Goal: Task Accomplishment & Management: Complete application form

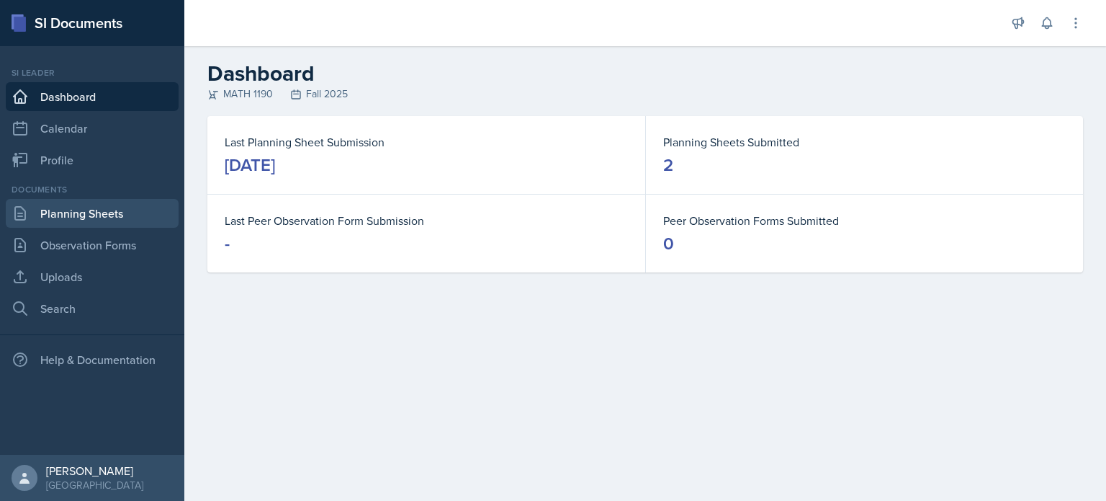
click at [107, 224] on link "Planning Sheets" at bounding box center [92, 213] width 173 height 29
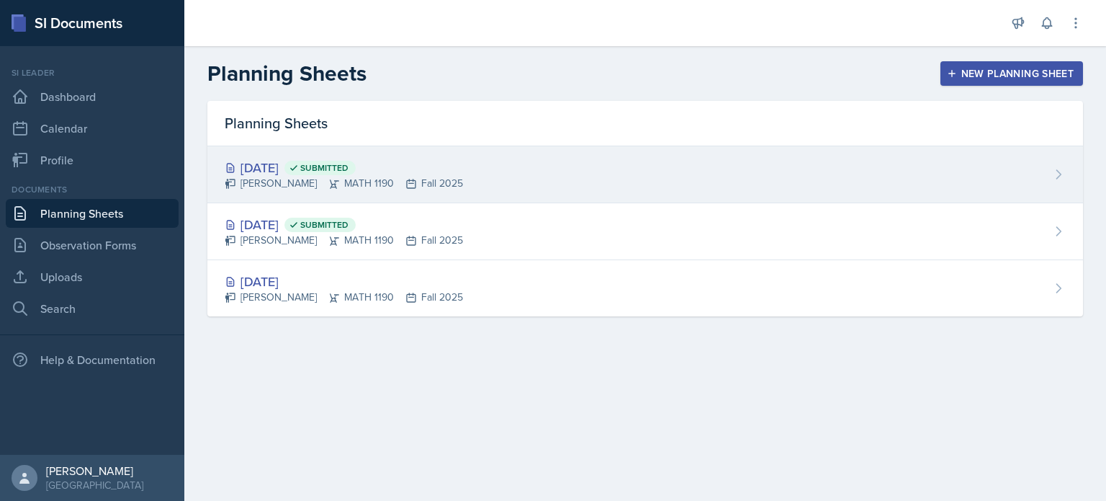
click at [534, 192] on div "Aug 29th, 2025 Submitted Aditya Chauhan MATH 1190 Fall 2025" at bounding box center [645, 174] width 876 height 57
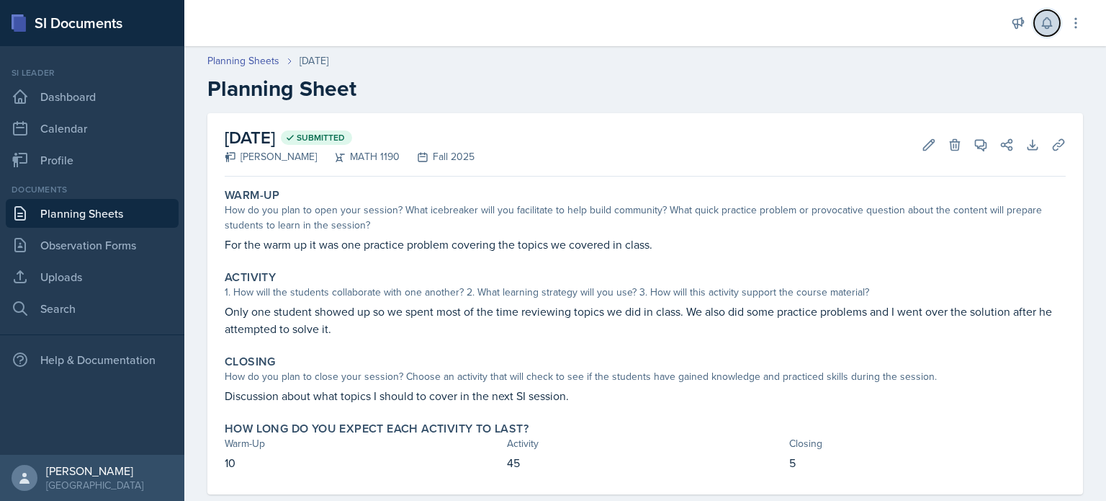
click at [1051, 19] on icon at bounding box center [1047, 23] width 14 height 14
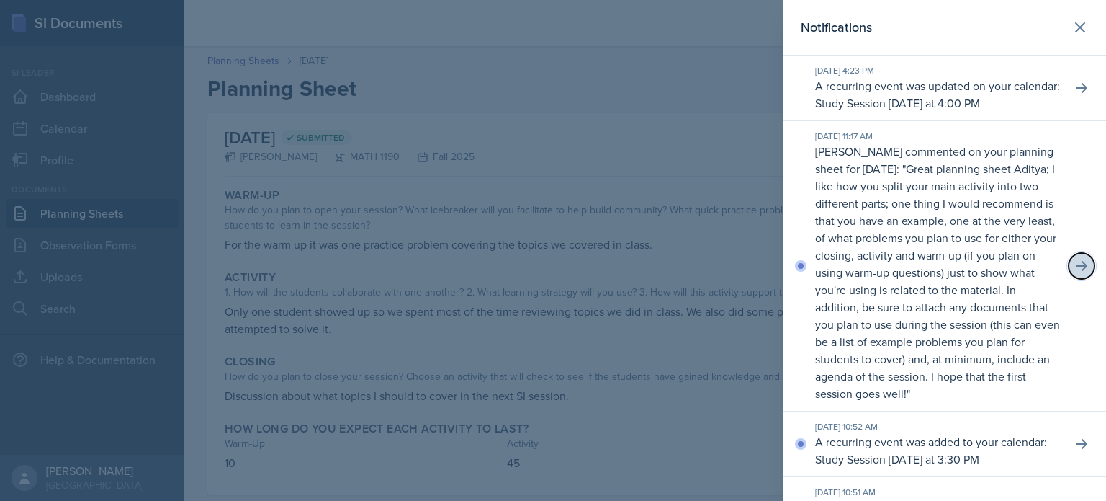
click at [1069, 279] on button at bounding box center [1082, 266] width 26 height 26
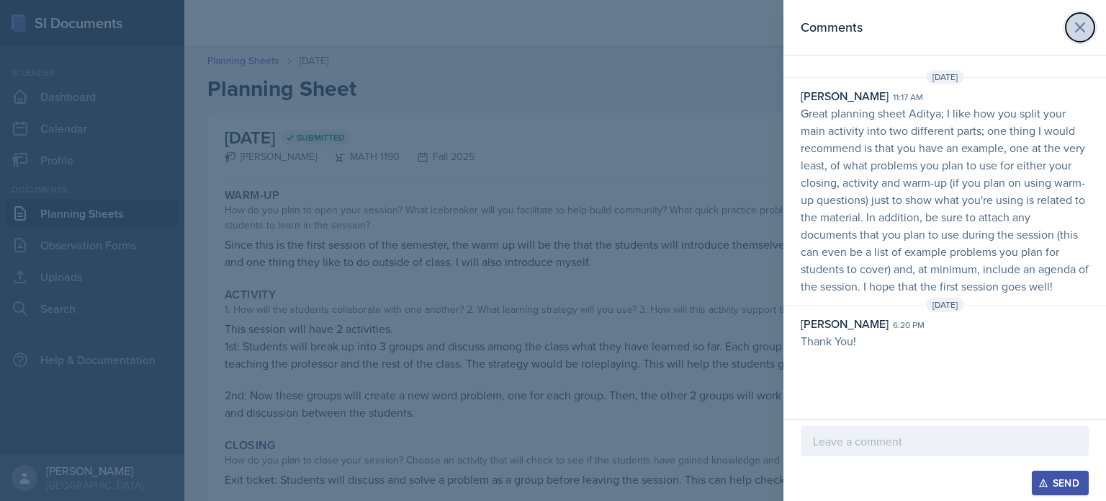
click at [1092, 22] on button at bounding box center [1080, 27] width 29 height 29
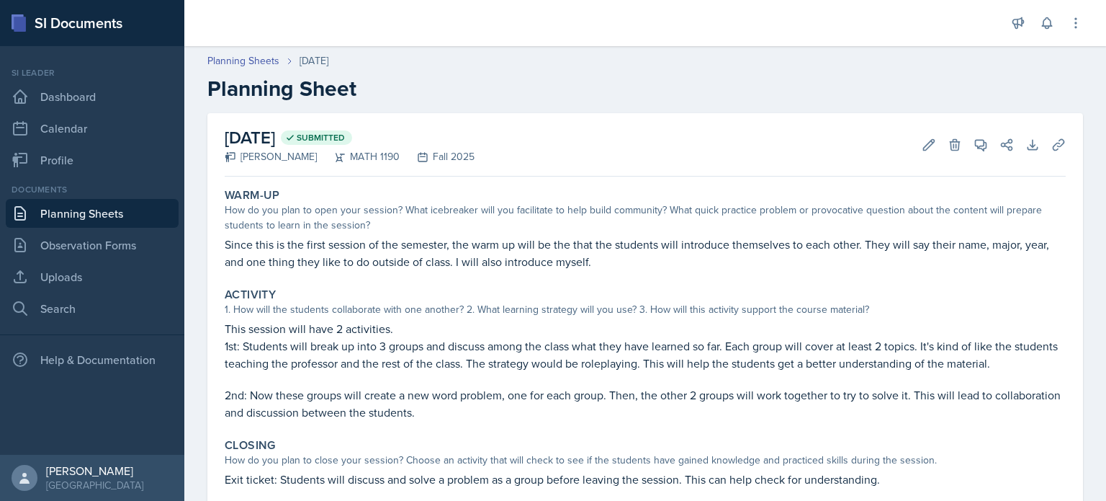
click at [157, 207] on link "Planning Sheets" at bounding box center [92, 213] width 173 height 29
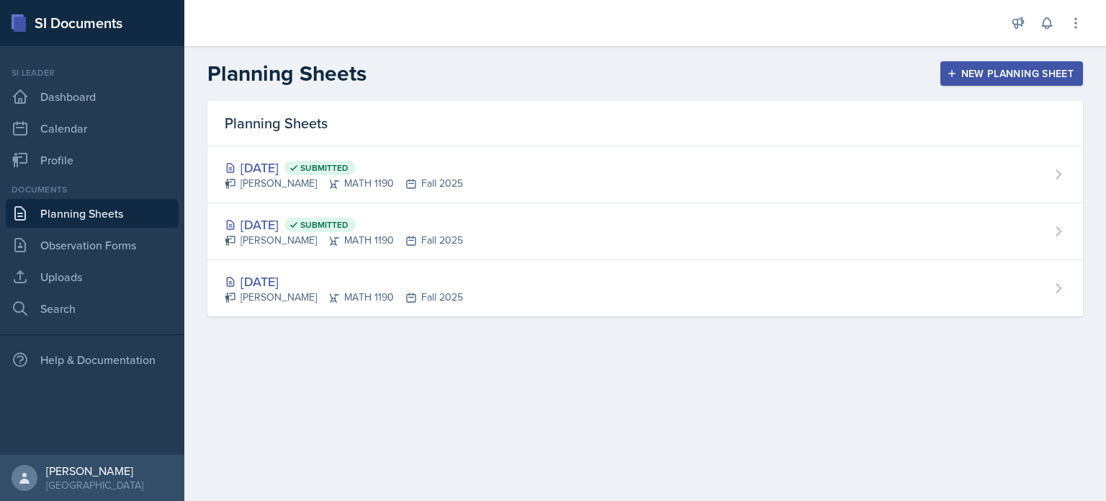
click at [1049, 74] on div "New Planning Sheet" at bounding box center [1012, 74] width 124 height 12
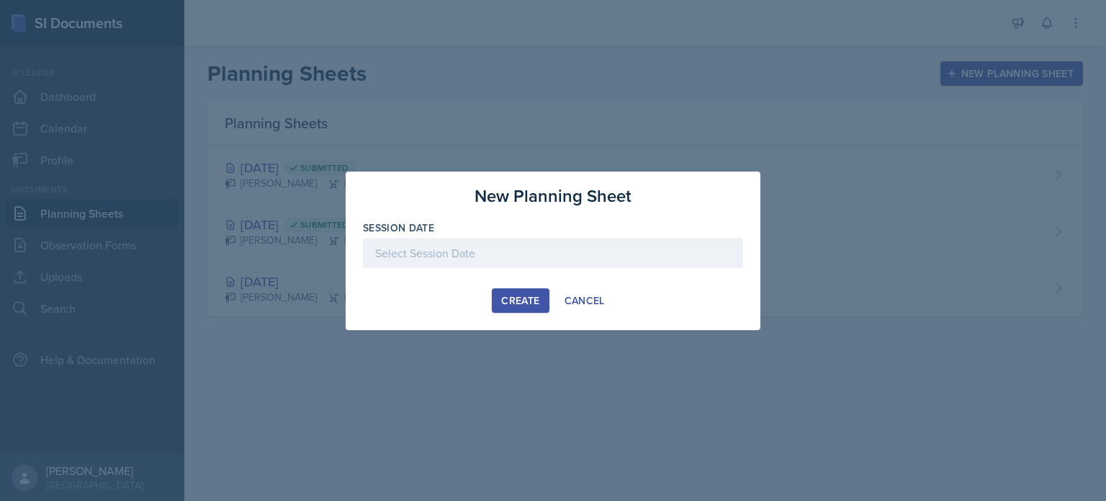
click at [654, 268] on div at bounding box center [553, 275] width 380 height 14
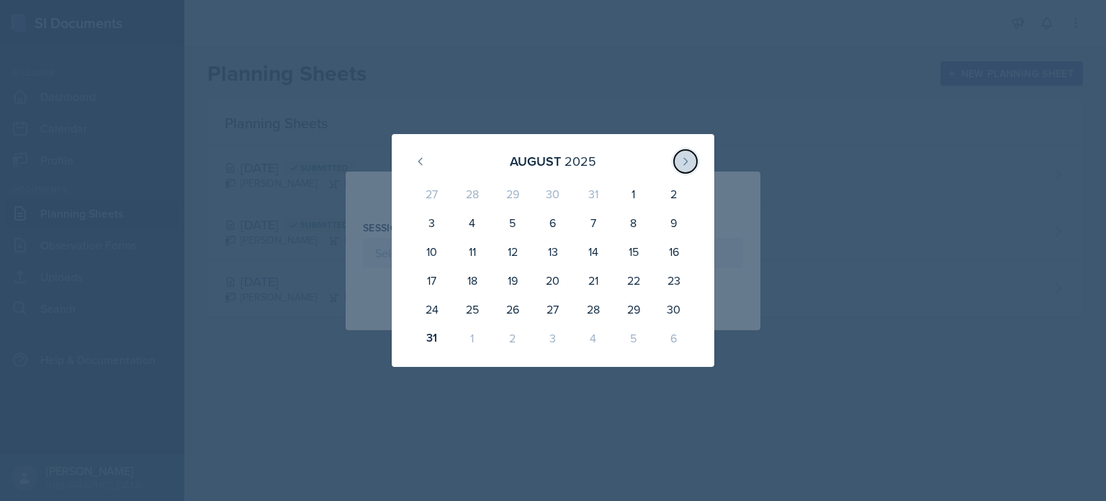
click at [690, 169] on button at bounding box center [685, 161] width 23 height 23
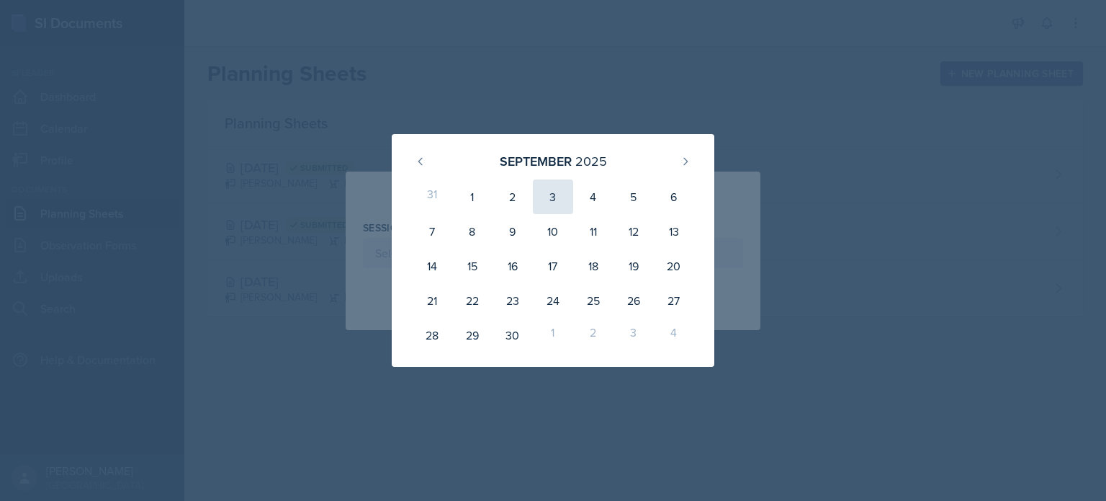
click at [565, 197] on div "3" at bounding box center [553, 196] width 40 height 35
type input "[DATE]"
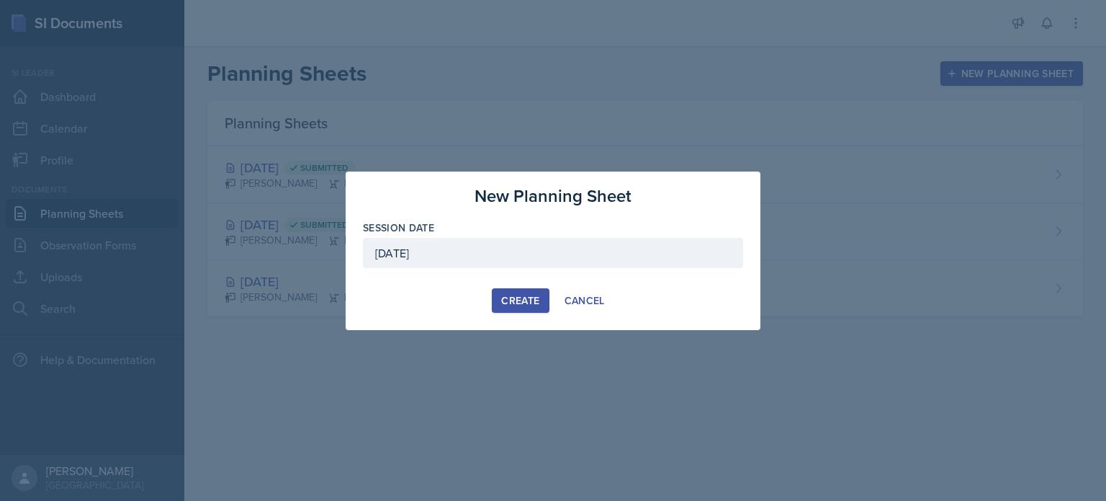
click at [521, 296] on div "Create" at bounding box center [520, 301] width 38 height 12
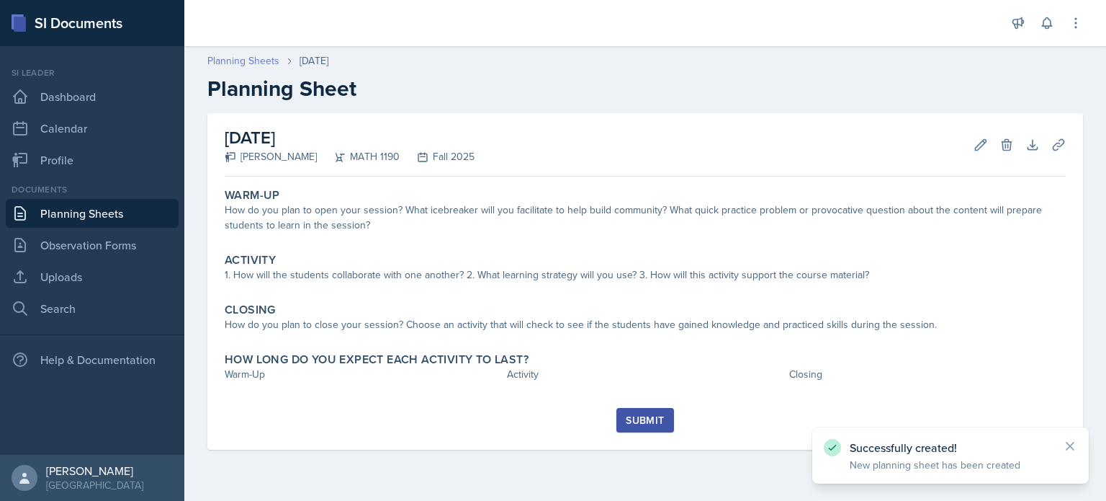
click at [274, 65] on link "Planning Sheets" at bounding box center [243, 60] width 72 height 15
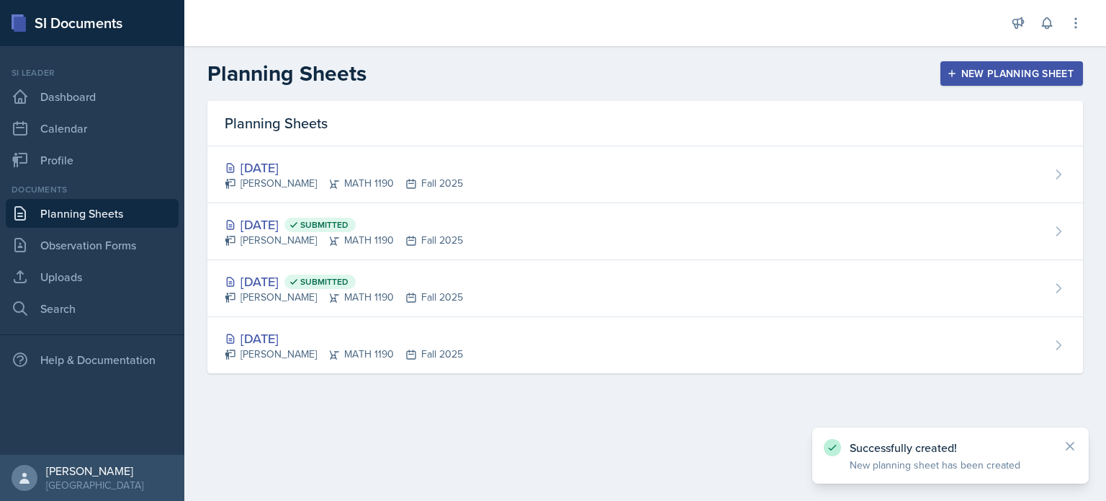
click at [1010, 81] on button "New Planning Sheet" at bounding box center [1012, 73] width 143 height 24
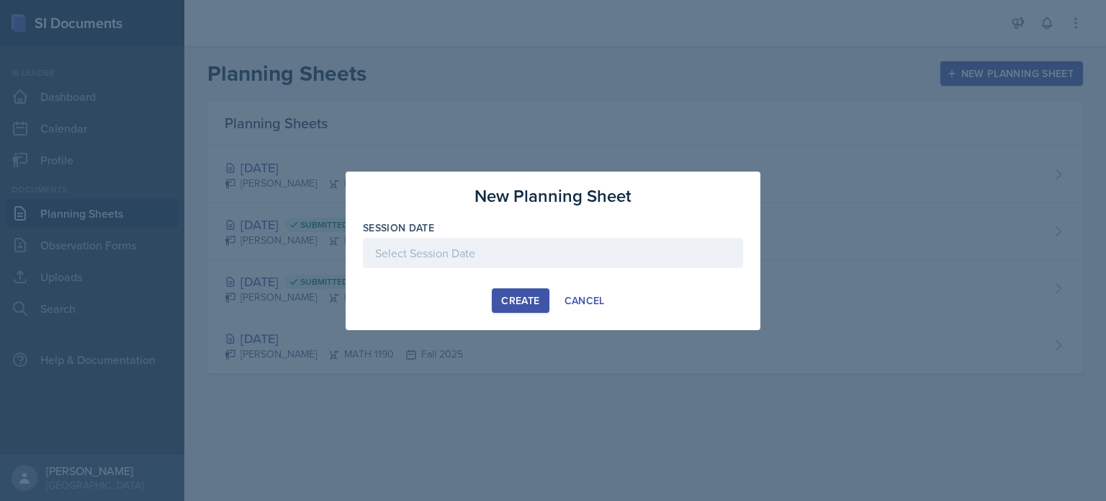
click at [671, 248] on div at bounding box center [553, 253] width 380 height 30
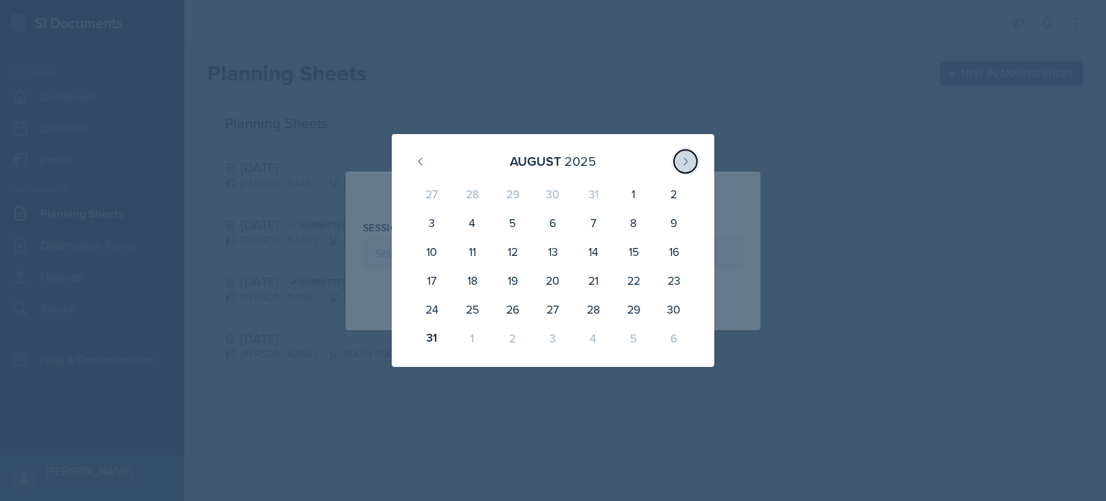
click at [694, 158] on button at bounding box center [685, 161] width 23 height 23
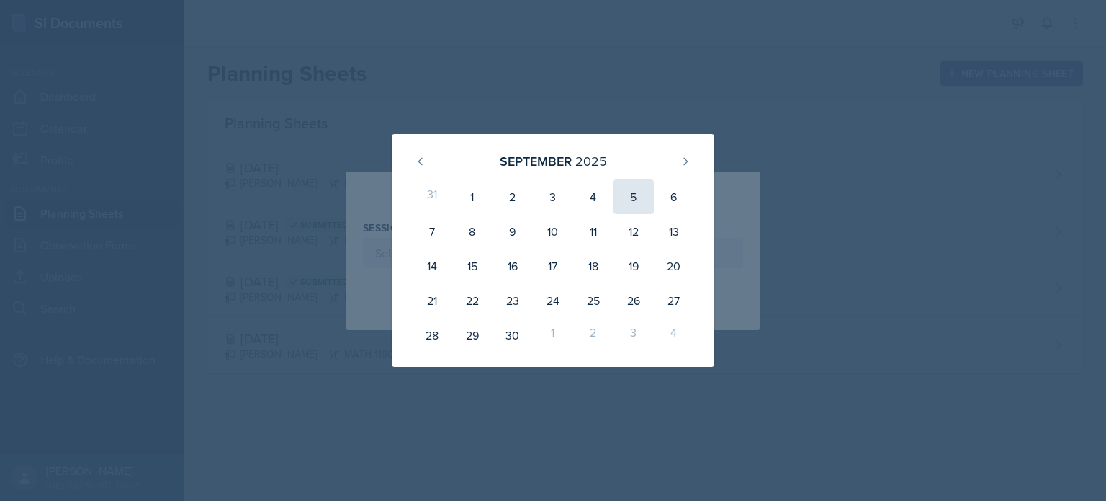
click at [645, 195] on div "5" at bounding box center [634, 196] width 40 height 35
type input "[DATE]"
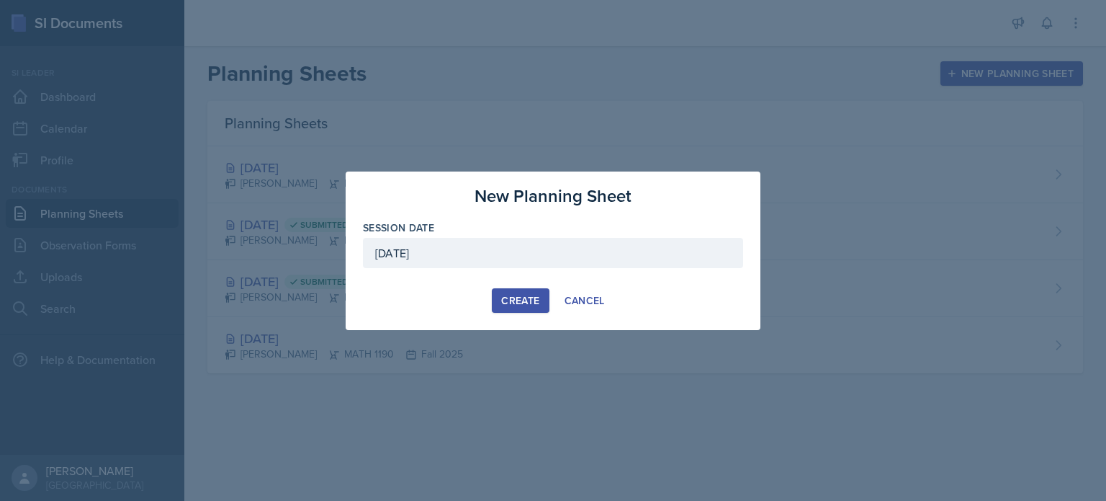
click at [538, 302] on div "Create" at bounding box center [520, 301] width 38 height 12
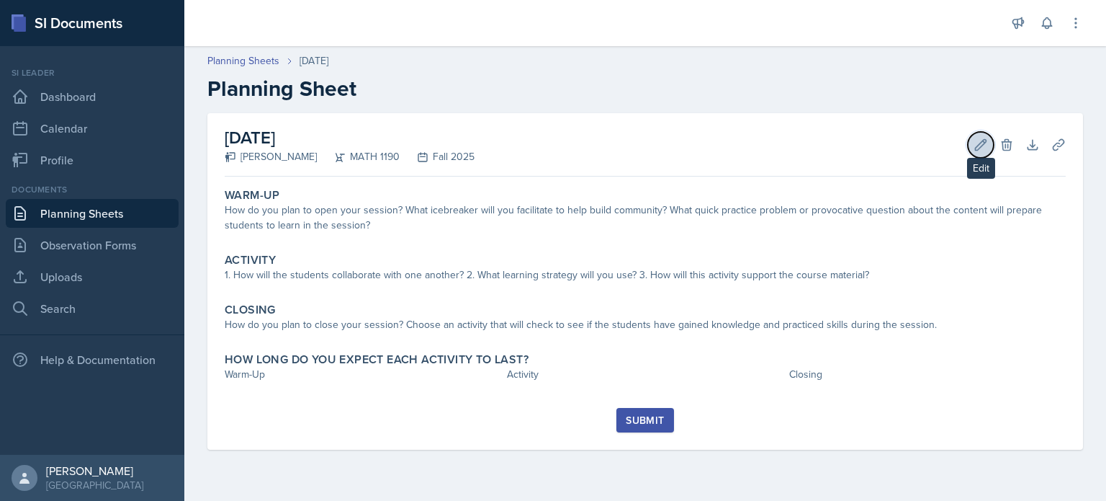
click at [980, 143] on icon at bounding box center [981, 144] width 11 height 11
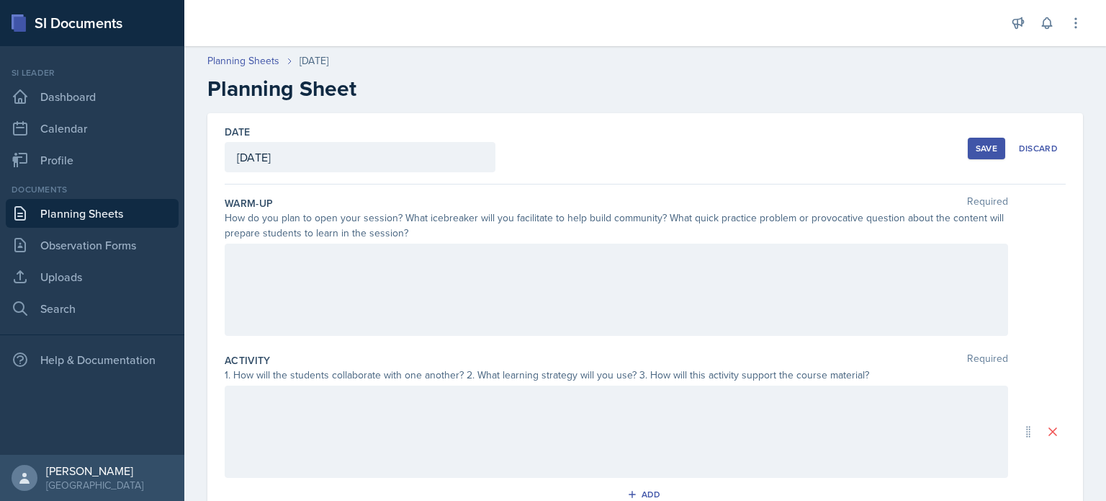
click at [599, 110] on header "Planning Sheets Sep 5th, 2025 Planning Sheet" at bounding box center [645, 77] width 922 height 77
click at [580, 274] on div at bounding box center [617, 289] width 784 height 92
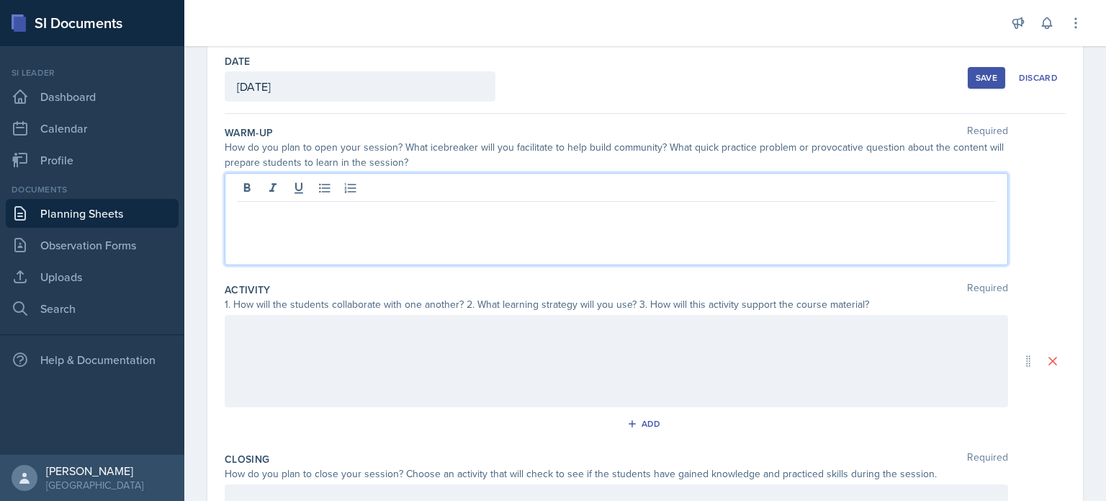
scroll to position [71, 0]
click at [578, 213] on p "I plan on starting the session with a quick practice problem from the last sess…" at bounding box center [616, 212] width 759 height 17
click at [797, 215] on p "I plan on starting the session with a quick practice problem from the topics we…" at bounding box center [616, 212] width 759 height 17
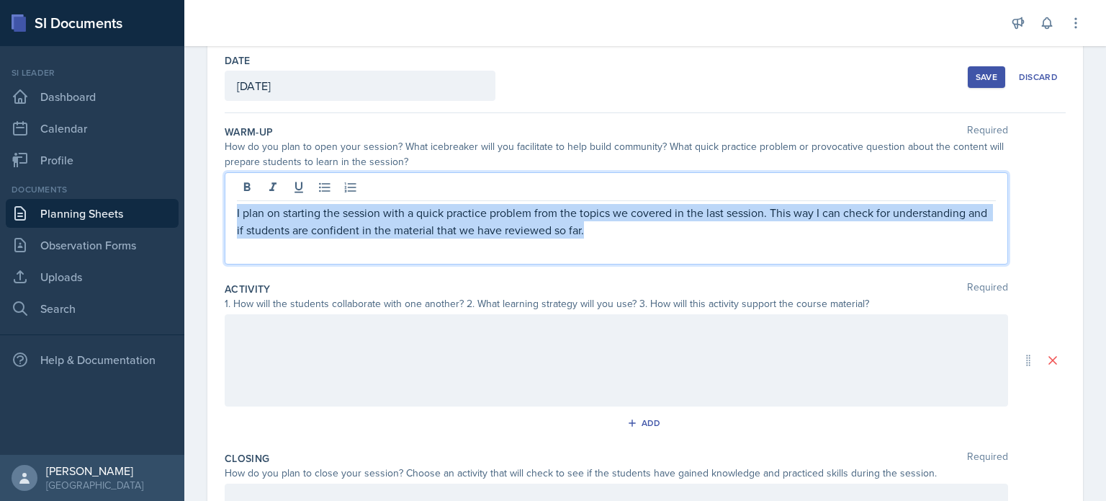
drag, startPoint x: 629, startPoint y: 238, endPoint x: 205, endPoint y: 115, distance: 441.3
click at [205, 117] on div "Date September 5th, 2025 August 2025 27 28 29 30 31 1 2 3 4 5 6 7 8 9 10 11 12 …" at bounding box center [645, 377] width 922 height 671
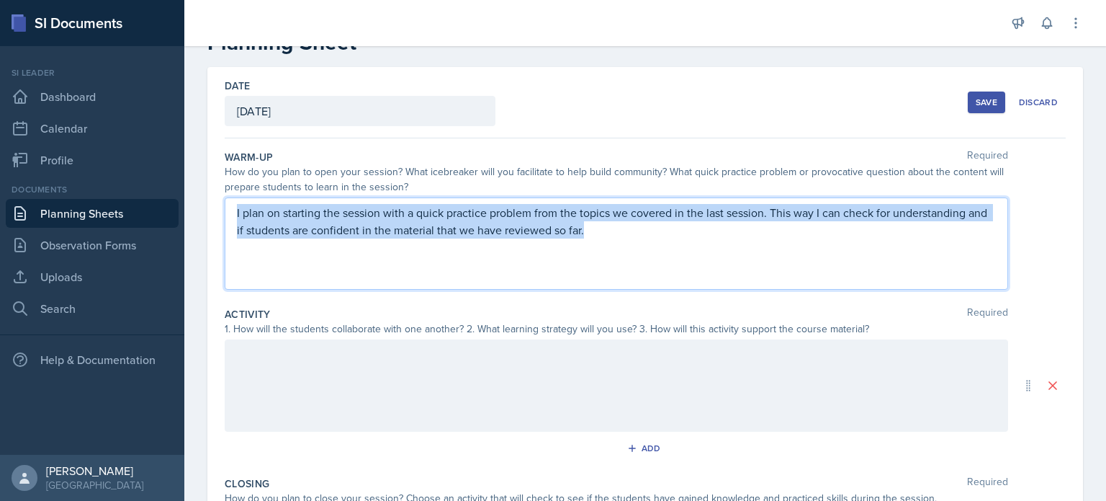
copy p "I plan on starting the session with a quick practice problem from the topics we…"
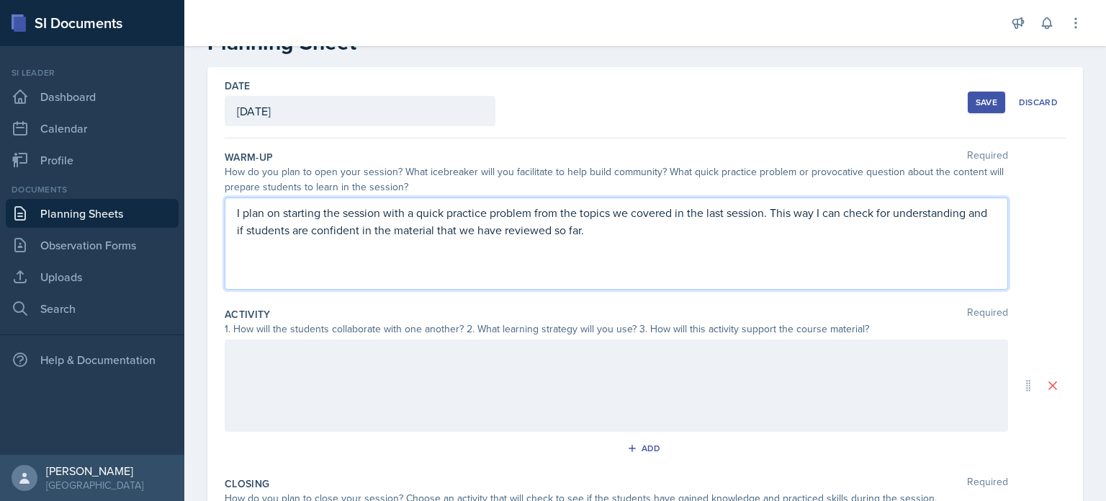
click at [820, 286] on div "I plan on starting the session with a quick practice problem from the topics we…" at bounding box center [617, 243] width 784 height 92
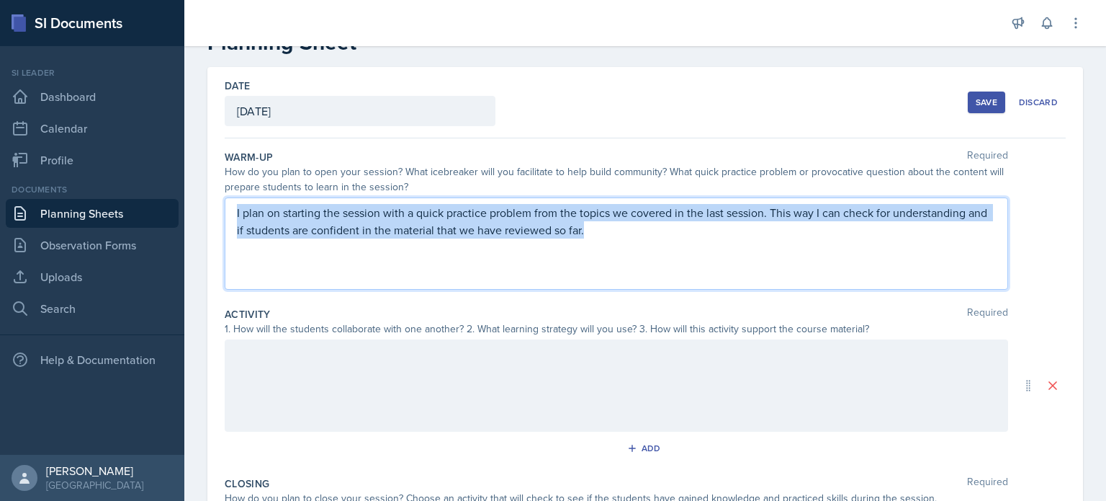
scroll to position [71, 0]
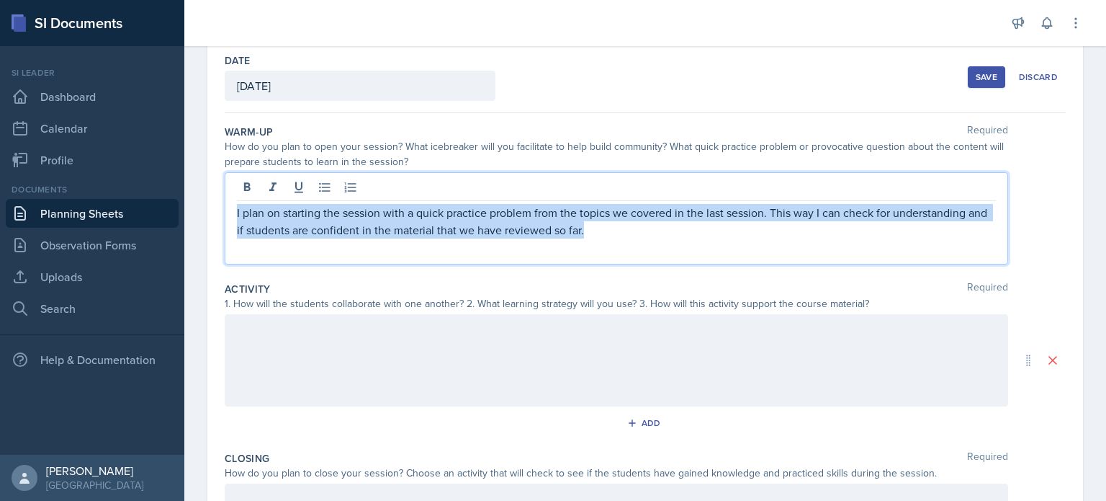
click at [887, 222] on p "I plan on starting the session with a quick practice problem from the topics we…" at bounding box center [616, 221] width 759 height 35
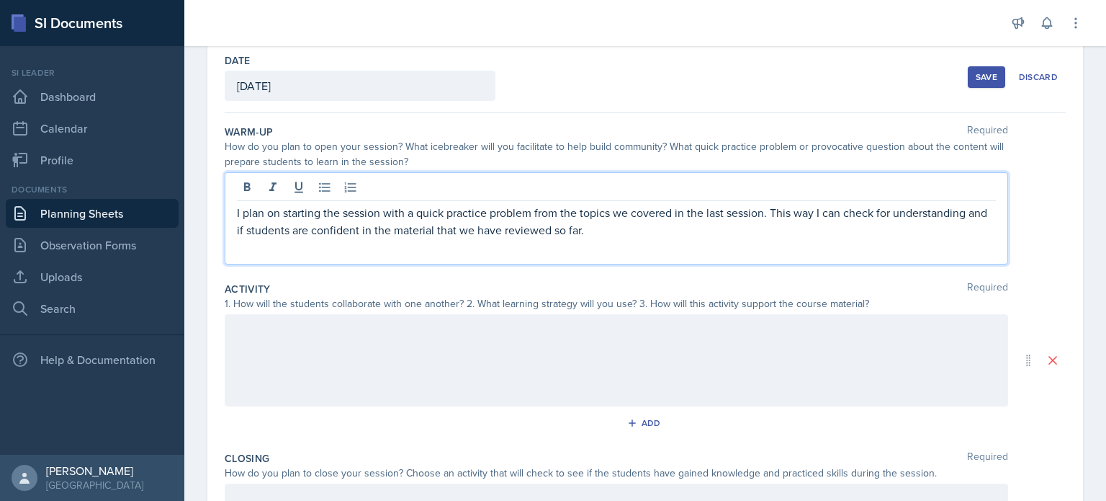
click at [976, 77] on div "Save" at bounding box center [987, 77] width 22 height 12
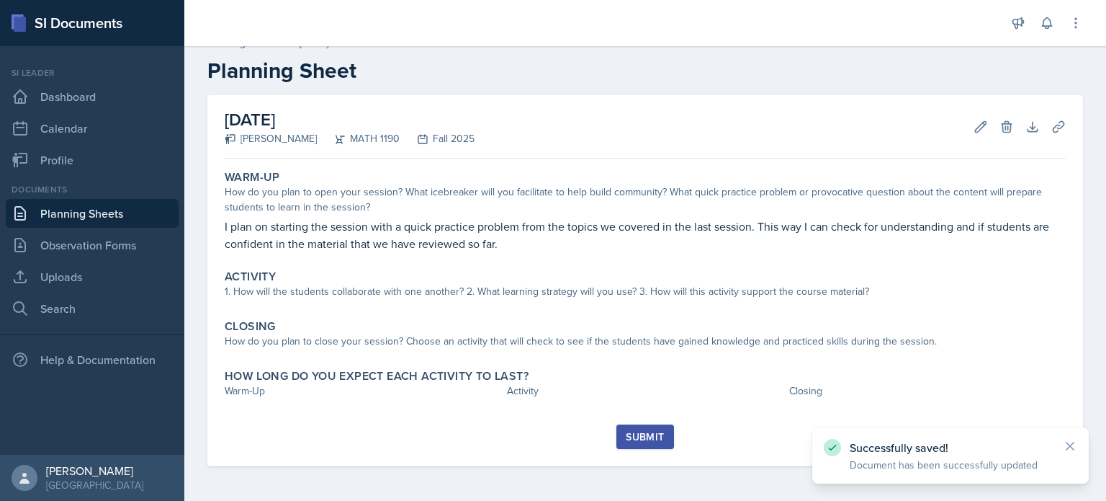
scroll to position [17, 0]
click at [138, 218] on link "Planning Sheets" at bounding box center [92, 213] width 173 height 29
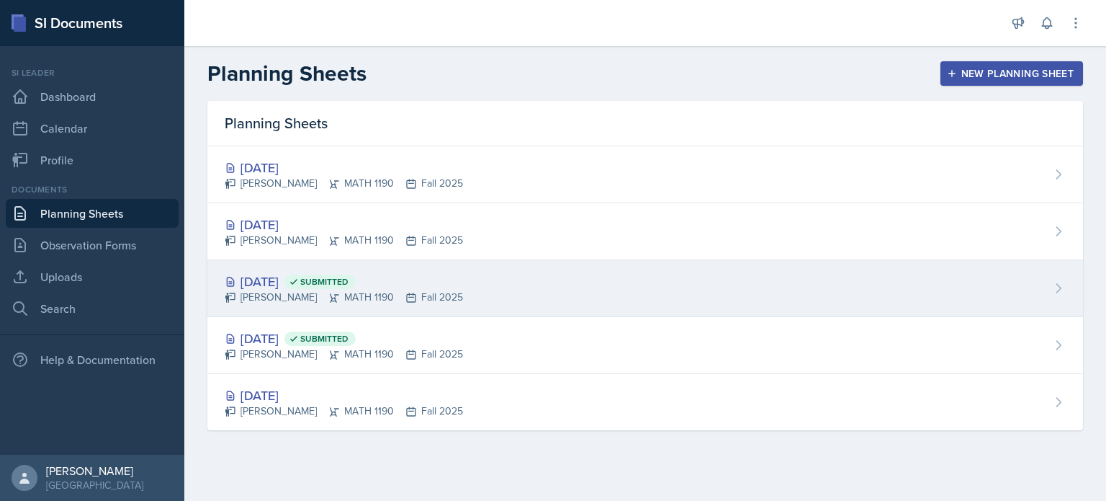
click at [298, 274] on div "Aug 29th, 2025 Submitted" at bounding box center [344, 281] width 238 height 19
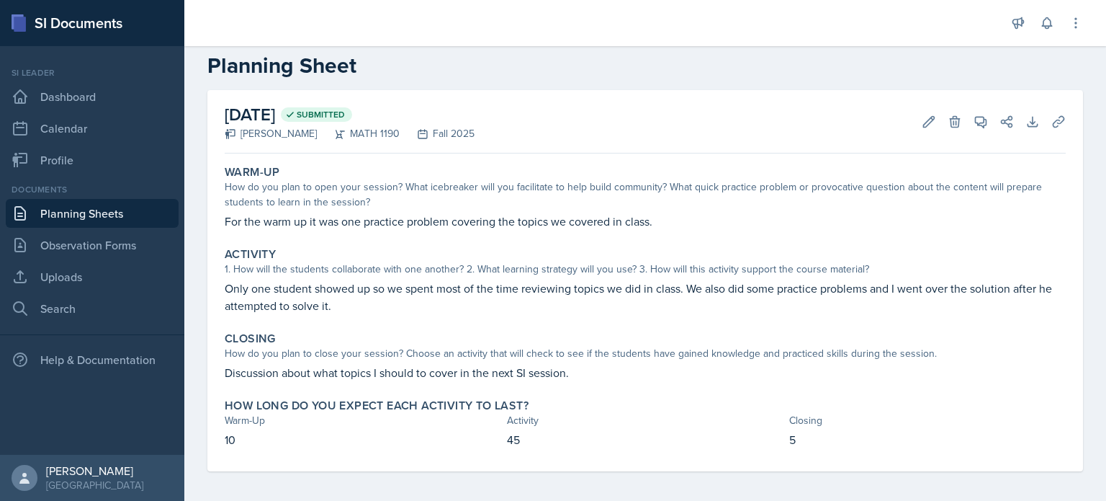
scroll to position [27, 0]
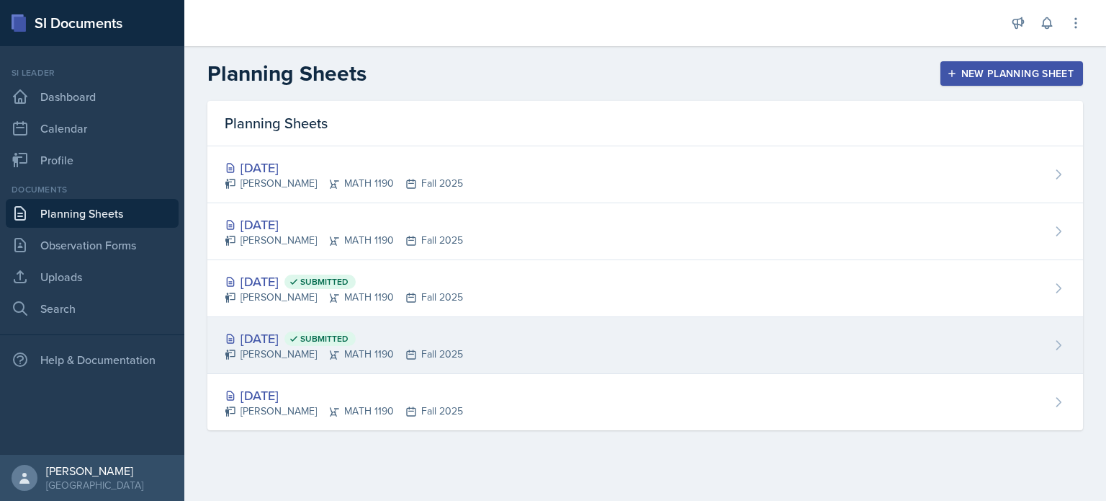
click at [349, 333] on span "Submitted" at bounding box center [324, 339] width 48 height 12
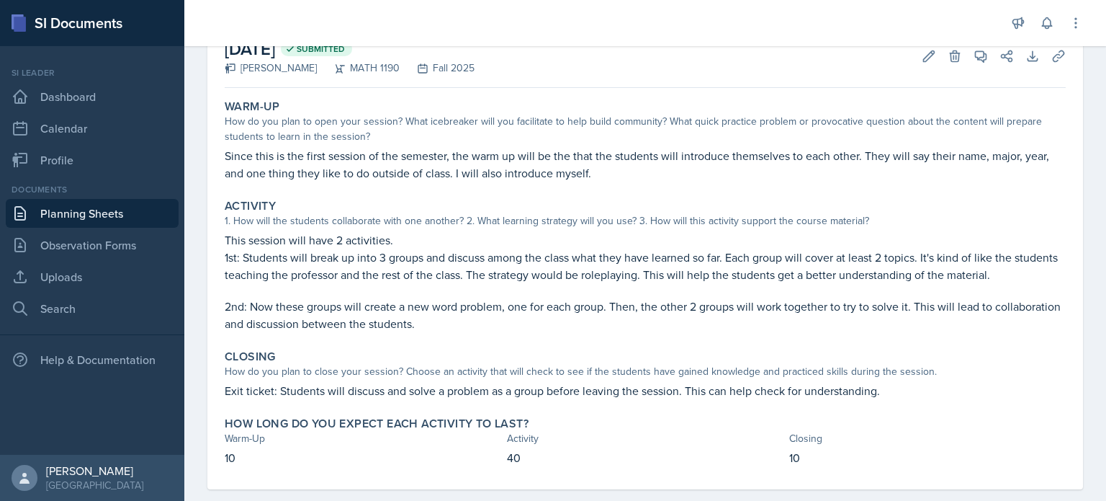
scroll to position [111, 0]
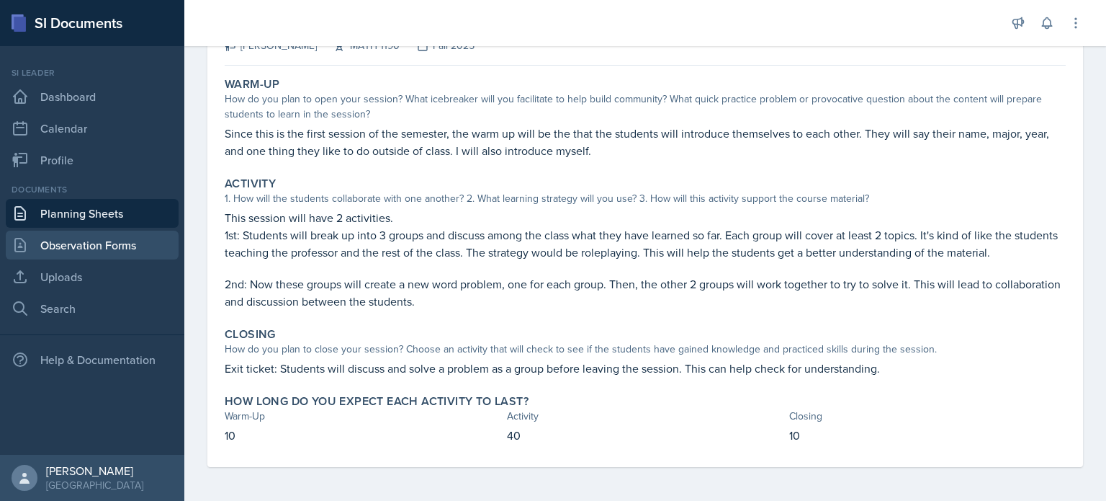
click at [101, 237] on link "Observation Forms" at bounding box center [92, 244] width 173 height 29
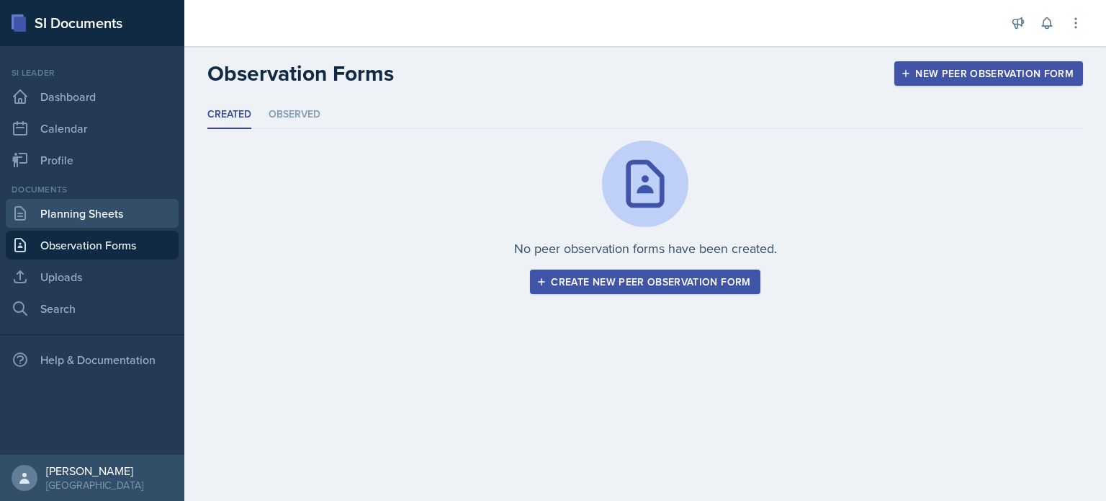
click at [107, 216] on link "Planning Sheets" at bounding box center [92, 213] width 173 height 29
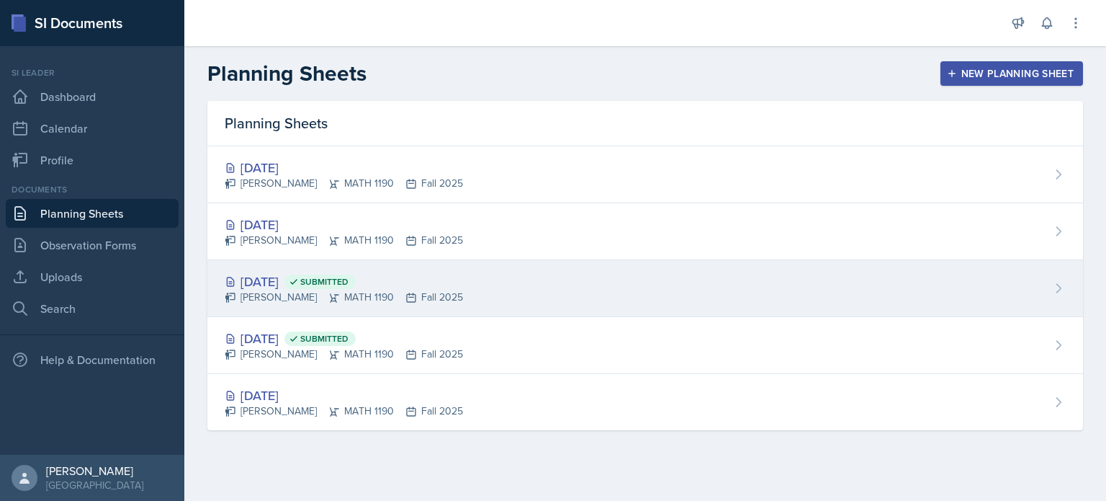
click at [507, 292] on div "Aug 29th, 2025 Submitted Aditya Chauhan MATH 1190 Fall 2025" at bounding box center [645, 288] width 876 height 57
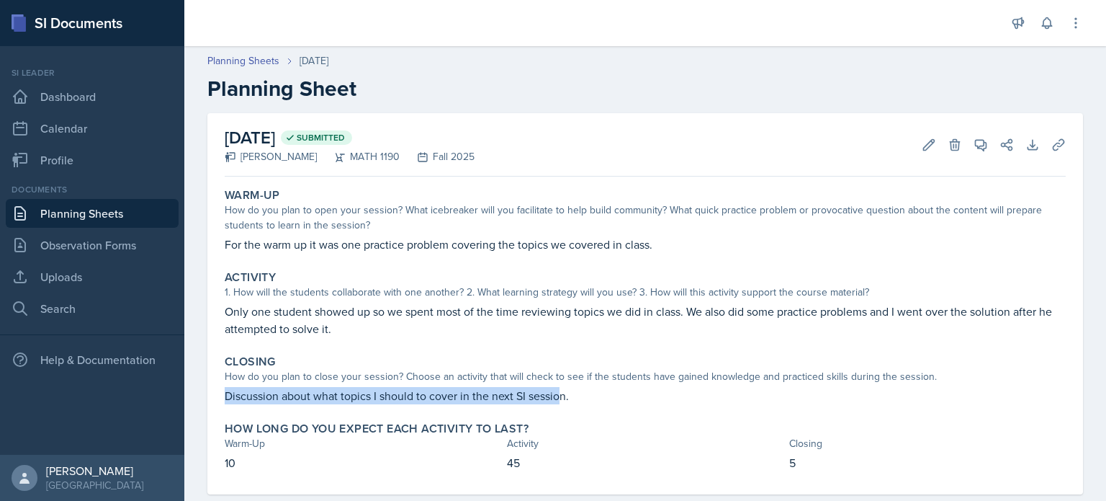
drag, startPoint x: 225, startPoint y: 395, endPoint x: 563, endPoint y: 406, distance: 338.0
click at [560, 408] on div "Closing How do you plan to close your session? Choose an activity that will che…" at bounding box center [645, 379] width 853 height 61
click at [650, 436] on div "Activity" at bounding box center [645, 443] width 277 height 15
click at [78, 218] on link "Planning Sheets" at bounding box center [92, 213] width 173 height 29
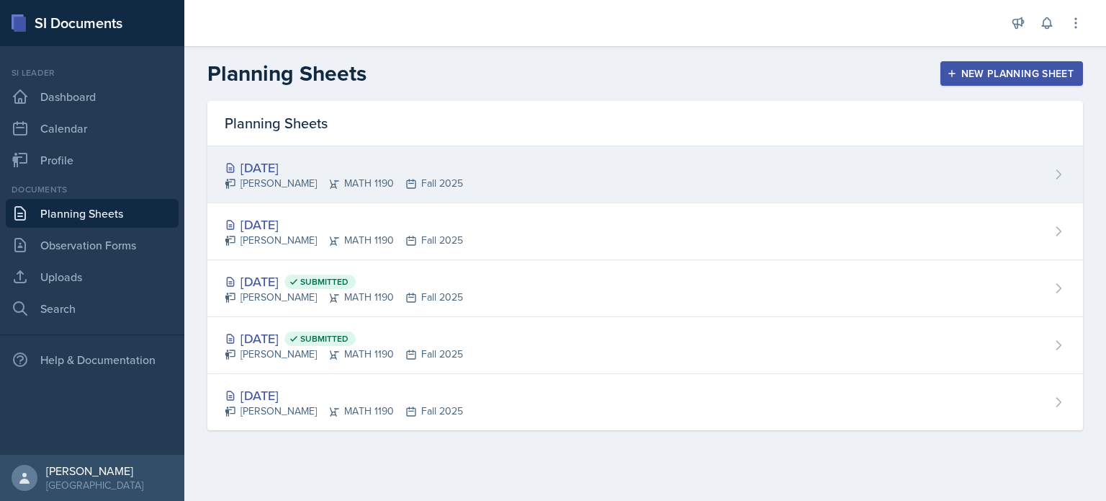
click at [334, 176] on div "Aditya Chauhan MATH 1190 Fall 2025" at bounding box center [344, 183] width 238 height 15
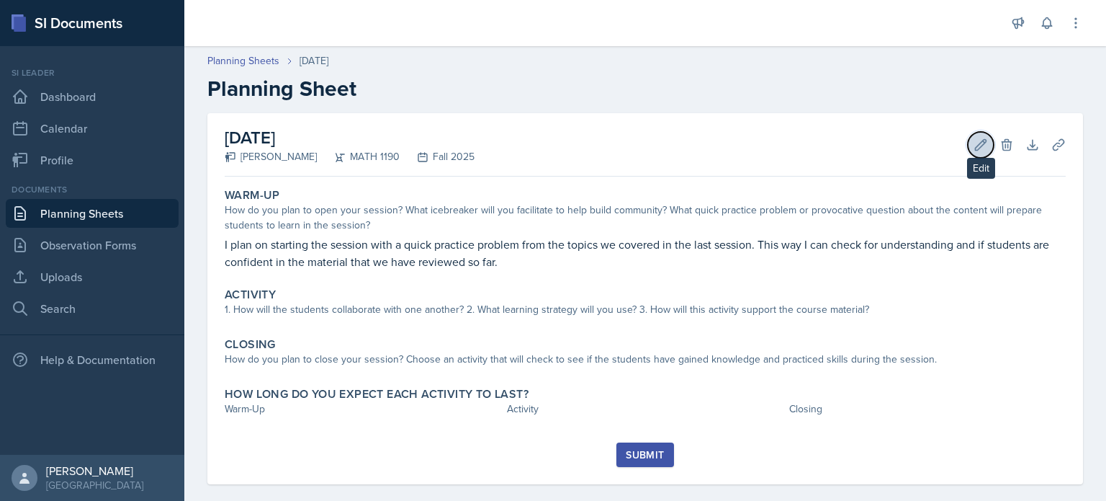
click at [974, 138] on icon at bounding box center [981, 145] width 14 height 14
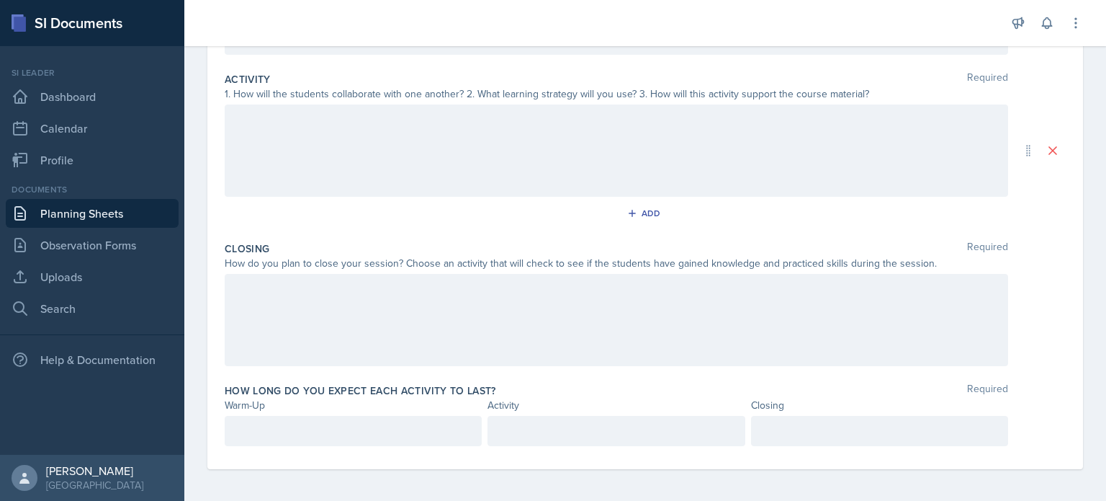
scroll to position [282, 0]
click at [479, 333] on div at bounding box center [617, 318] width 784 height 92
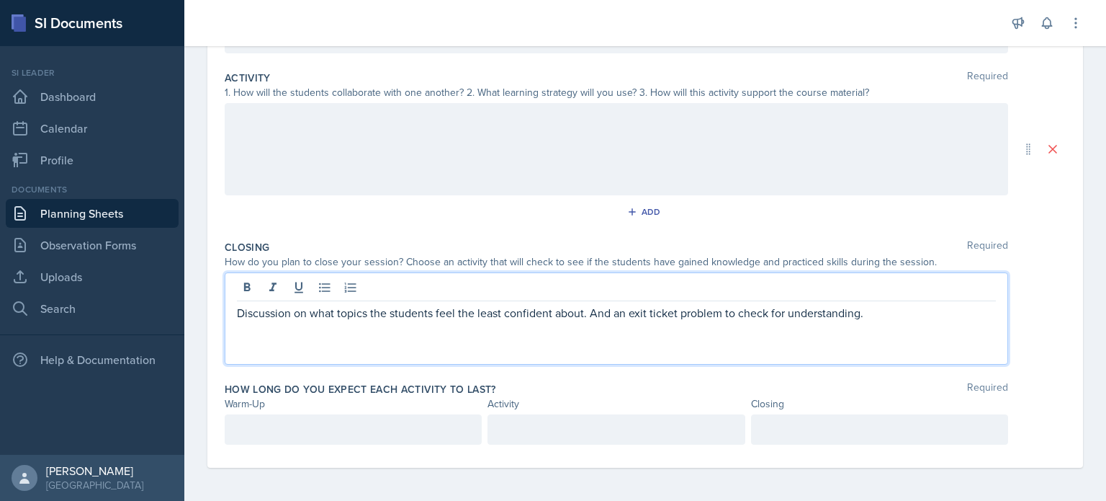
click at [385, 437] on div at bounding box center [353, 429] width 257 height 30
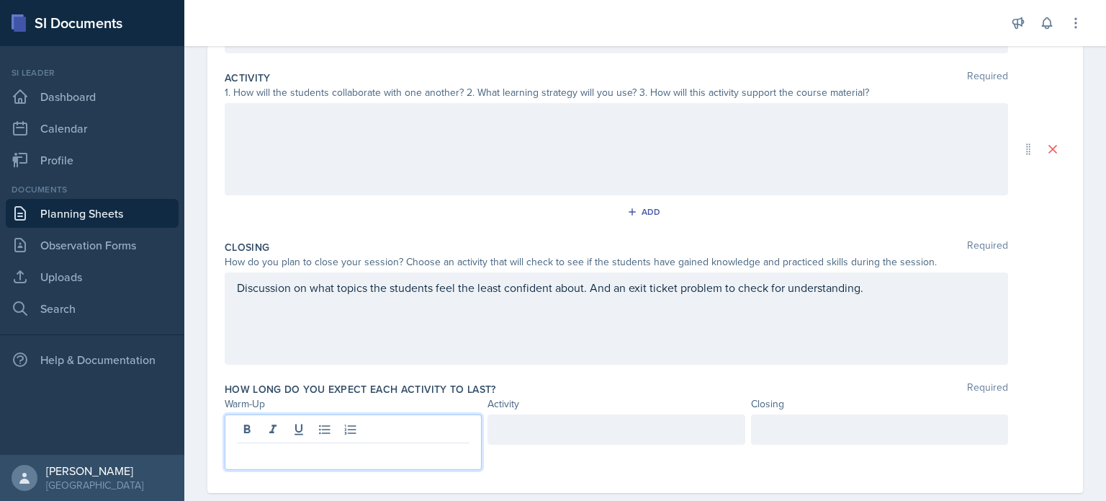
scroll to position [308, 0]
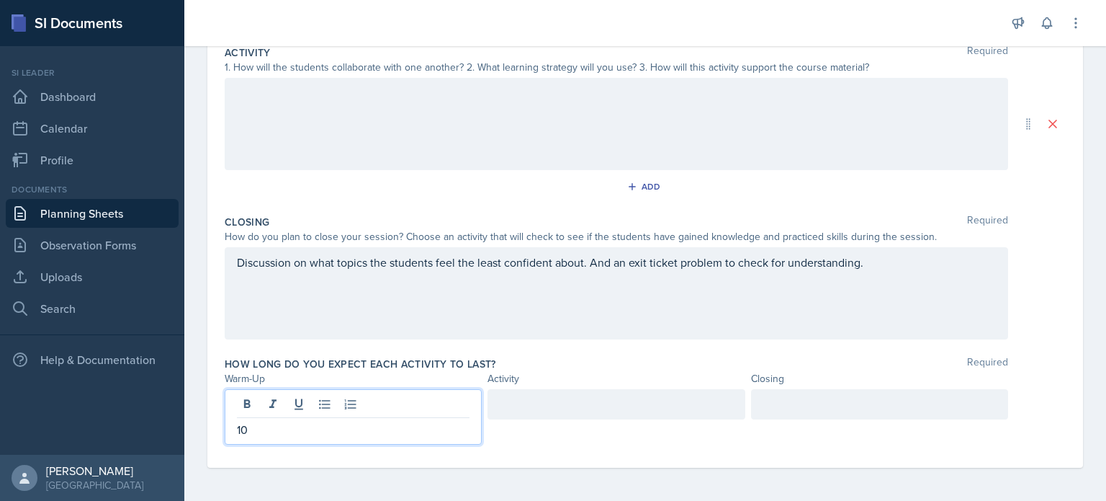
click at [557, 394] on div at bounding box center [616, 404] width 257 height 30
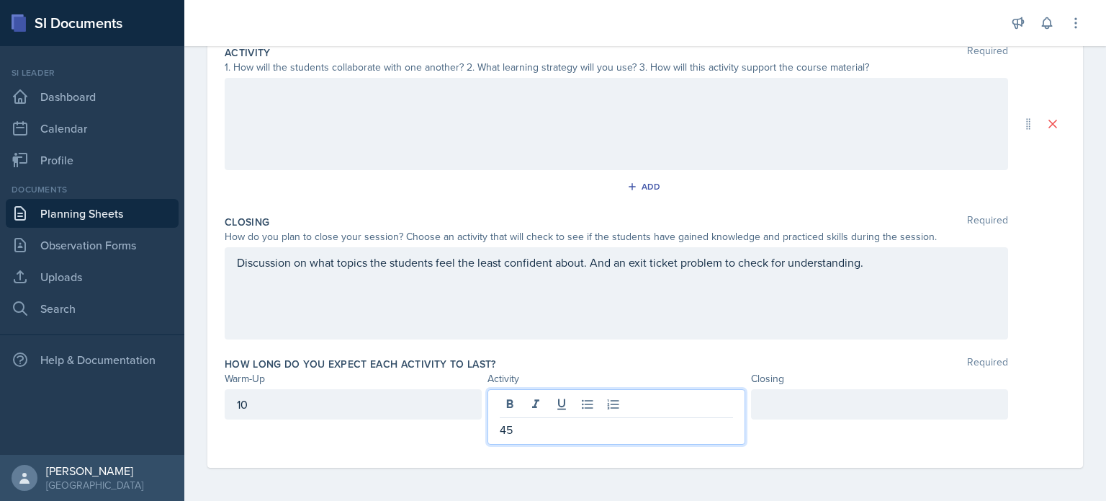
click at [764, 406] on div at bounding box center [879, 404] width 257 height 30
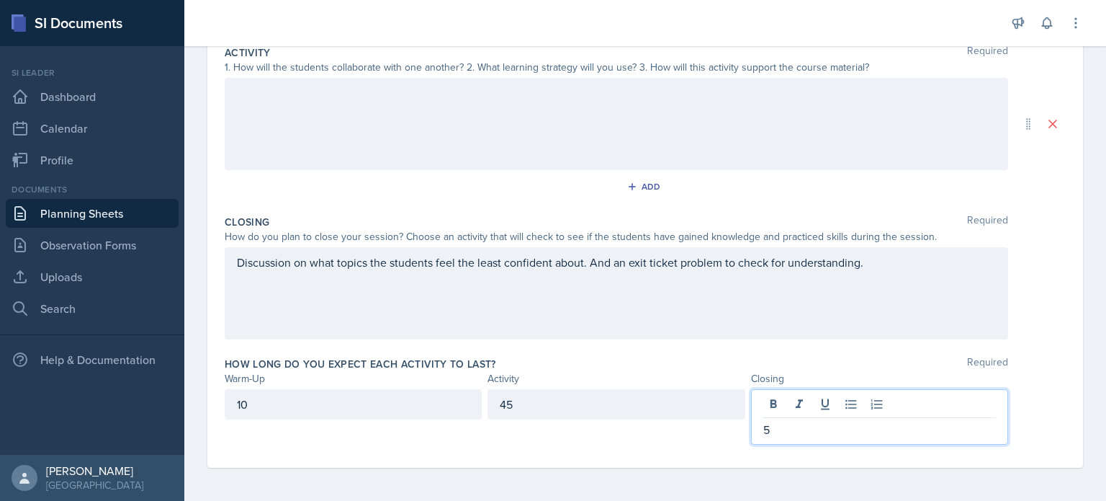
click at [542, 381] on div "Activity" at bounding box center [616, 378] width 257 height 15
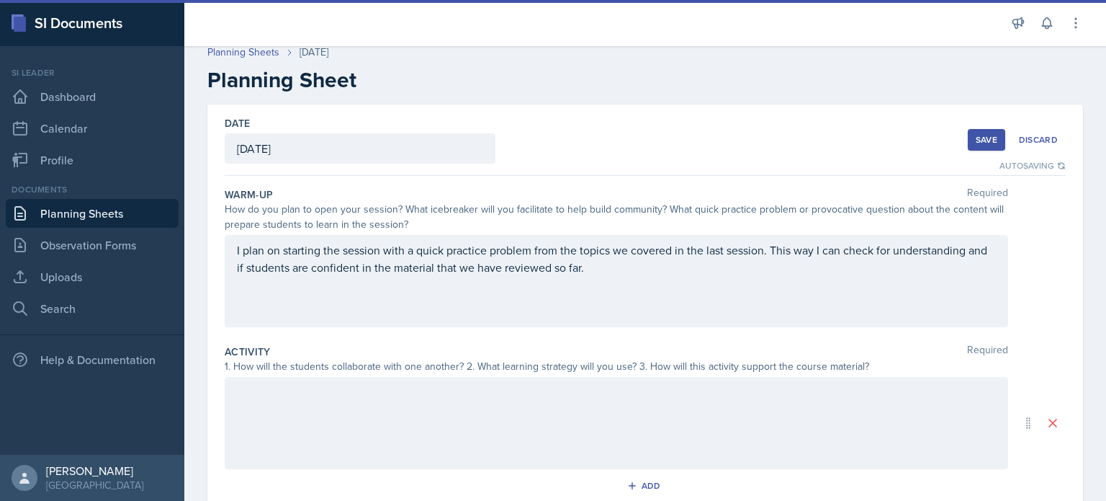
scroll to position [0, 0]
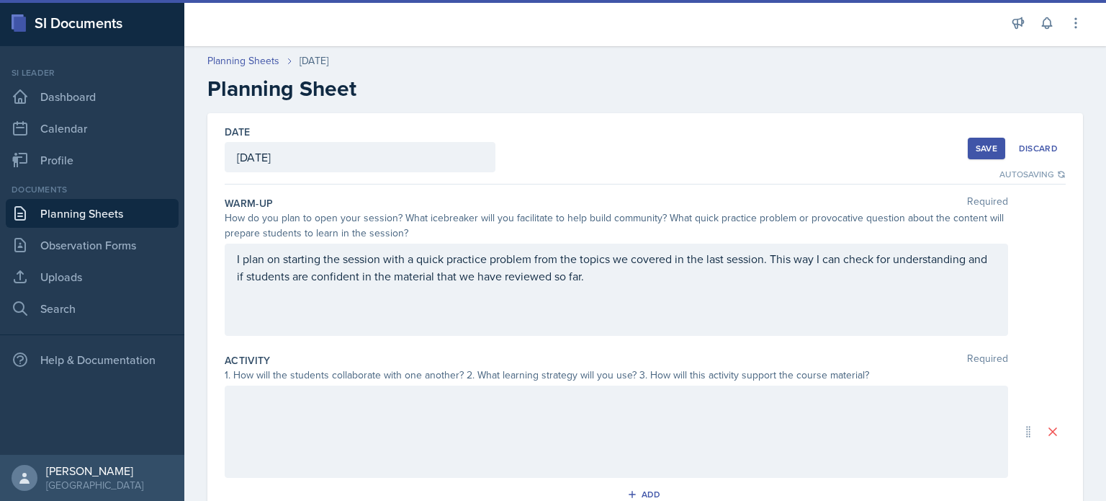
click at [976, 143] on div "Save" at bounding box center [987, 149] width 22 height 12
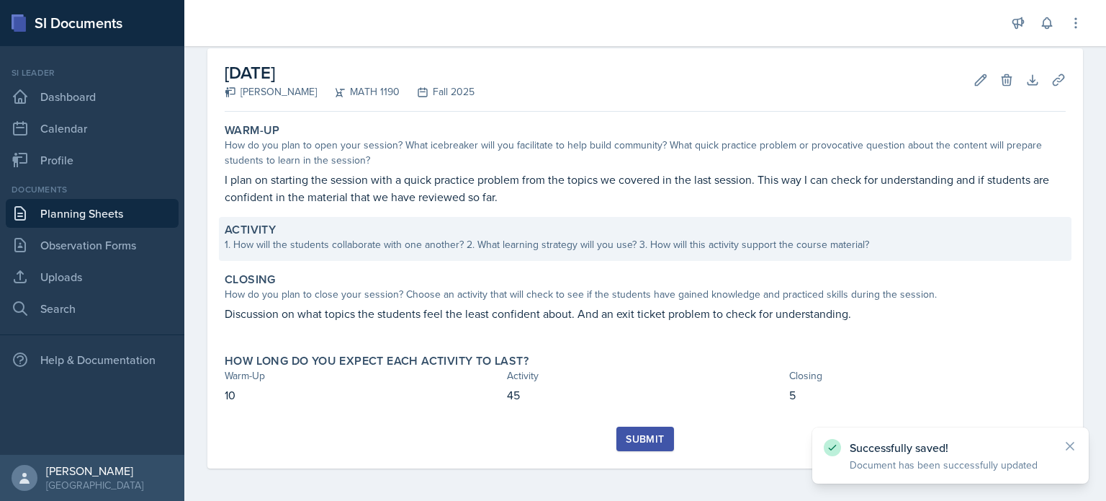
scroll to position [66, 0]
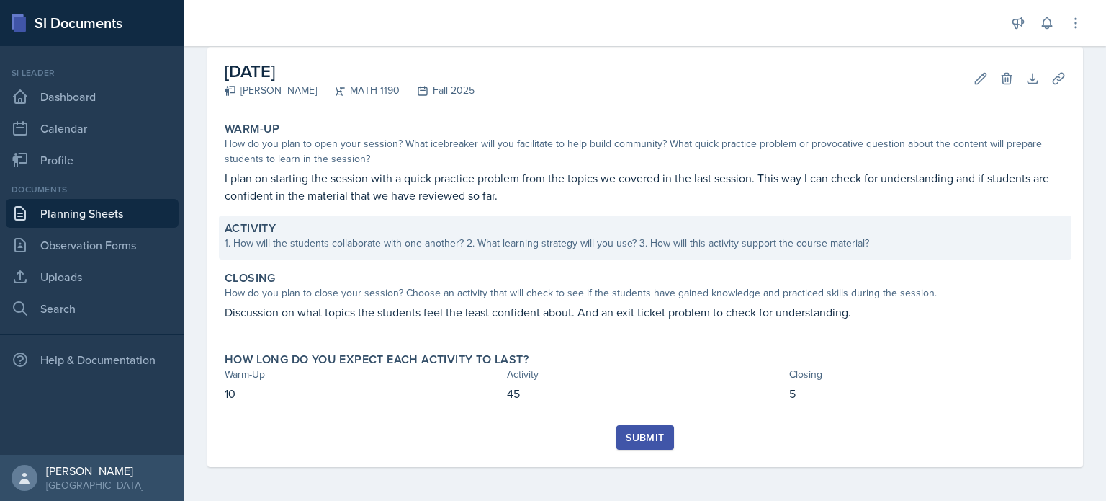
click at [524, 246] on div "1. How will the students collaborate with one another? 2. What learning strateg…" at bounding box center [645, 243] width 841 height 15
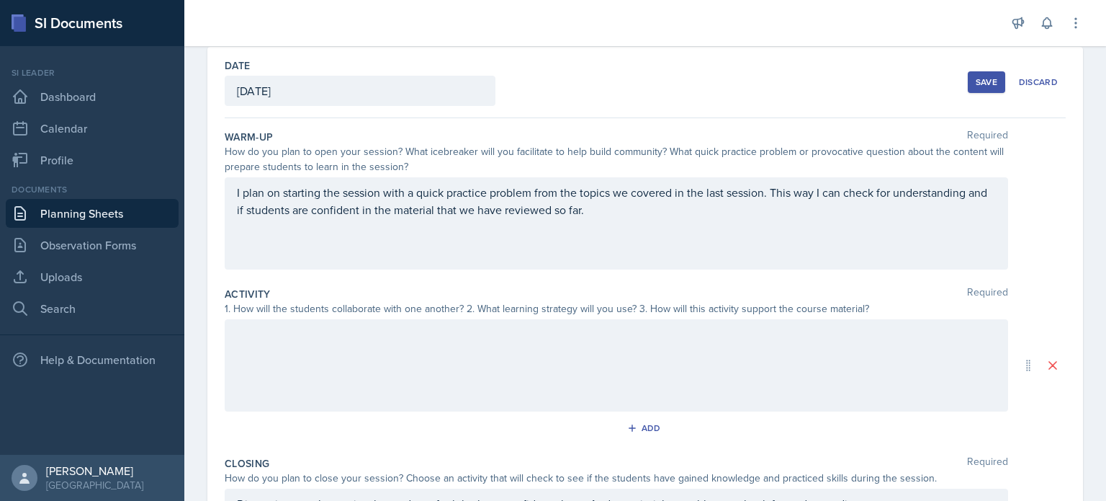
click at [465, 393] on div at bounding box center [617, 365] width 784 height 92
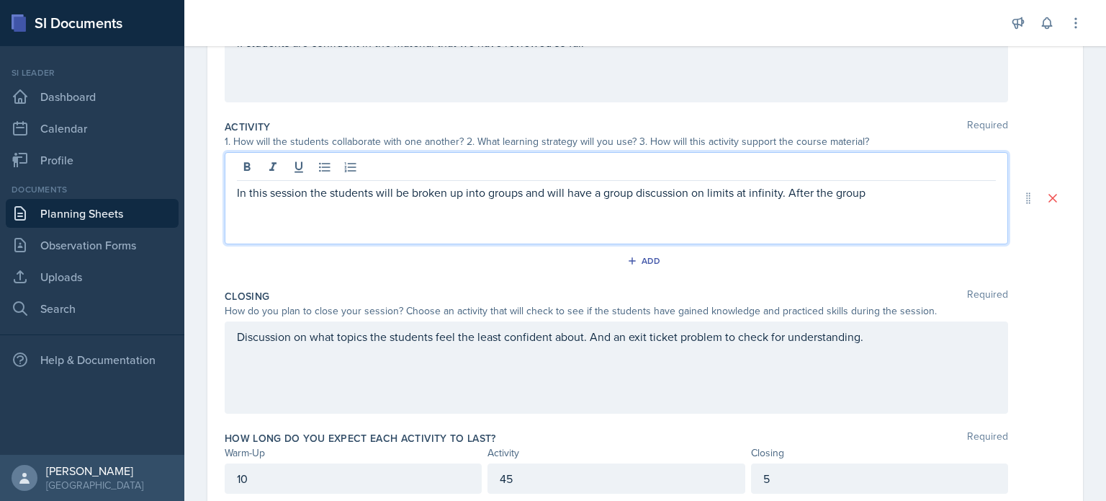
scroll to position [282, 0]
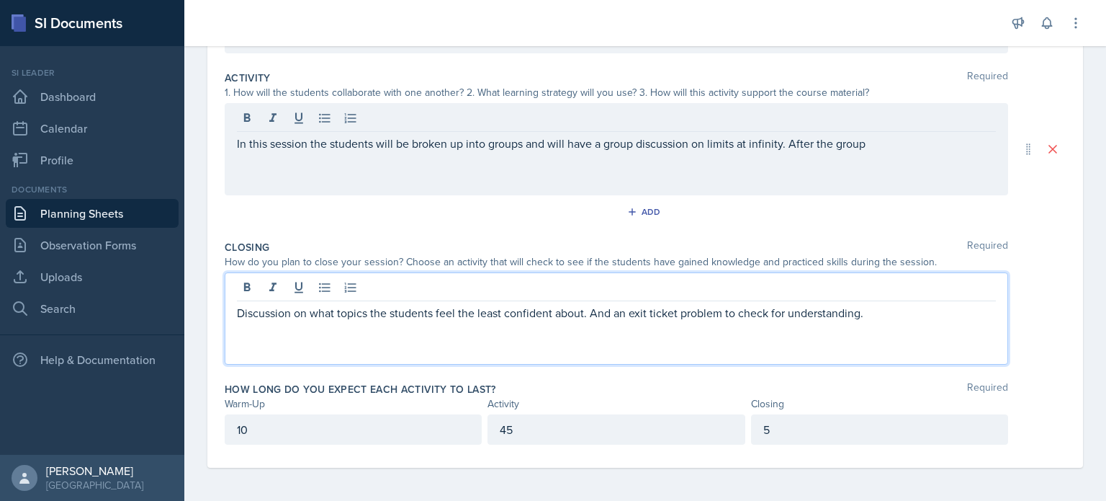
click at [892, 295] on div "Discussion on what topics the students feel the least confident about. And an e…" at bounding box center [617, 318] width 784 height 92
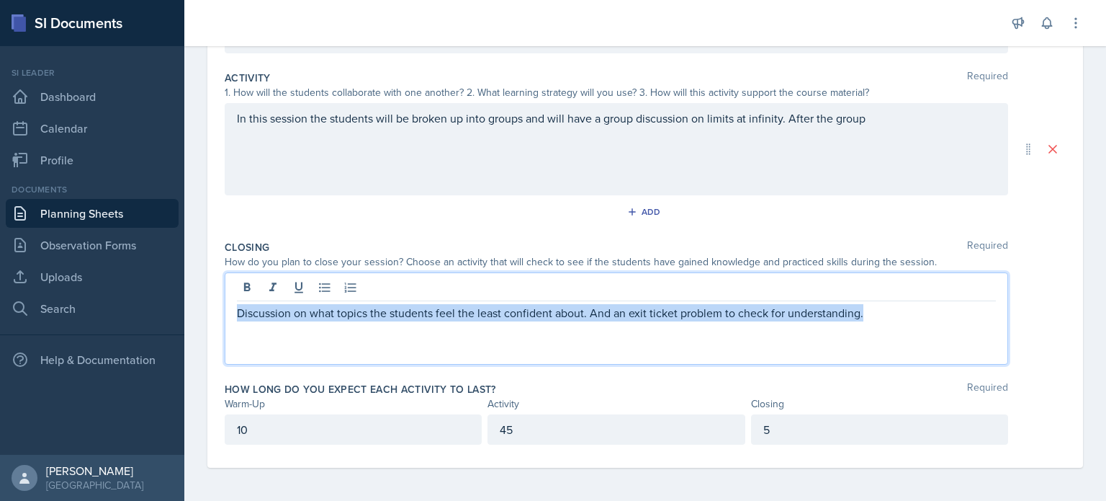
drag, startPoint x: 826, startPoint y: 314, endPoint x: 187, endPoint y: 306, distance: 639.6
click at [187, 306] on div "Date September 5th, 2025 August 2025 27 28 29 30 31 1 2 3 4 5 6 7 8 9 10 11 12 …" at bounding box center [645, 166] width 922 height 671
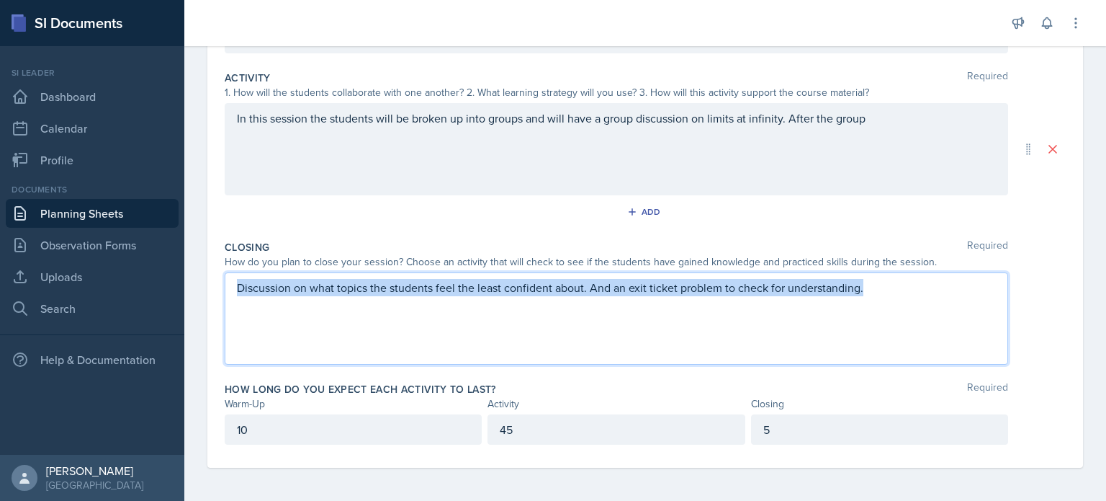
scroll to position [257, 0]
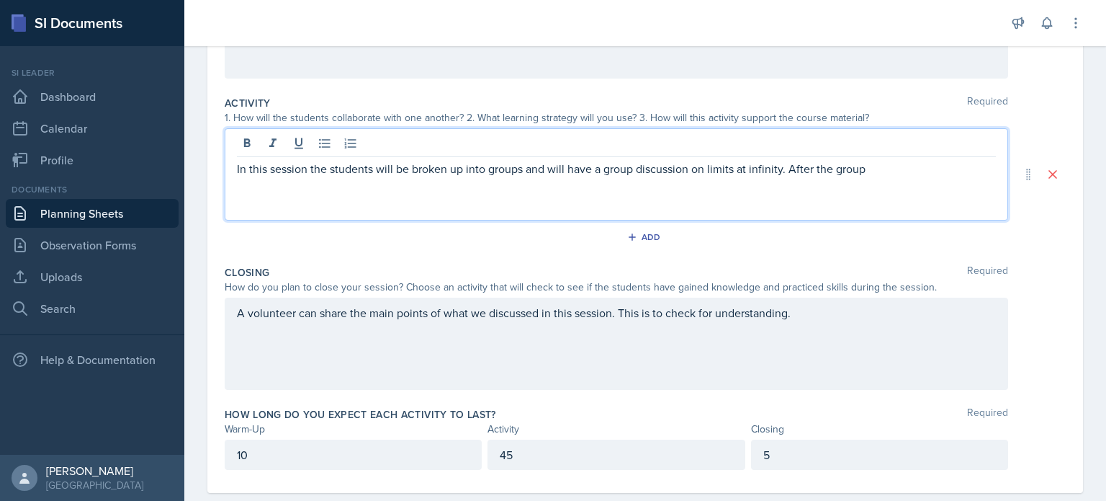
drag, startPoint x: 885, startPoint y: 144, endPoint x: 217, endPoint y: 151, distance: 668.4
click at [217, 151] on div "Date September 5th, 2025 August 2025 27 28 29 30 31 1 2 3 4 5 6 7 8 9 10 11 12 …" at bounding box center [645, 174] width 876 height 637
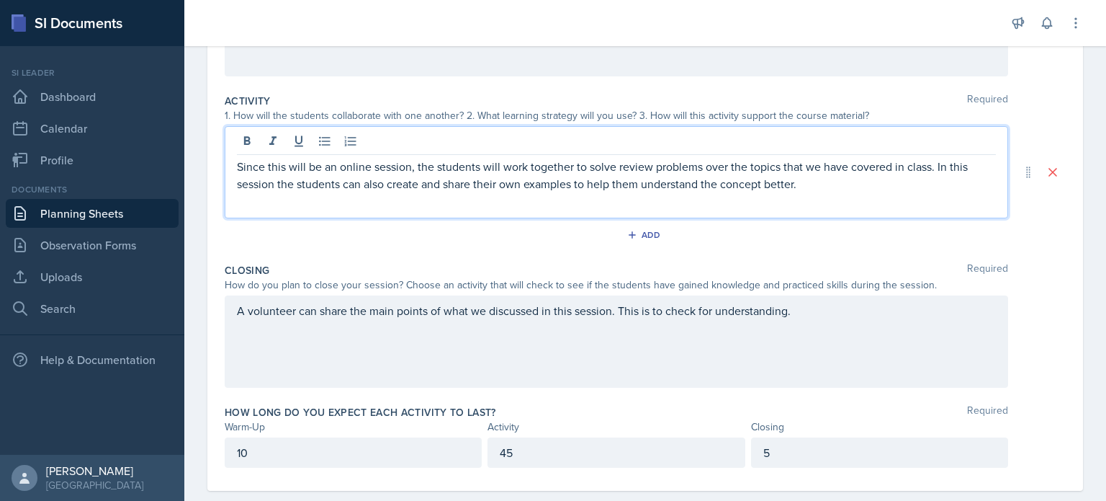
click at [274, 180] on p "Since this will be an online session, the students will work together to solve …" at bounding box center [616, 175] width 759 height 35
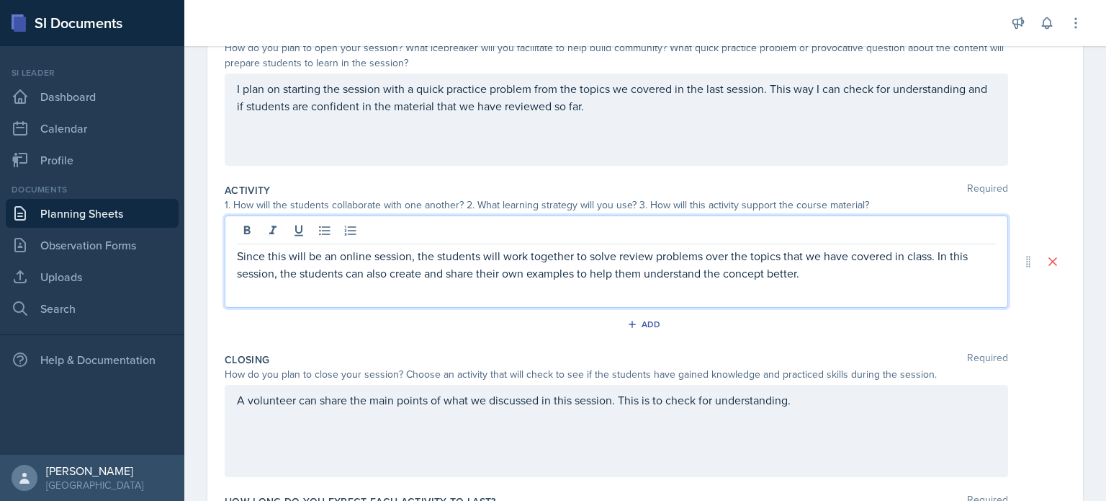
scroll to position [169, 0]
click at [683, 135] on div "I plan on starting the session with a quick practice problem from the topics we…" at bounding box center [617, 120] width 784 height 92
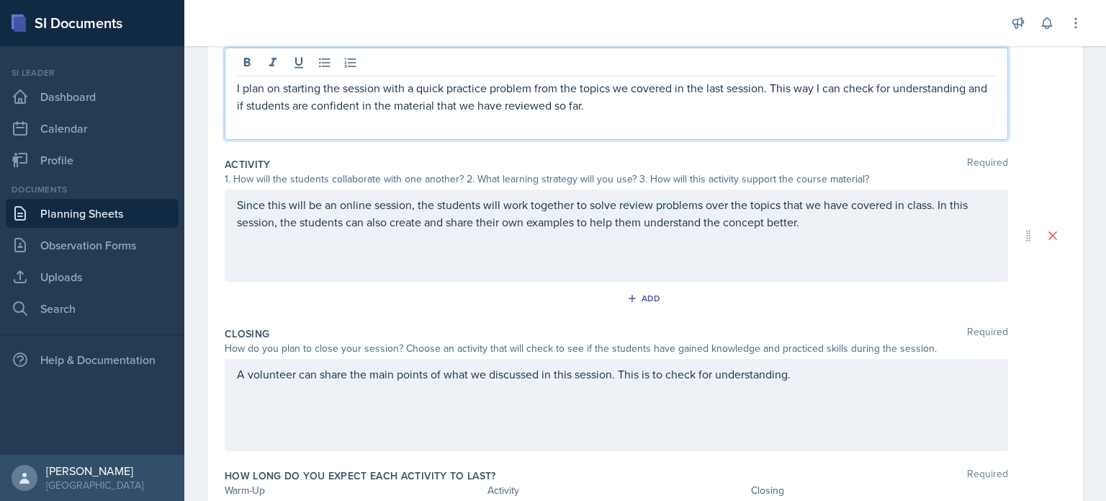
scroll to position [195, 0]
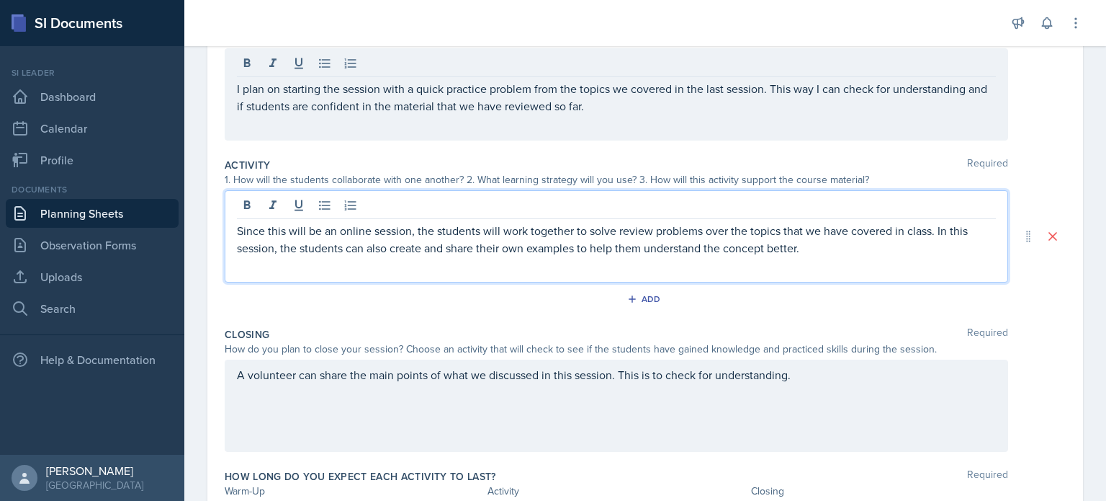
click at [857, 228] on p "Since this will be an online session, the students will work together to solve …" at bounding box center [616, 239] width 759 height 35
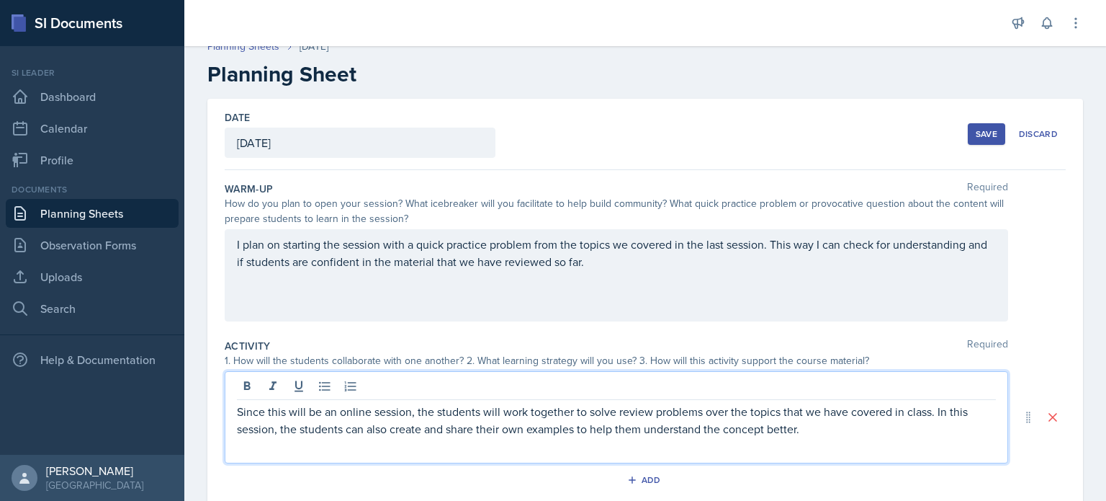
scroll to position [0, 0]
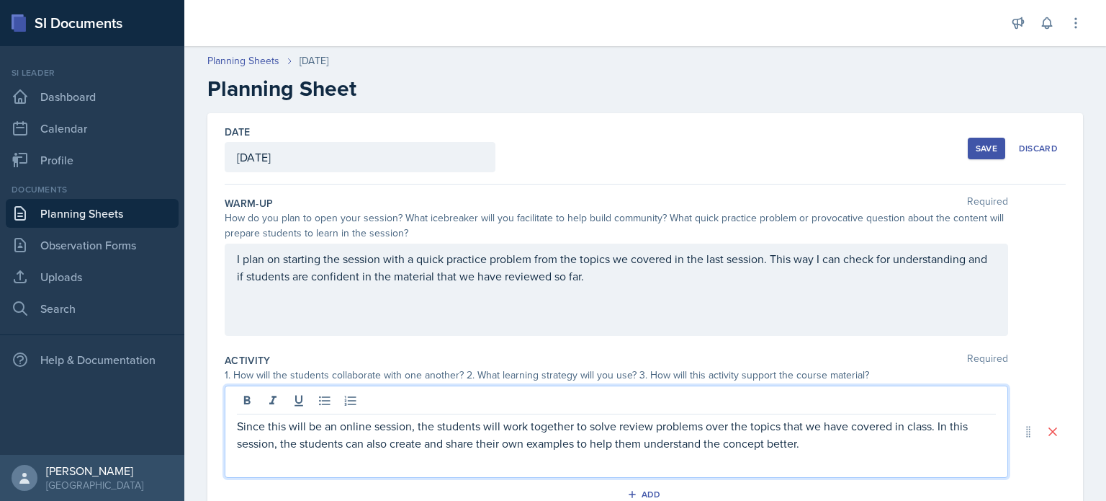
click at [452, 296] on div "I plan on starting the session with a quick practice problem from the topics we…" at bounding box center [617, 289] width 784 height 92
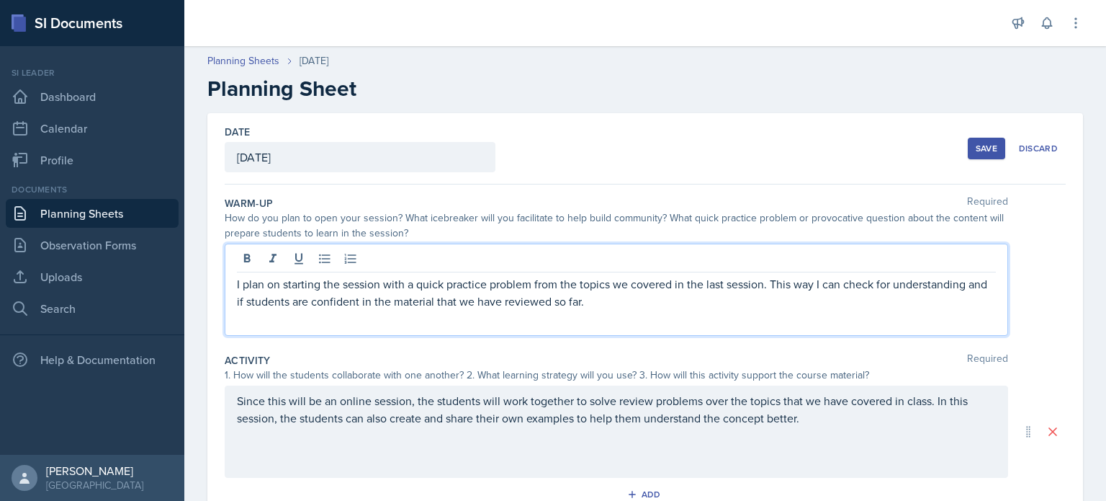
click at [242, 284] on p "I plan on starting the session with a quick practice problem from the topics we…" at bounding box center [616, 292] width 759 height 35
click at [233, 286] on div "I plan on starting the session with a quick practice problem from the topics we…" at bounding box center [617, 289] width 784 height 92
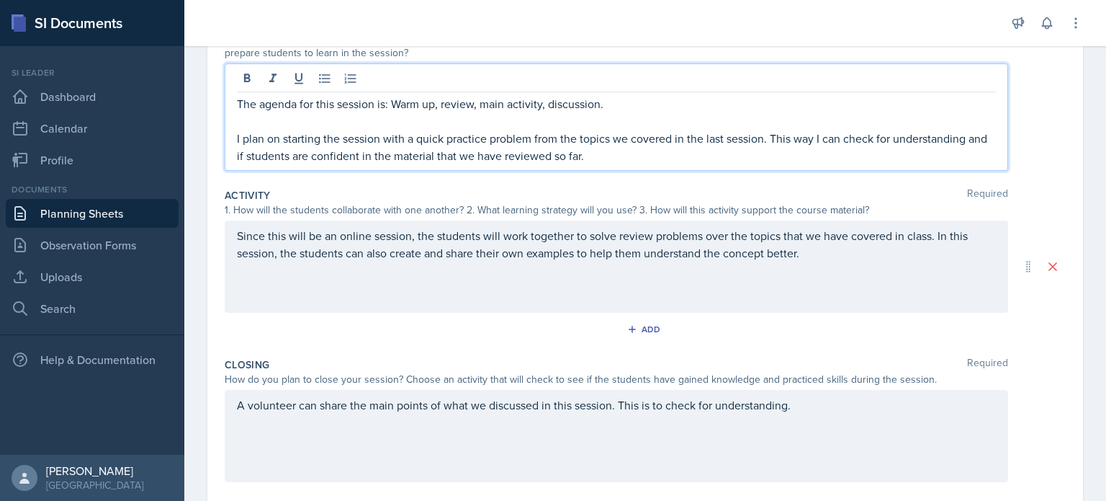
scroll to position [297, 0]
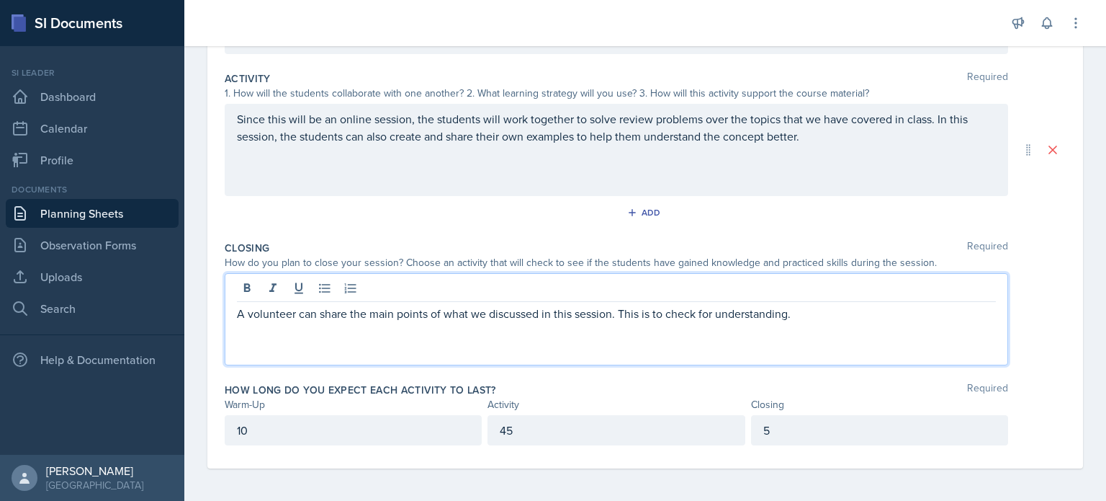
click at [625, 305] on div "A volunteer can share the main points of what we discussed in this session. Thi…" at bounding box center [616, 322] width 759 height 35
click at [611, 309] on p "A volunteer can share the main points of what we discussed in this session. Thi…" at bounding box center [616, 312] width 759 height 17
click at [407, 318] on p "A volunteer can share the main points of what we discussed in this session and …" at bounding box center [616, 321] width 759 height 35
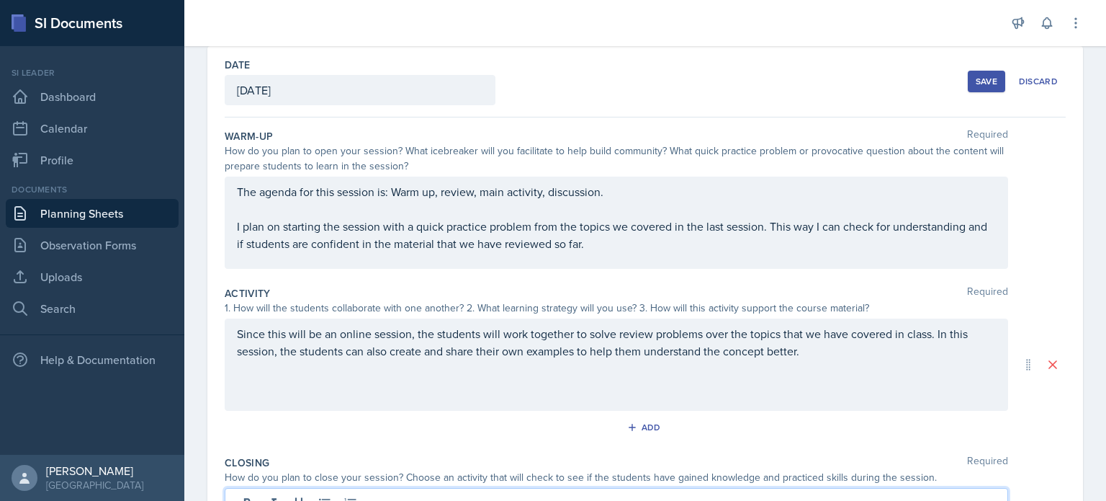
scroll to position [92, 0]
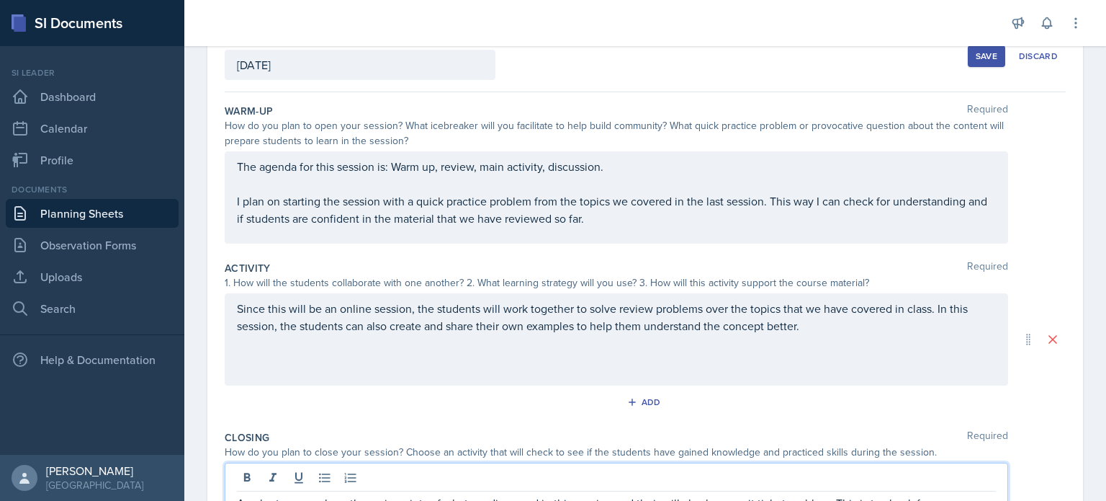
click at [602, 175] on p "The agenda for this session is: Warm up, review, main activity, discussion." at bounding box center [616, 166] width 759 height 17
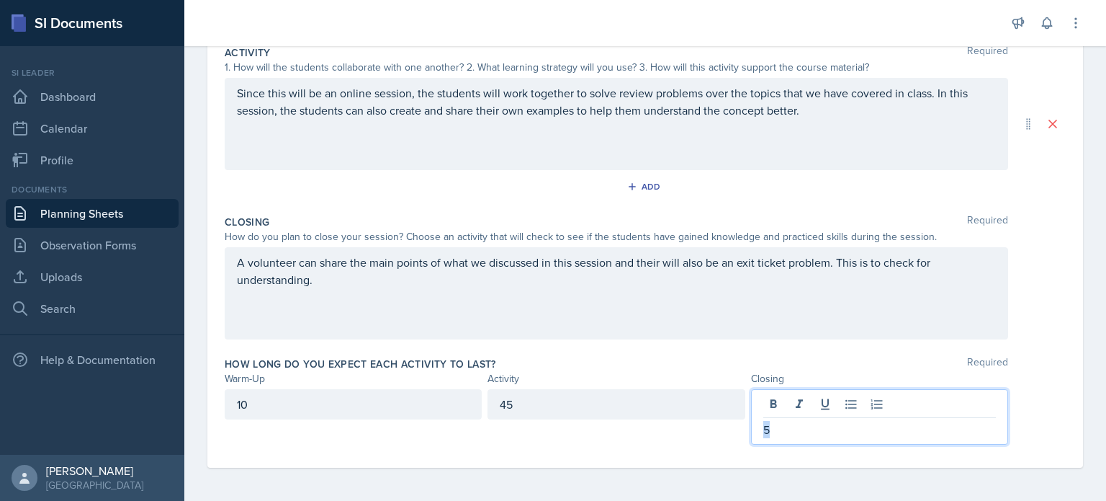
drag, startPoint x: 769, startPoint y: 422, endPoint x: 733, endPoint y: 430, distance: 36.9
click at [733, 430] on div "10 45 5" at bounding box center [617, 416] width 784 height 55
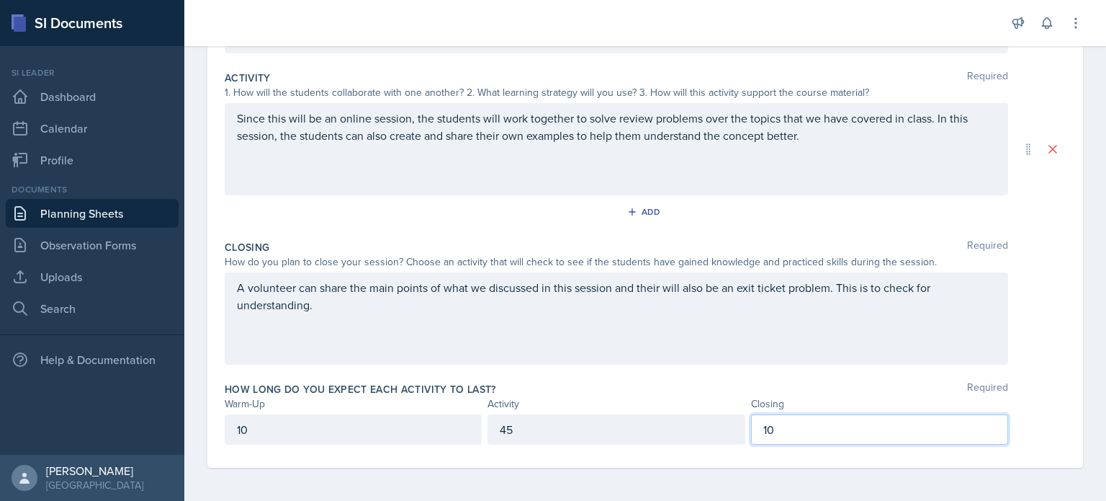
click at [663, 439] on div "45" at bounding box center [616, 429] width 257 height 30
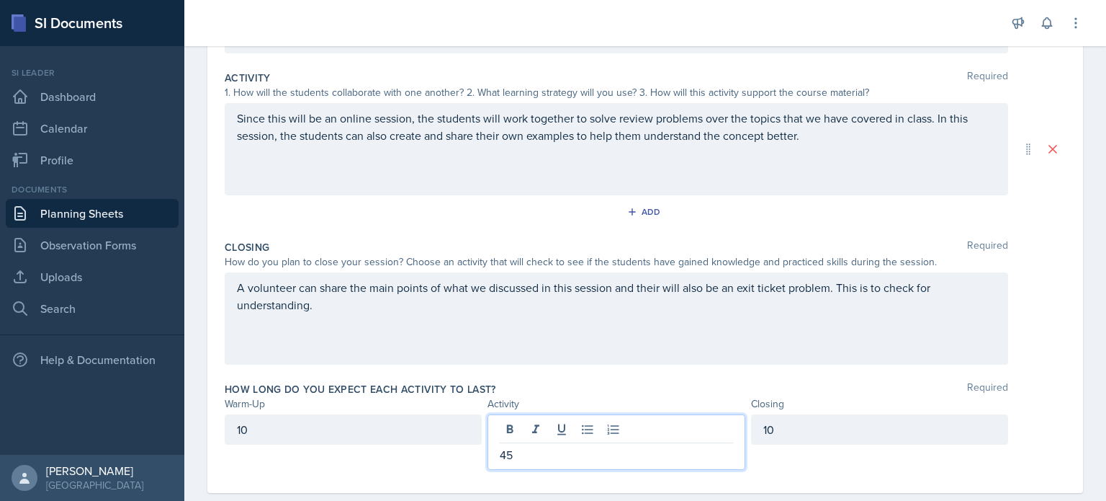
scroll to position [308, 0]
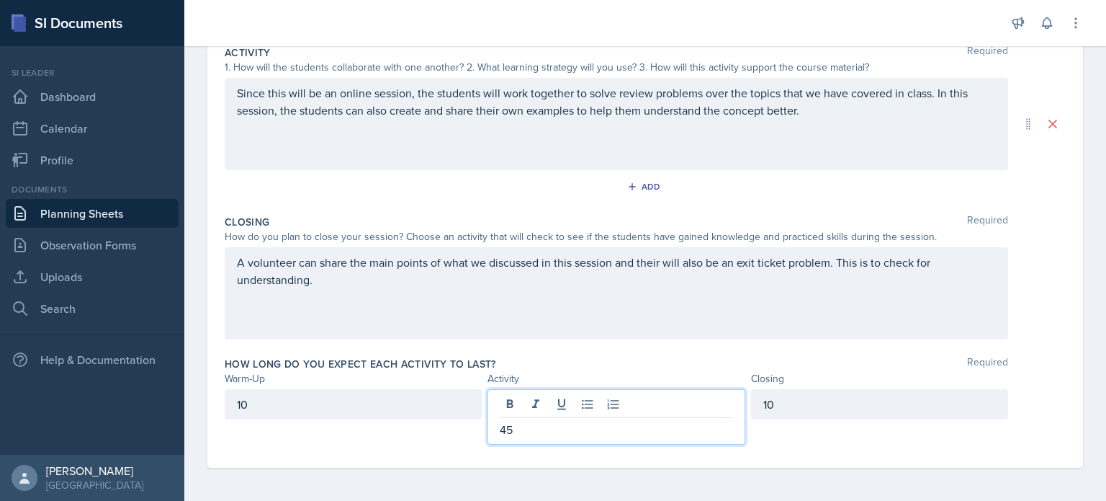
click at [669, 435] on p "45" at bounding box center [616, 429] width 233 height 17
click at [684, 354] on div "How long do you expect each activity to last? Required Warm-Up Activity Closing…" at bounding box center [645, 403] width 841 height 105
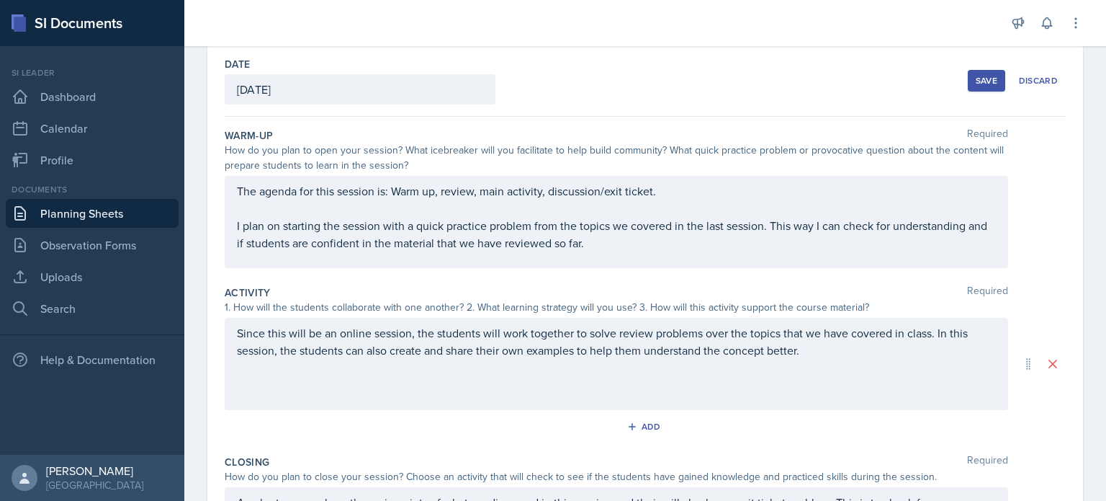
scroll to position [67, 0]
click at [640, 256] on div "The agenda for this session is: Warm up, review, main activity, discussion/exit…" at bounding box center [617, 222] width 784 height 92
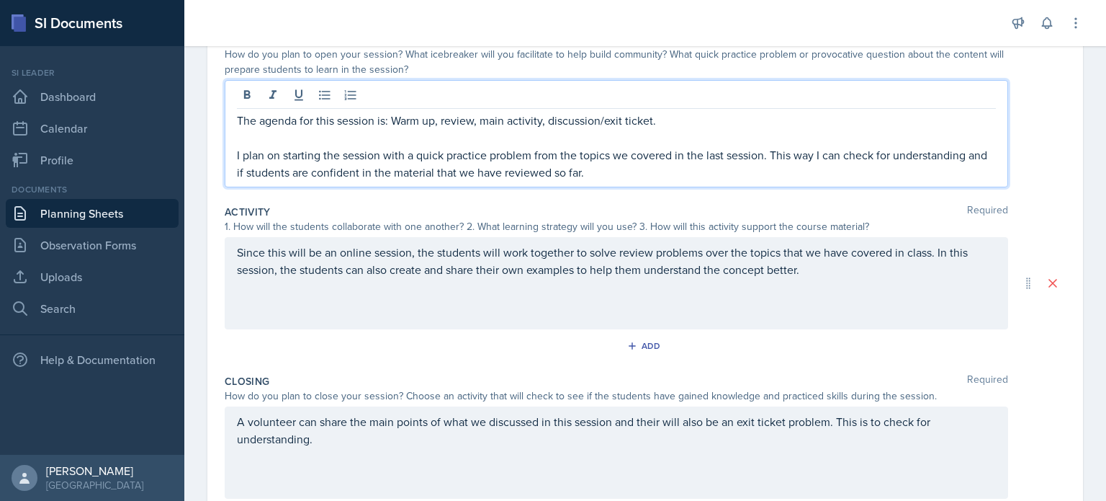
scroll to position [164, 0]
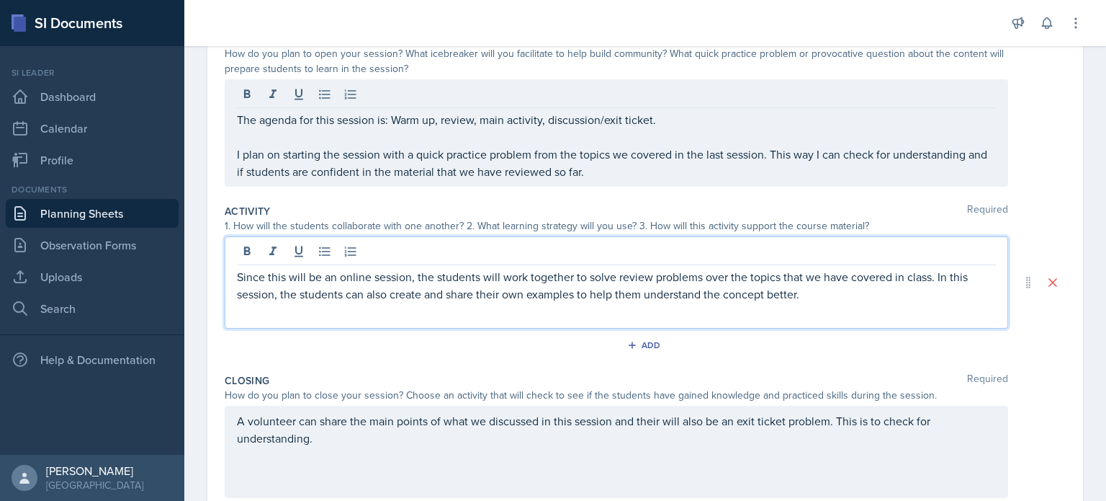
click at [856, 273] on p "Since this will be an online session, the students will work together to solve …" at bounding box center [616, 285] width 759 height 35
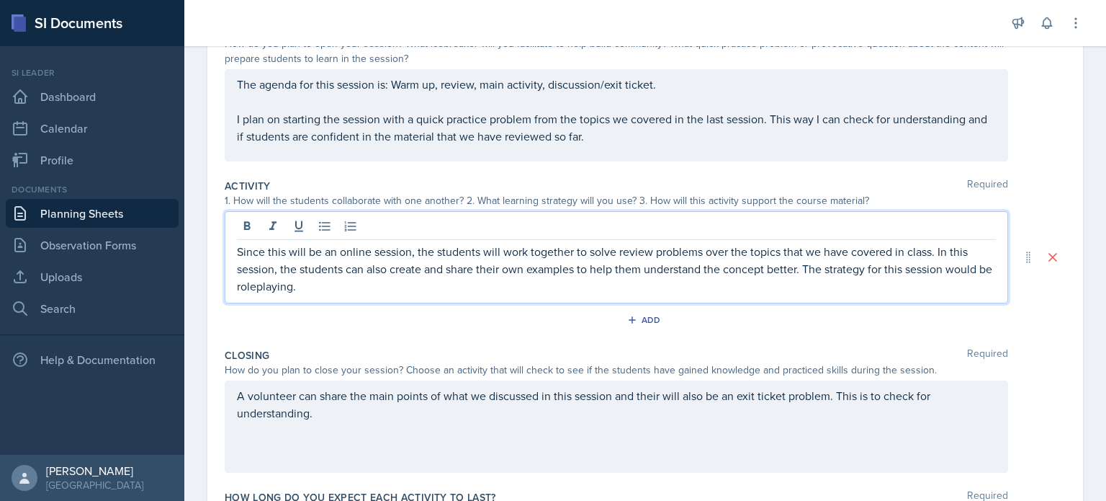
click at [830, 274] on p "Since this will be an online session, the students will work together to solve …" at bounding box center [616, 269] width 759 height 52
click at [826, 273] on p "Since this will be an online session, the students will work together to solve …" at bounding box center [616, 269] width 759 height 52
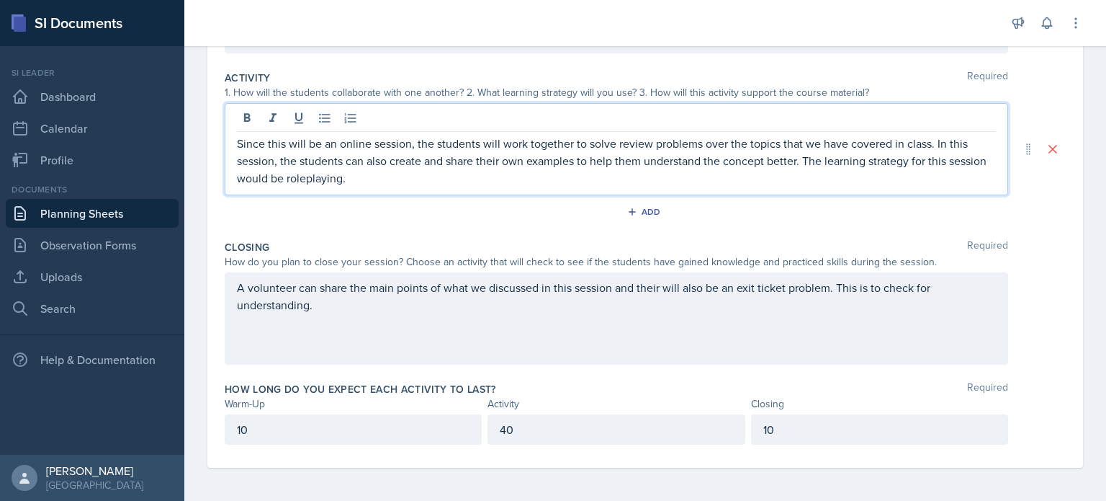
scroll to position [282, 0]
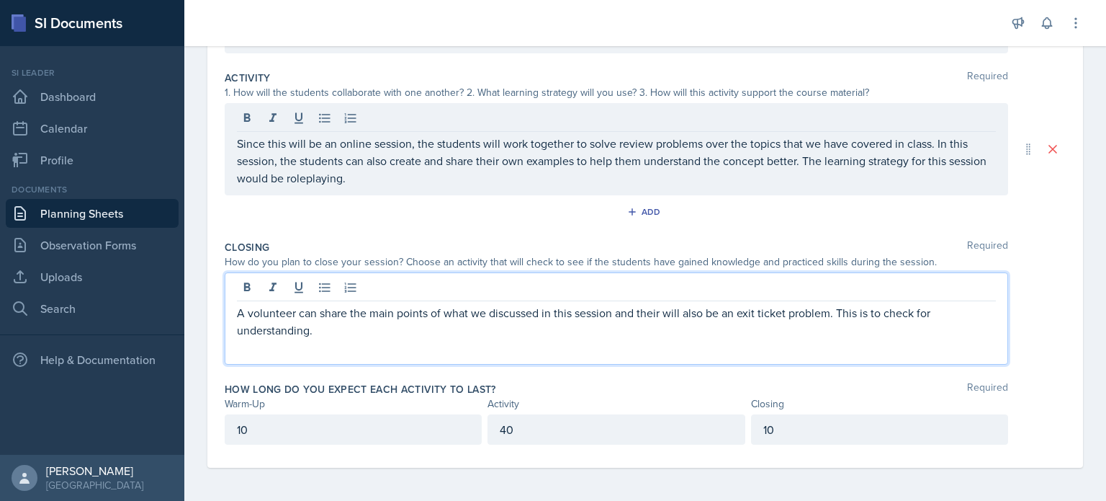
click at [664, 304] on p "A volunteer can share the main points of what we discussed in this session and …" at bounding box center [616, 321] width 759 height 35
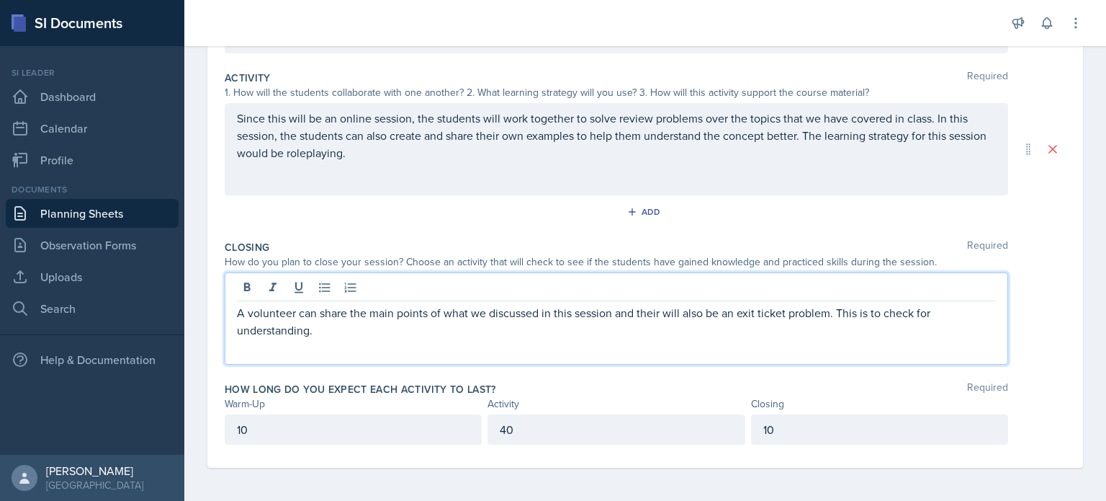
click at [488, 223] on div "Add" at bounding box center [645, 214] width 841 height 27
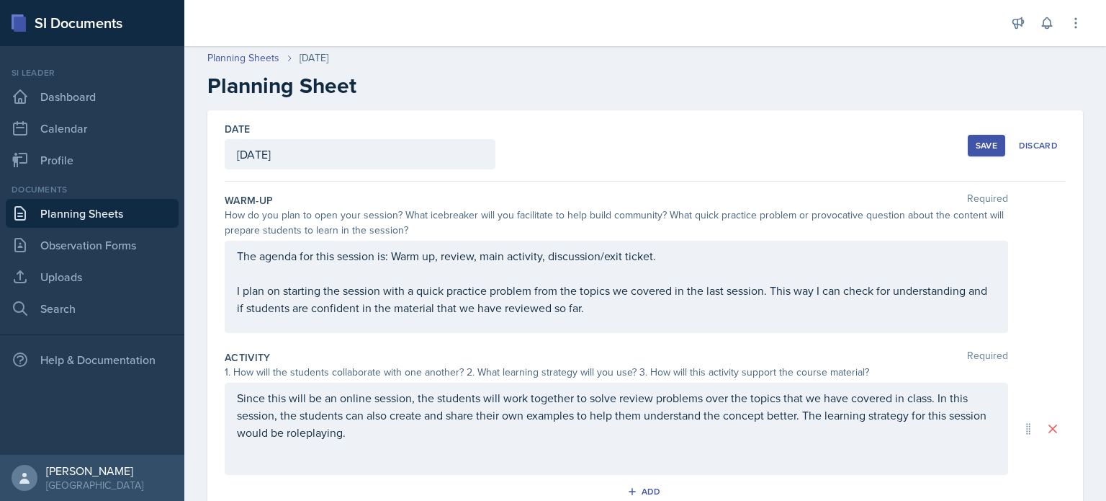
scroll to position [0, 0]
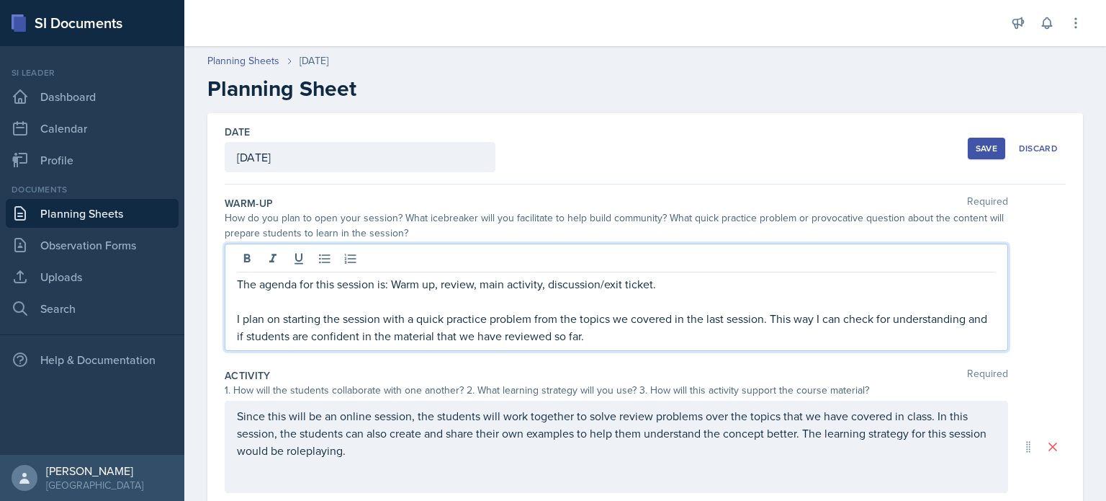
click at [654, 310] on p "I plan on starting the session with a quick practice problem from the topics we…" at bounding box center [616, 327] width 759 height 35
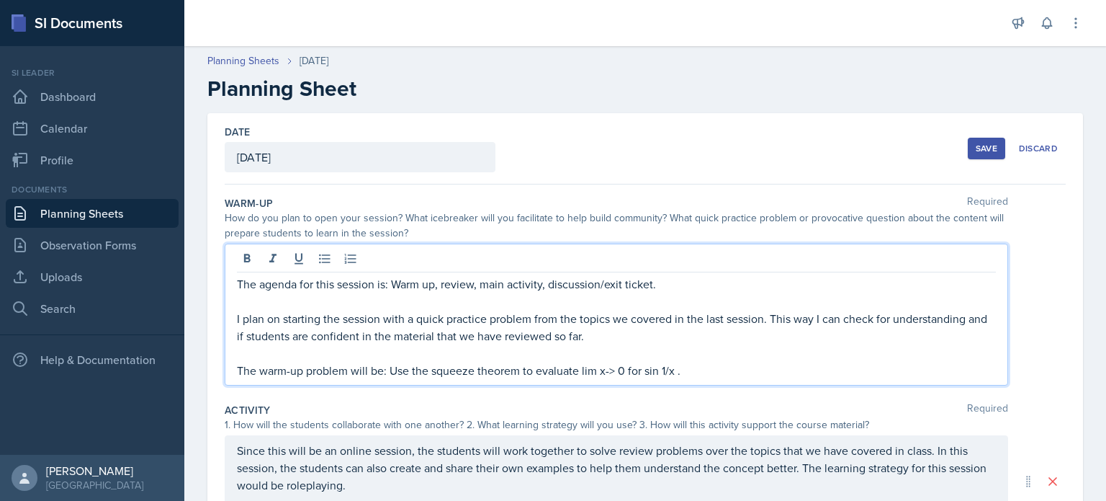
click at [752, 406] on div "Activity Required" at bounding box center [645, 410] width 841 height 14
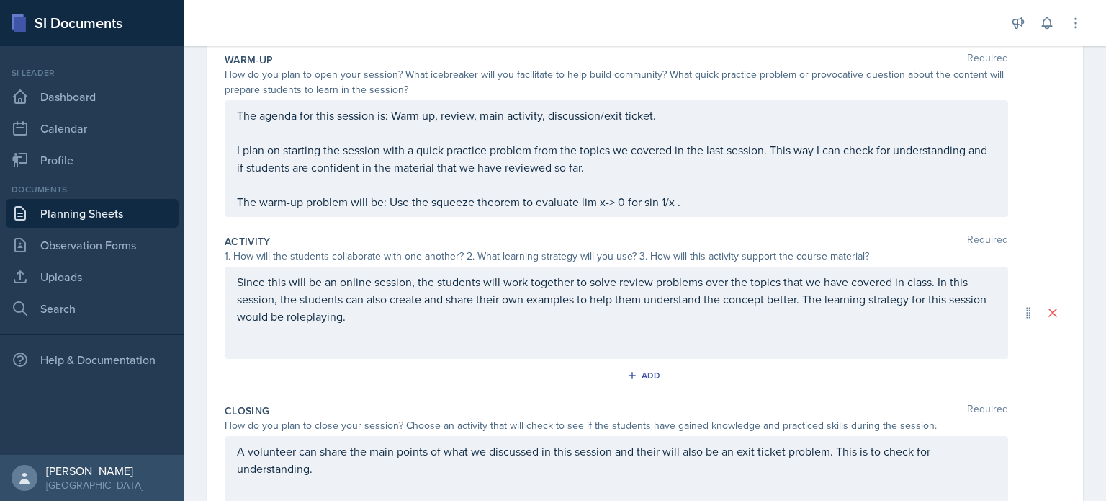
scroll to position [144, 0]
click at [478, 315] on p "Since this will be an online session, the students will work together to solve …" at bounding box center [616, 298] width 759 height 52
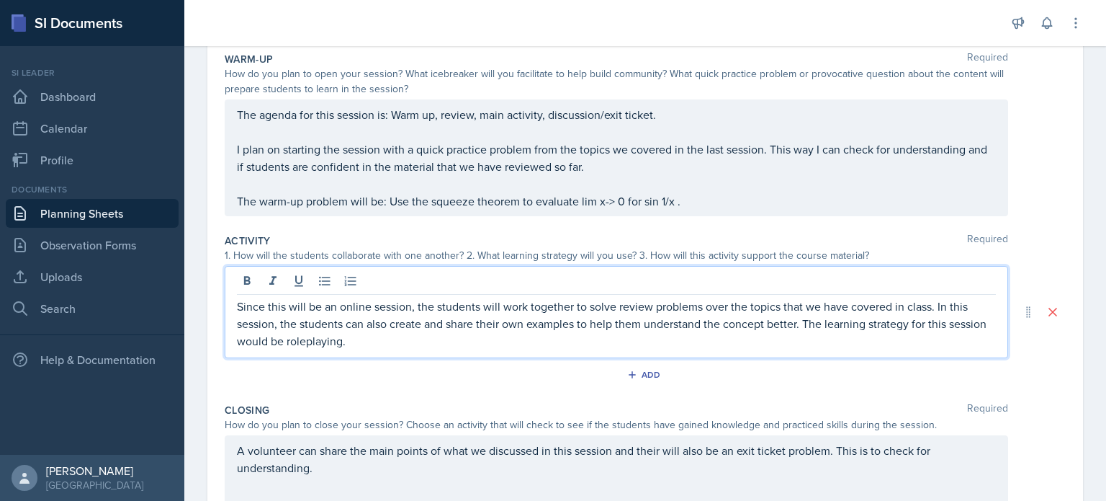
click at [805, 325] on p "Since this will be an online session, the students will work together to solve …" at bounding box center [616, 323] width 759 height 52
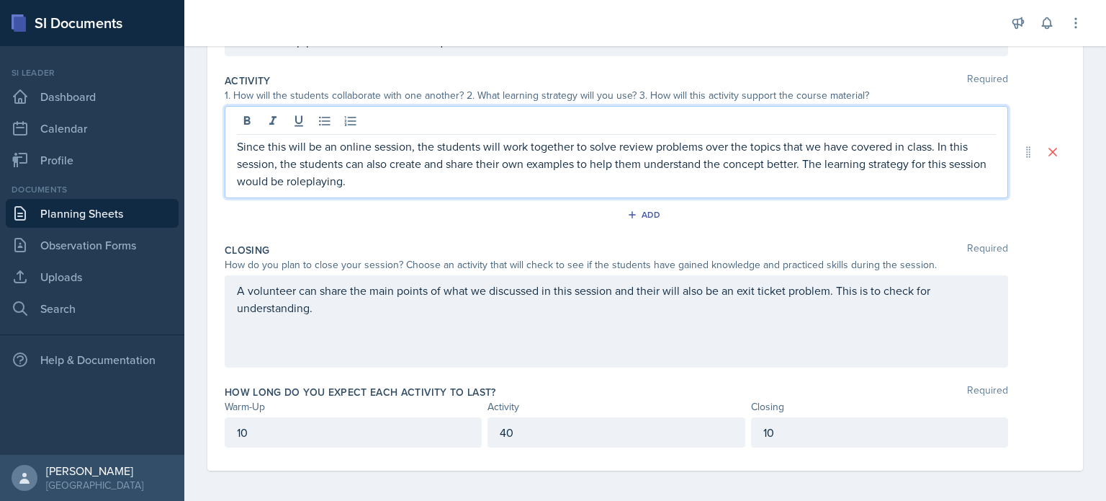
scroll to position [307, 0]
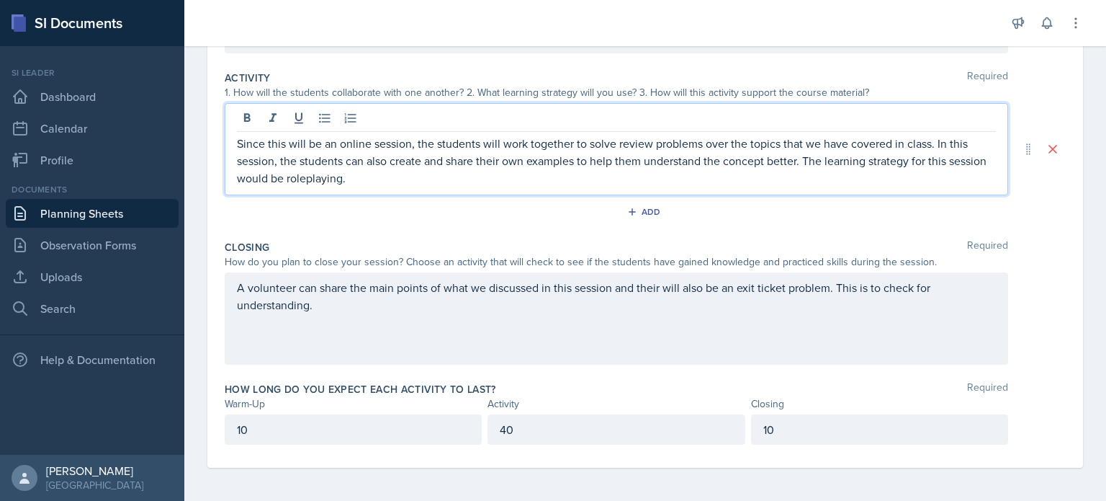
click at [614, 348] on div "A volunteer can share the main points of what we discussed in this session and …" at bounding box center [617, 318] width 784 height 92
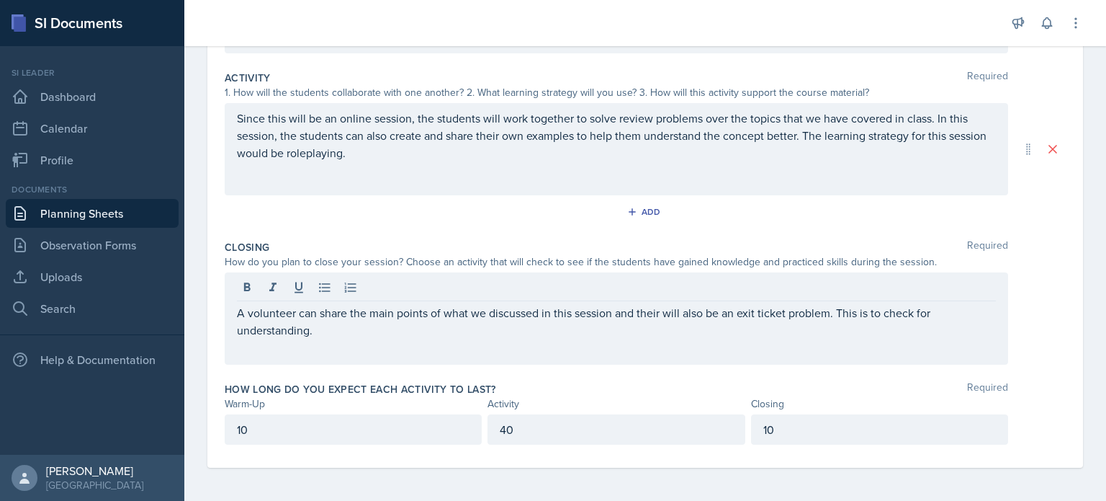
click at [487, 244] on div "Closing Required" at bounding box center [645, 247] width 841 height 14
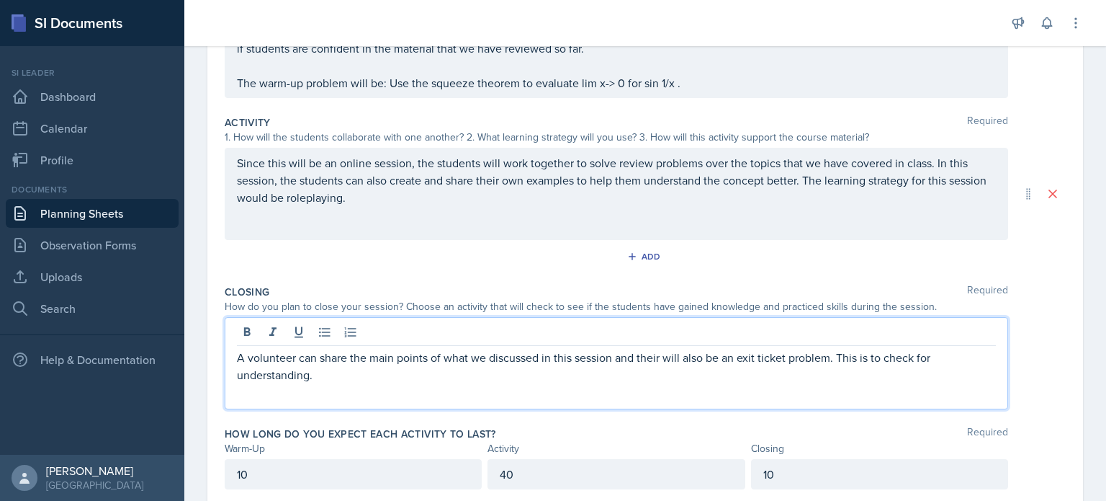
scroll to position [262, 0]
drag, startPoint x: 829, startPoint y: 360, endPoint x: 789, endPoint y: 362, distance: 39.7
click at [789, 362] on p "A volunteer can share the main points of what we discussed in this session and …" at bounding box center [616, 366] width 759 height 35
click at [732, 423] on div "How long do you expect each activity to last? Required Warm-Up Activity Closing…" at bounding box center [645, 461] width 841 height 80
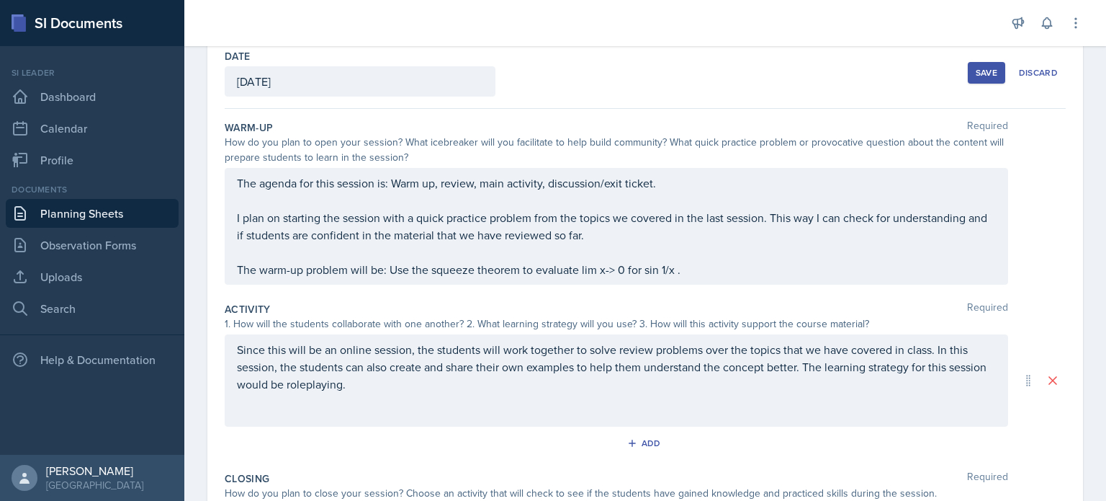
scroll to position [0, 0]
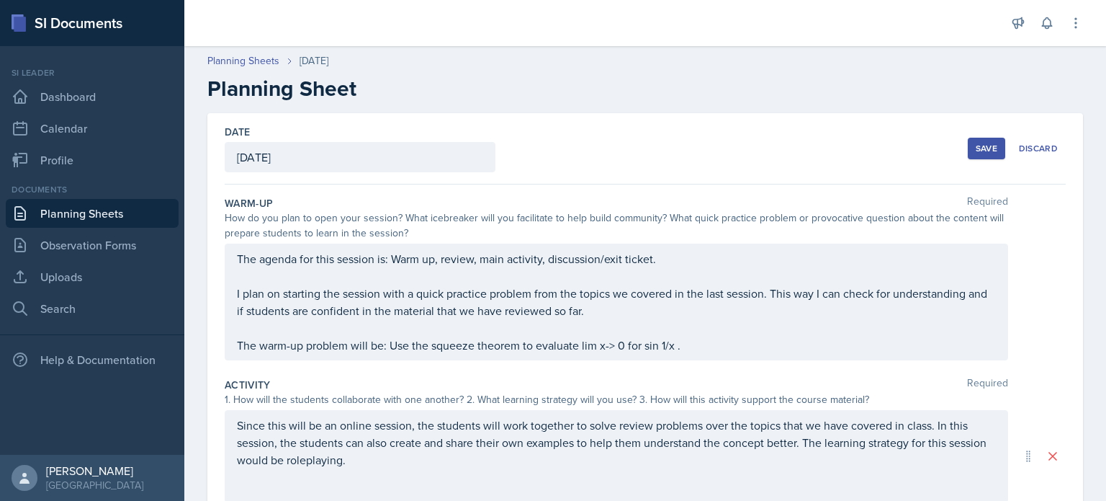
click at [968, 148] on button "Save" at bounding box center [986, 149] width 37 height 22
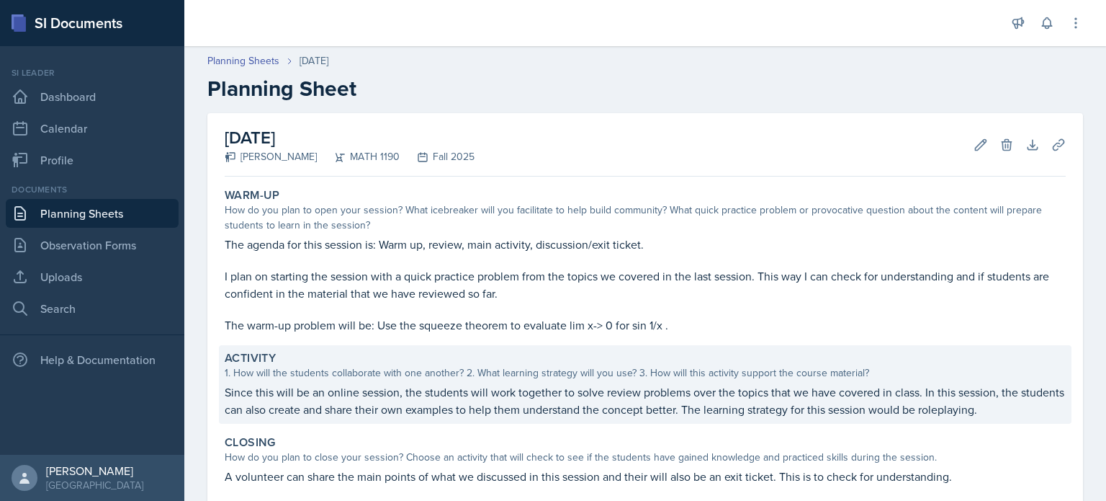
click at [854, 401] on p "Since this will be an online session, the students will work together to solve …" at bounding box center [645, 400] width 841 height 35
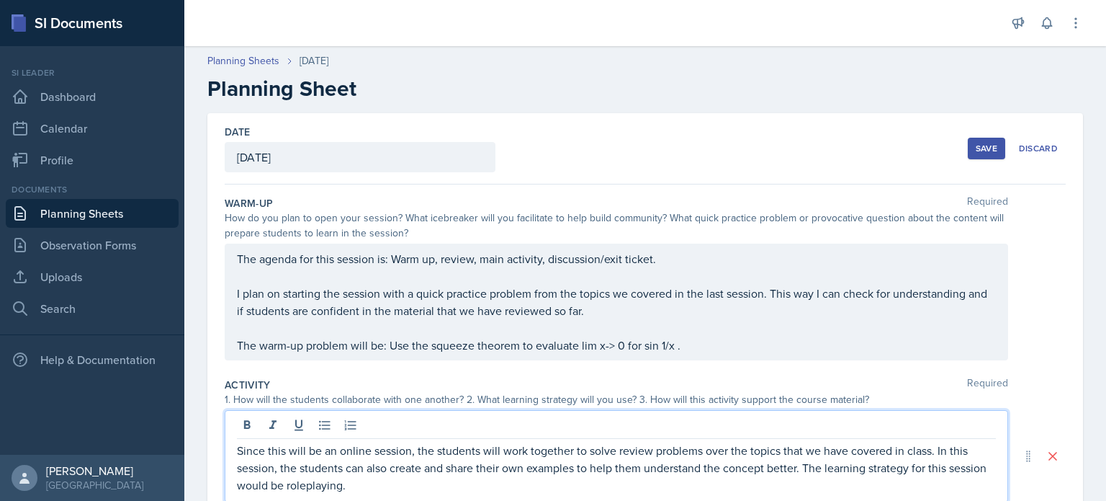
click at [894, 421] on div "Since this will be an online session, the students will work together to solve …" at bounding box center [617, 456] width 784 height 92
click at [748, 454] on p "Since this will be an online session, the students will work together to solve …" at bounding box center [616, 468] width 759 height 52
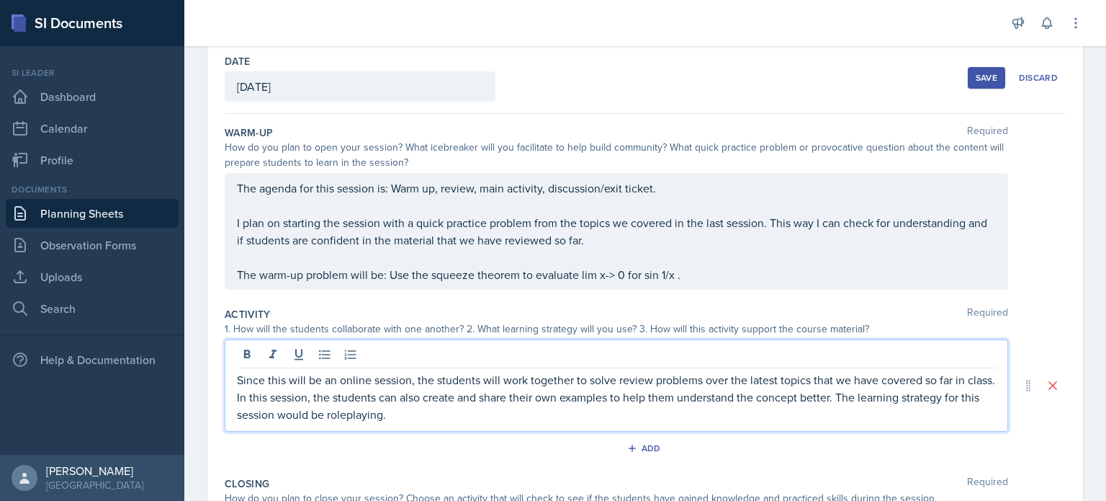
scroll to position [71, 0]
click at [496, 425] on div "Since this will be an online session, the students will work together to solve …" at bounding box center [617, 385] width 784 height 92
click at [519, 452] on div "Add" at bounding box center [645, 449] width 841 height 27
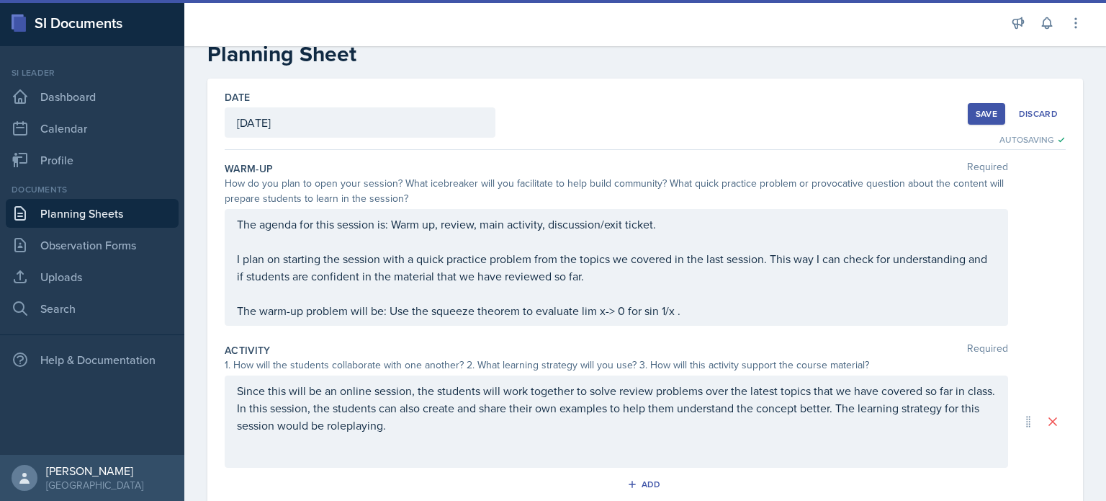
scroll to position [0, 0]
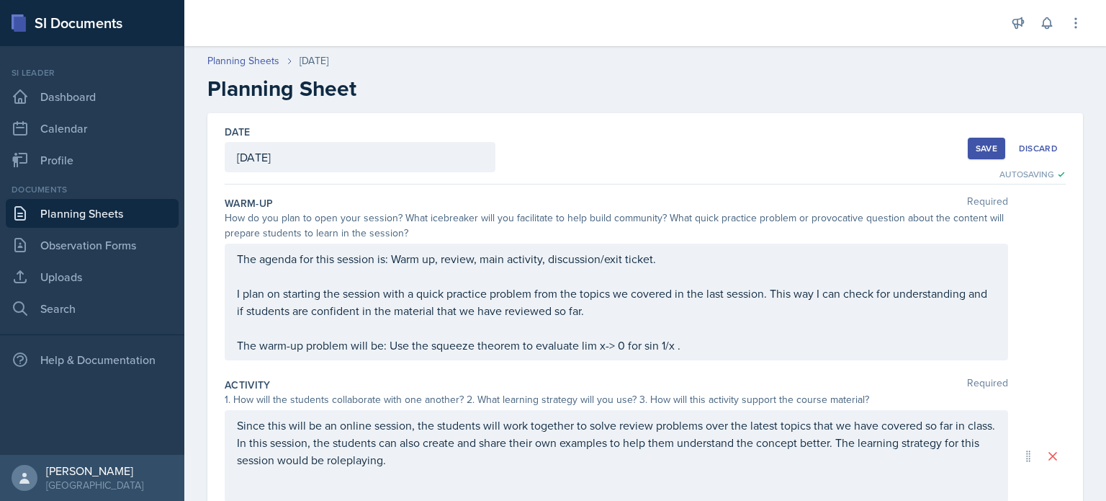
click at [968, 154] on button "Save" at bounding box center [986, 149] width 37 height 22
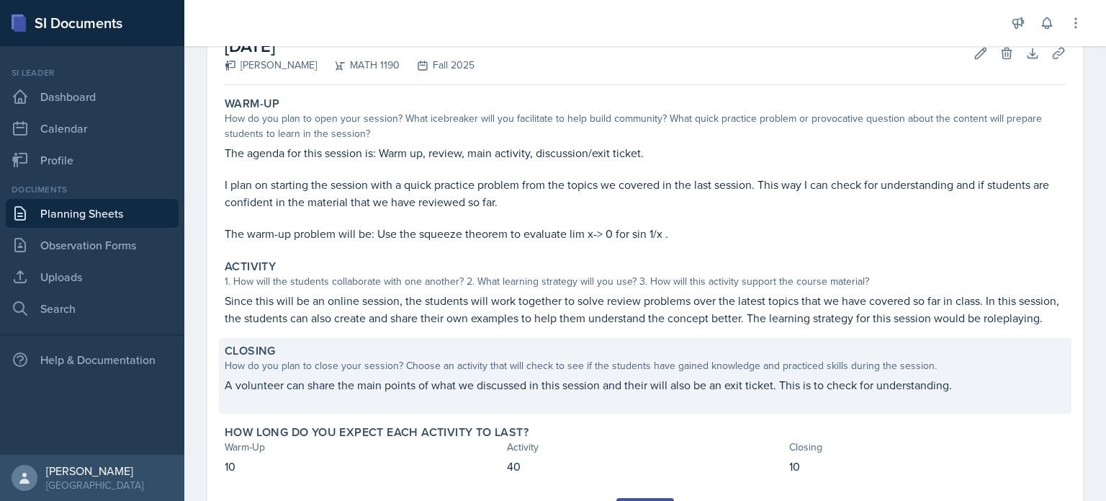
scroll to position [182, 0]
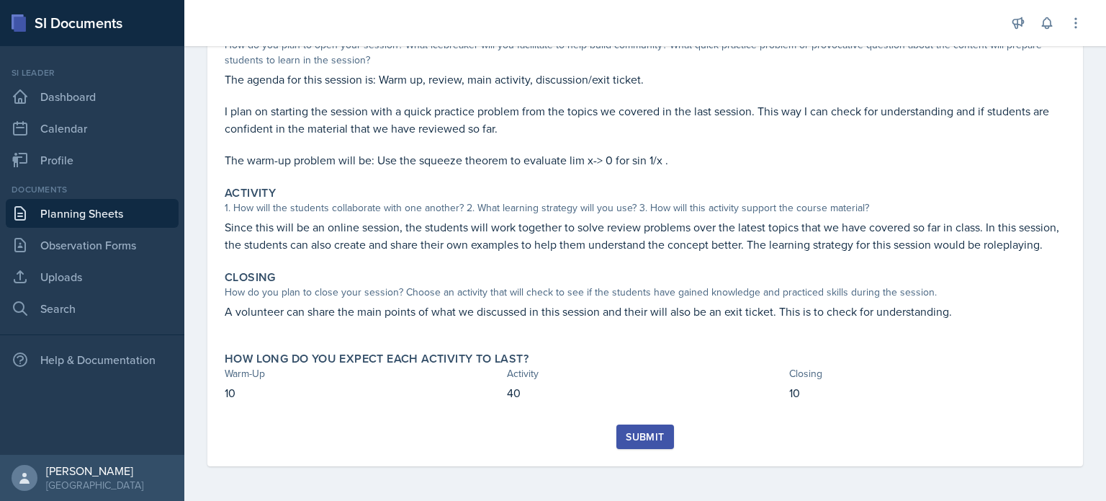
click at [658, 431] on div "Submit" at bounding box center [645, 437] width 38 height 12
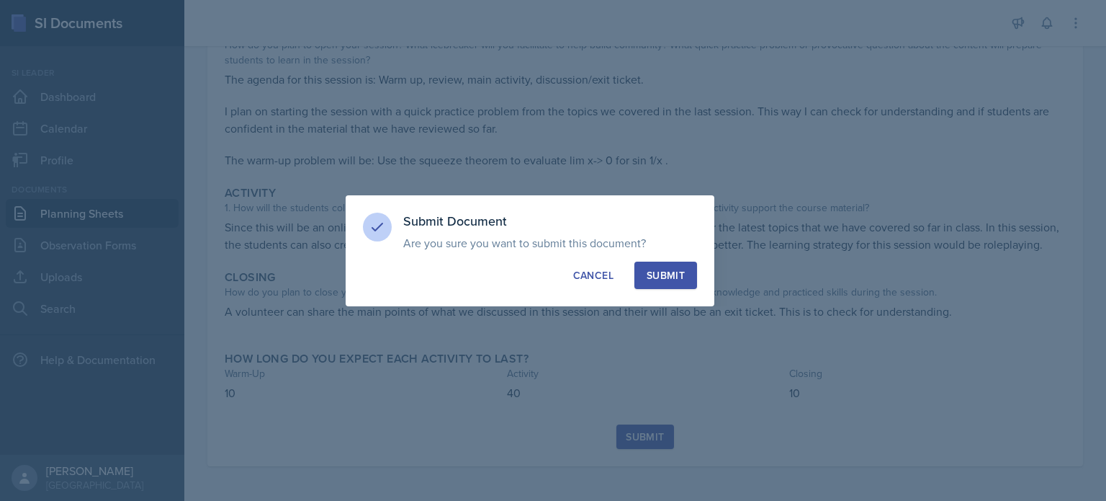
click at [673, 269] on div "Submit" at bounding box center [666, 275] width 38 height 14
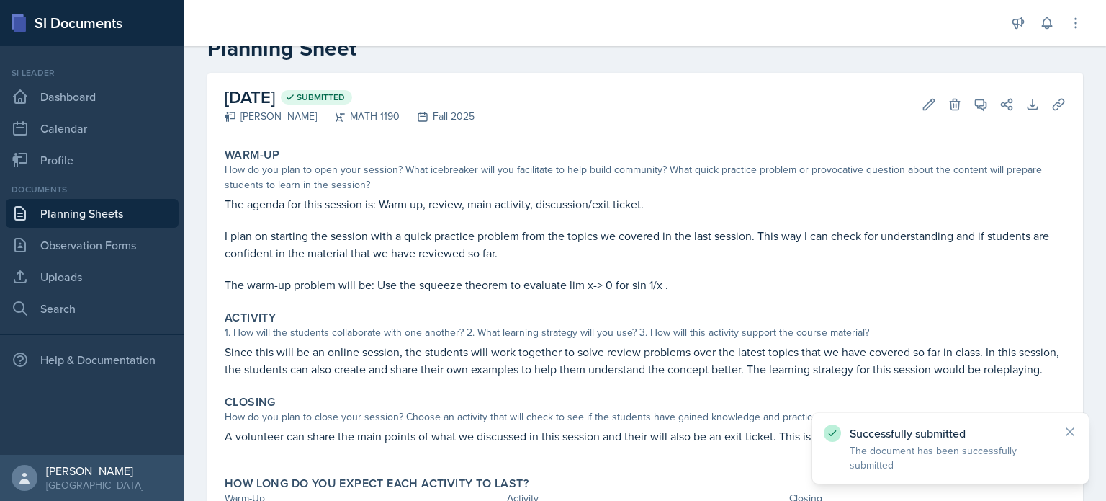
scroll to position [0, 0]
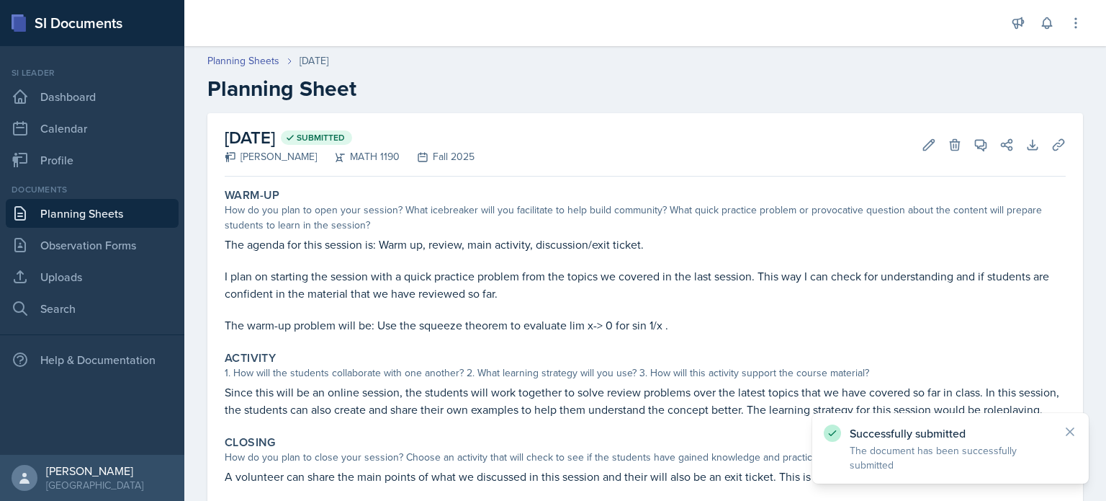
click at [129, 214] on link "Planning Sheets" at bounding box center [92, 213] width 173 height 29
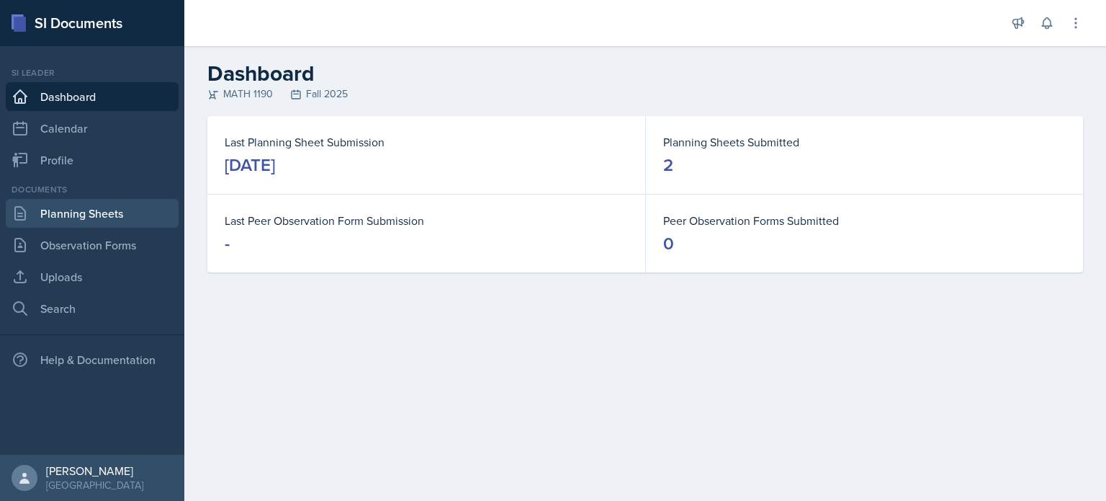
click at [104, 220] on link "Planning Sheets" at bounding box center [92, 213] width 173 height 29
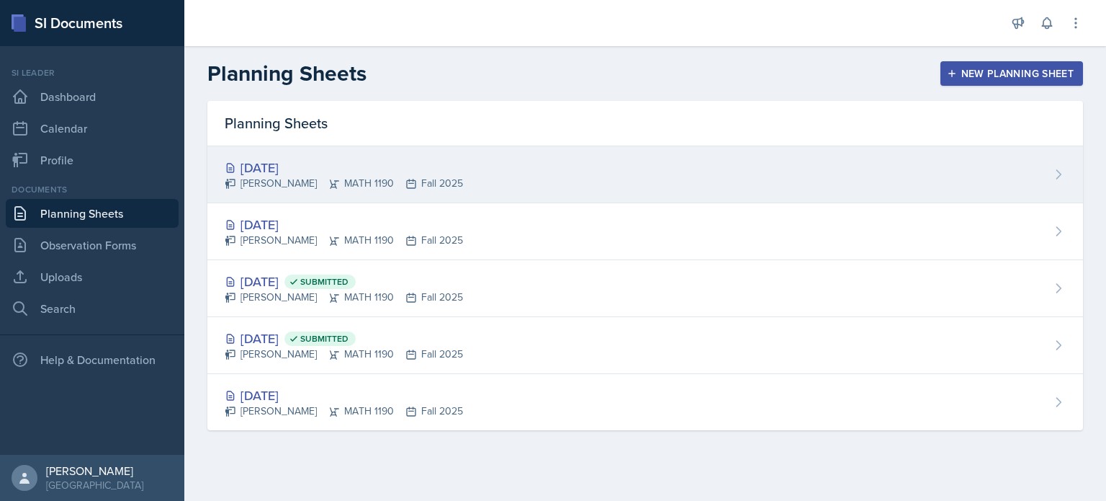
click at [375, 179] on div "[PERSON_NAME] MATH 1190 Fall 2025" at bounding box center [344, 183] width 238 height 15
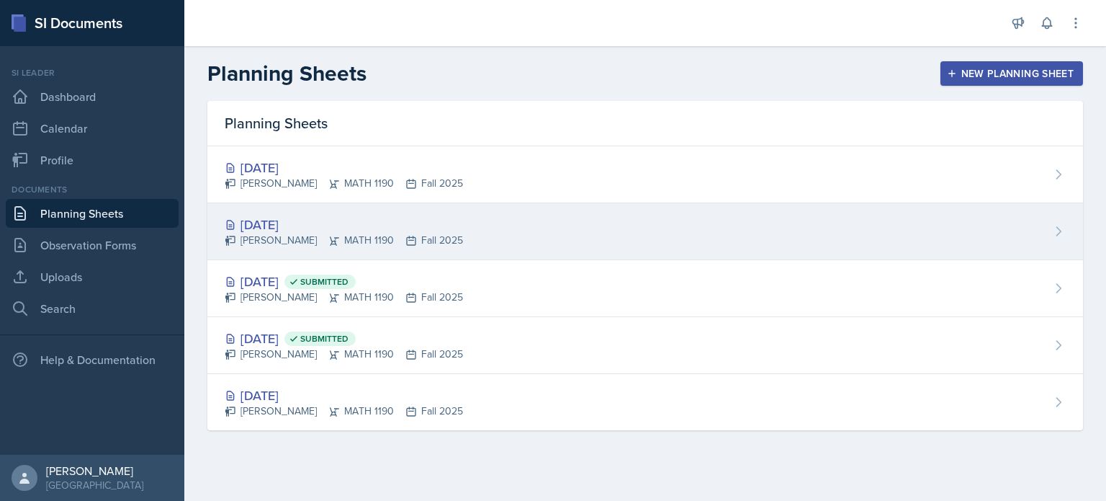
click at [476, 232] on div "[DATE] [PERSON_NAME] MATH 1190 Fall 2025" at bounding box center [645, 231] width 876 height 57
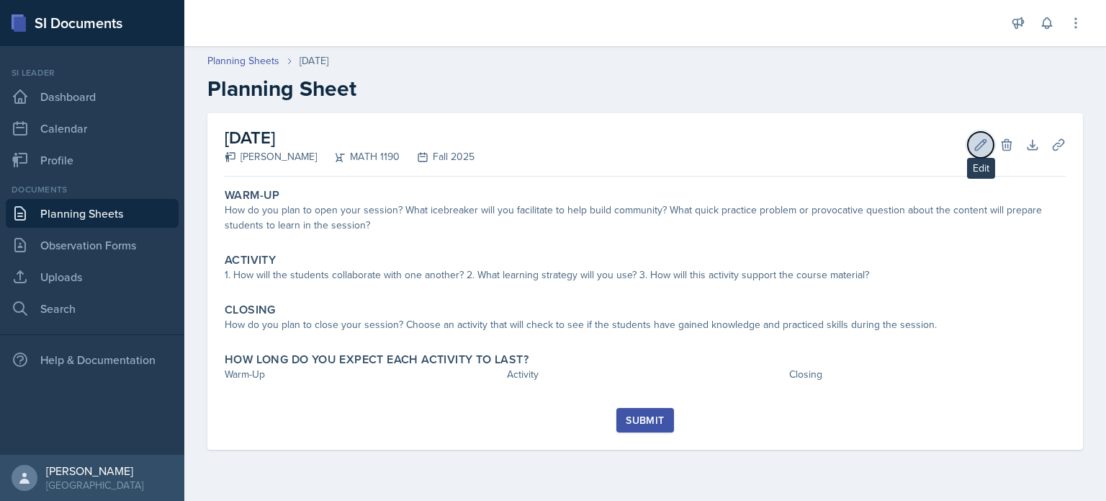
click at [972, 139] on button "Edit" at bounding box center [981, 145] width 26 height 26
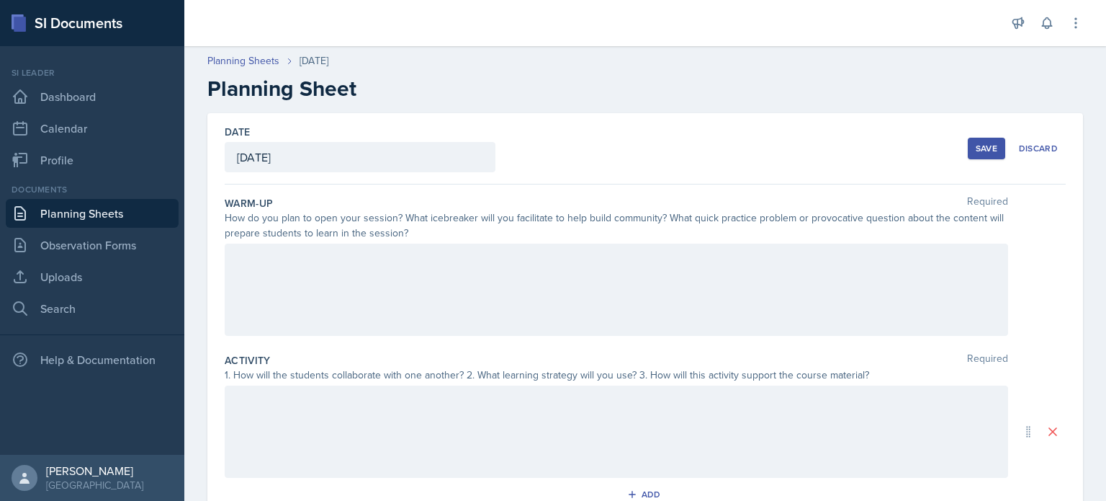
click at [717, 273] on div at bounding box center [617, 289] width 784 height 92
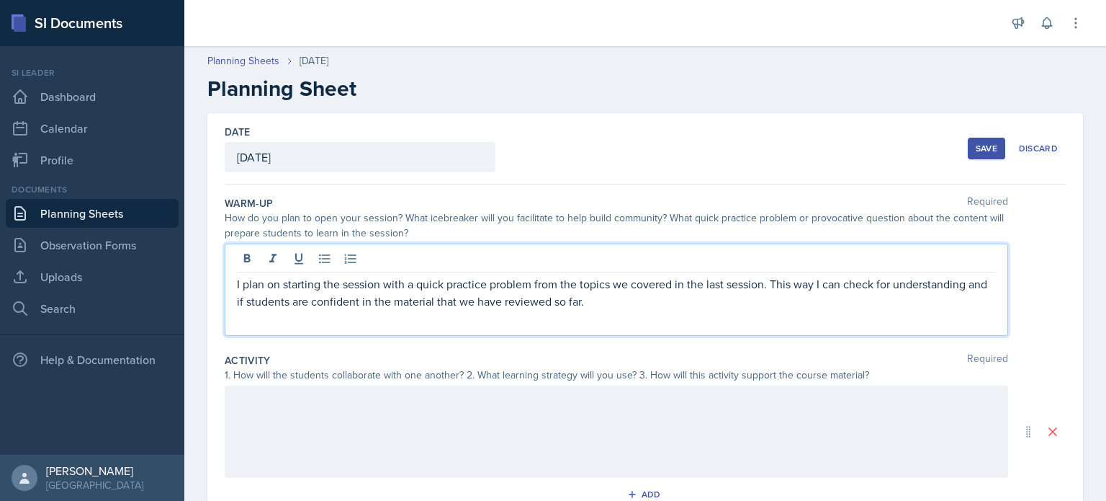
click at [668, 434] on div at bounding box center [617, 431] width 784 height 92
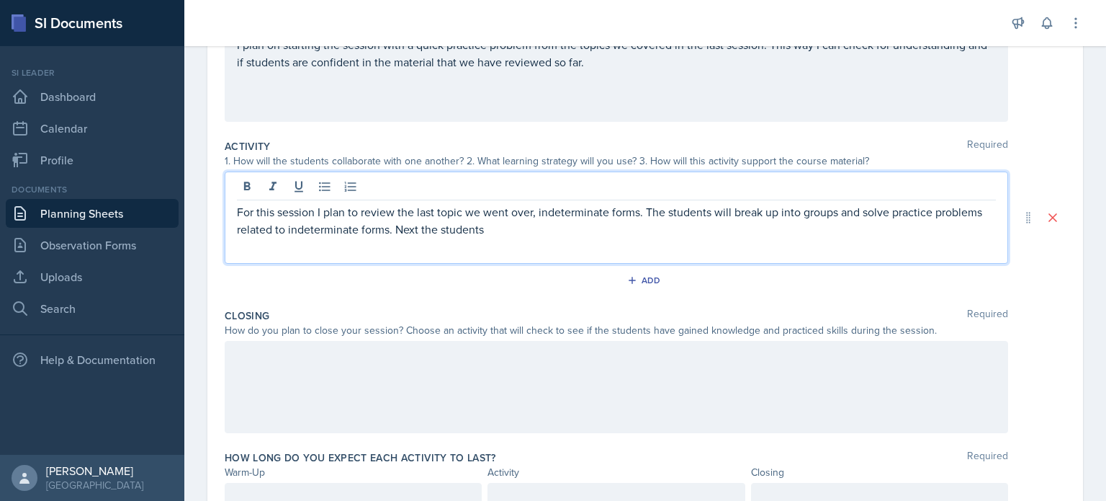
scroll to position [215, 0]
drag, startPoint x: 671, startPoint y: 231, endPoint x: 644, endPoint y: 227, distance: 27.0
click at [644, 227] on p "For this session I plan to review the last topic we went over, indeterminate fo…" at bounding box center [616, 219] width 759 height 35
click at [766, 230] on p "For this session I plan to review the last topic we went over, indeterminate fo…" at bounding box center [616, 219] width 759 height 35
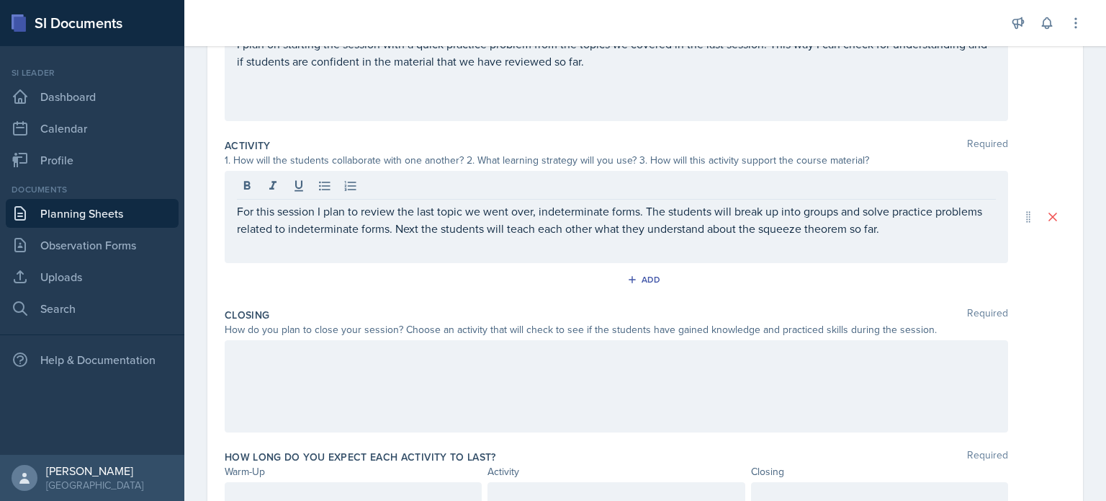
click at [757, 278] on div "Add" at bounding box center [645, 282] width 841 height 27
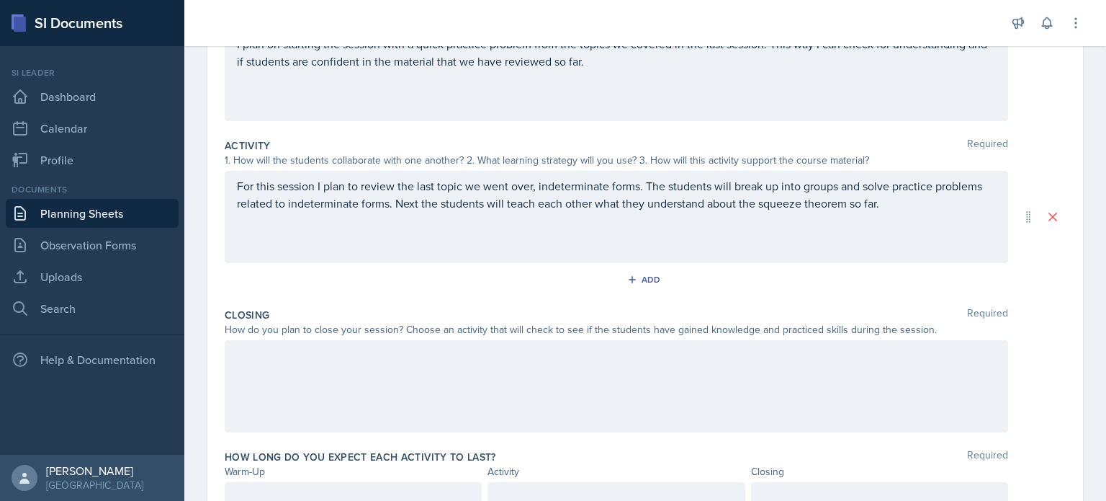
click at [890, 210] on p "For this session I plan to review the last topic we went over, indeterminate fo…" at bounding box center [616, 194] width 759 height 35
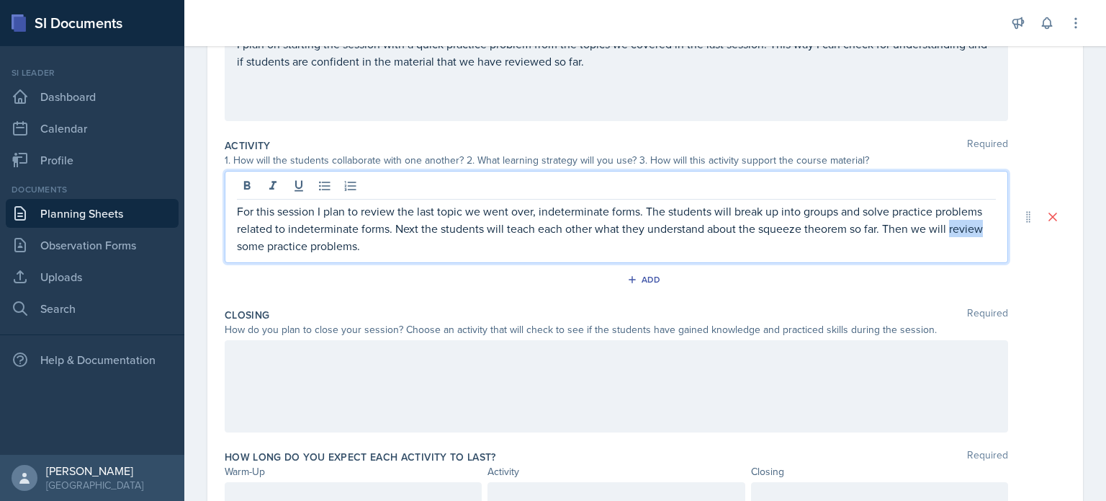
drag, startPoint x: 949, startPoint y: 228, endPoint x: 980, endPoint y: 229, distance: 31.0
click at [980, 229] on p "For this session I plan to review the last topic we went over, indeterminate fo…" at bounding box center [616, 228] width 759 height 52
click at [358, 249] on p "For this session I plan to review the last topic we went over, indeterminate fo…" at bounding box center [616, 228] width 759 height 52
click at [556, 406] on div at bounding box center [617, 386] width 784 height 92
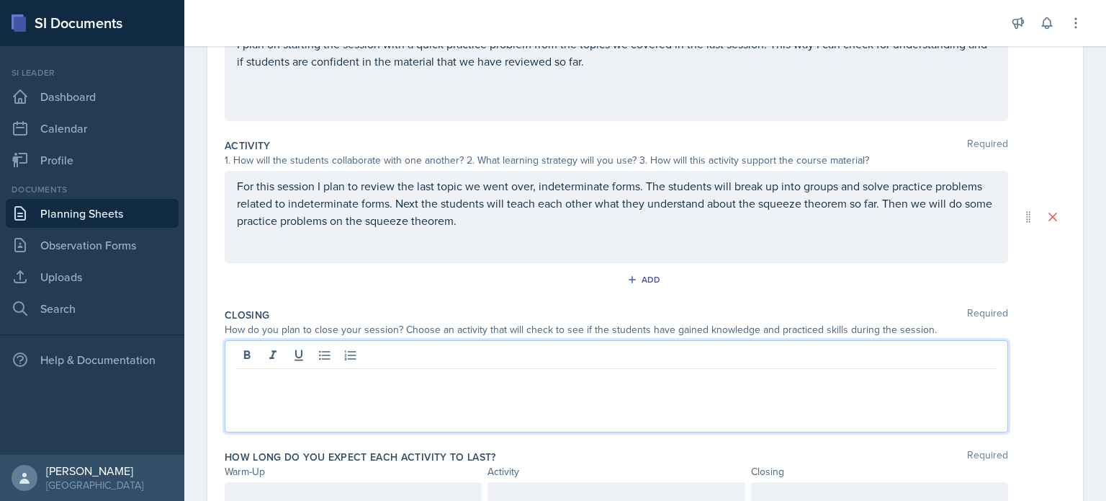
scroll to position [240, 0]
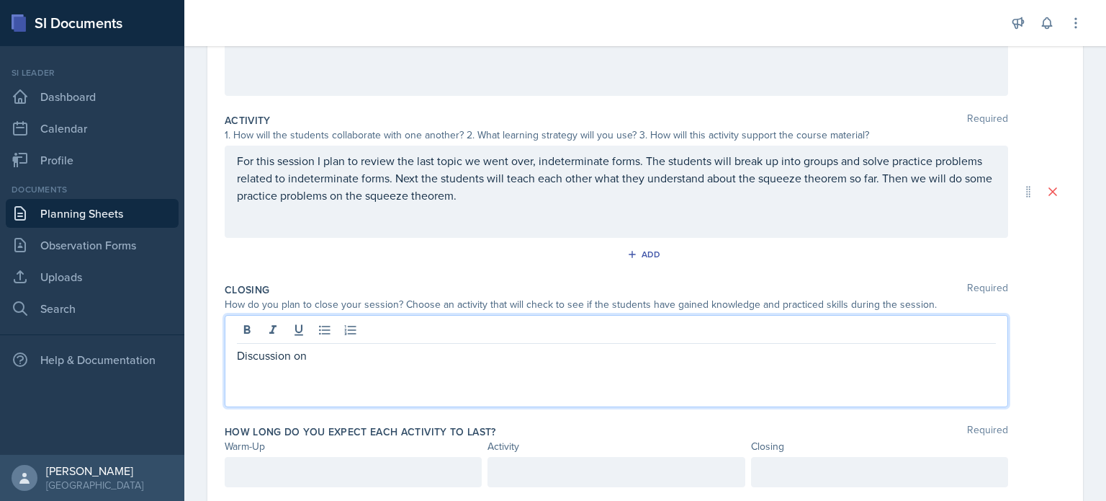
click at [449, 460] on div at bounding box center [353, 472] width 257 height 30
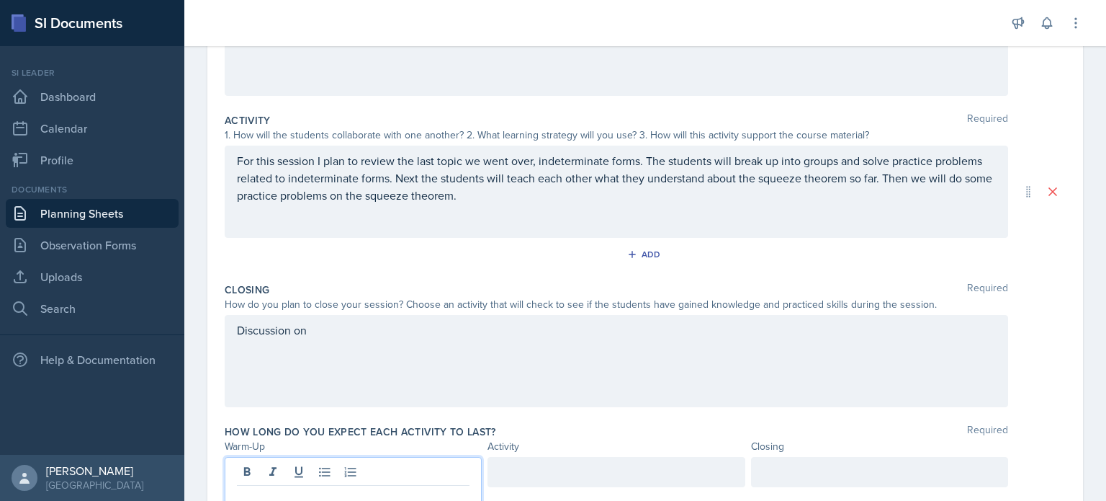
scroll to position [265, 0]
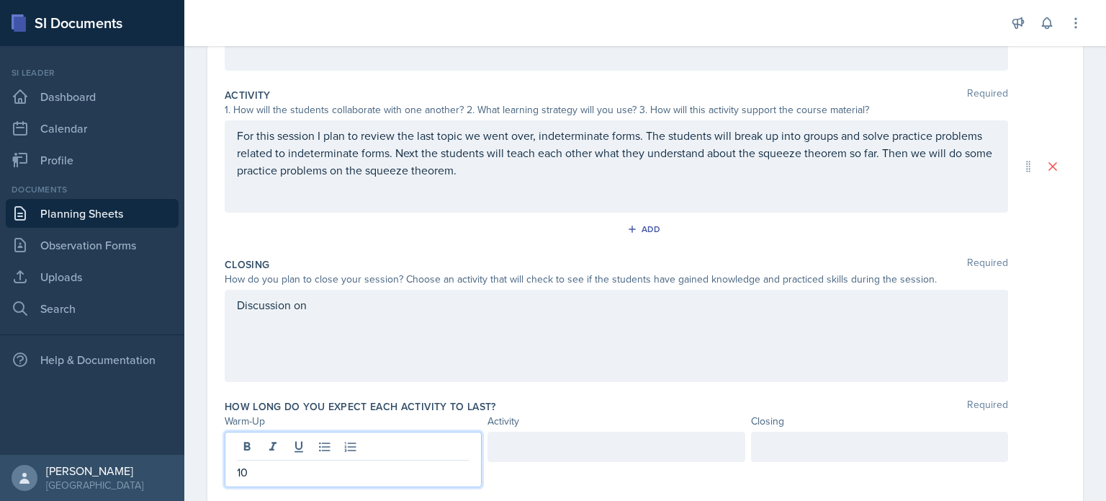
click at [539, 443] on div at bounding box center [616, 446] width 257 height 30
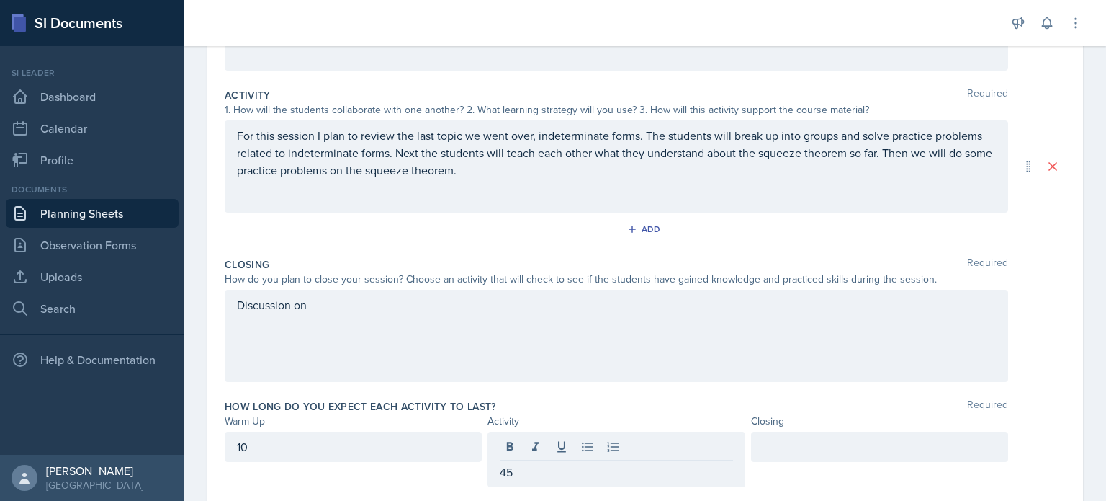
click at [861, 458] on div at bounding box center [879, 446] width 257 height 30
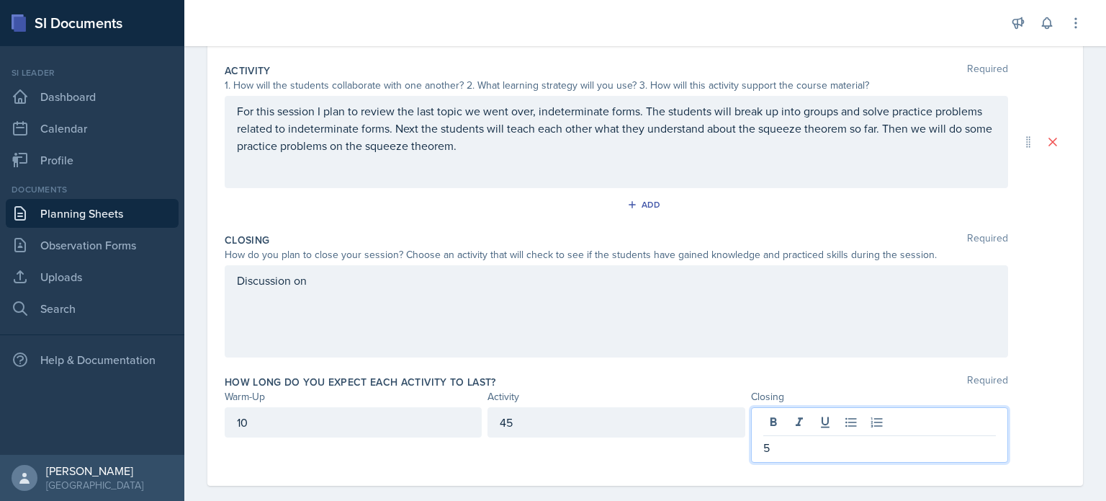
click at [787, 382] on div "How long do you expect each activity to last? Required" at bounding box center [645, 382] width 841 height 14
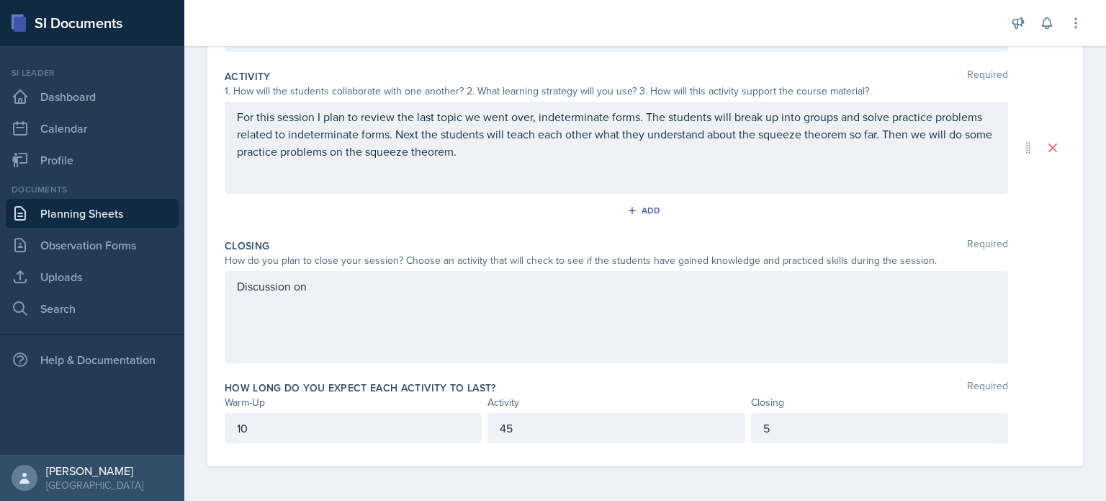
scroll to position [282, 0]
click at [563, 314] on div "Discussion on" at bounding box center [617, 318] width 784 height 92
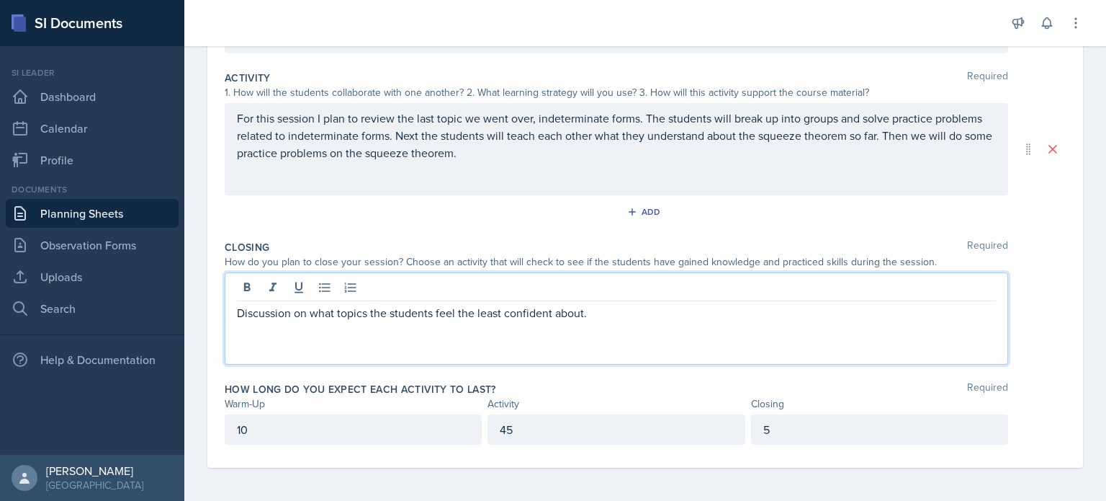
click at [498, 241] on div "Closing Required" at bounding box center [645, 247] width 841 height 14
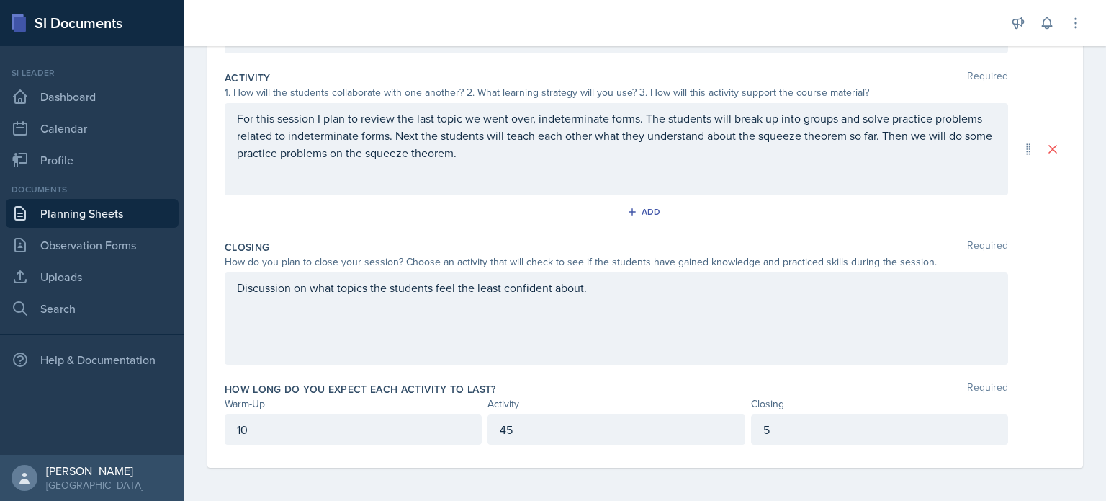
click at [619, 293] on div "Discussion on what topics the students feel the least confident about." at bounding box center [617, 318] width 784 height 92
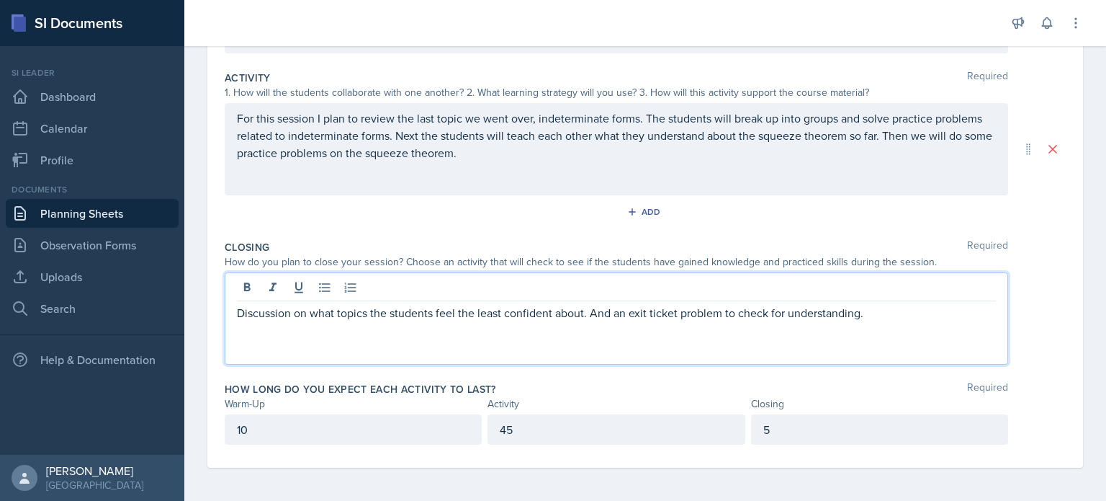
click at [526, 229] on div "Activity Required 1. How will the students collaborate with one another? 2. Wha…" at bounding box center [645, 149] width 841 height 169
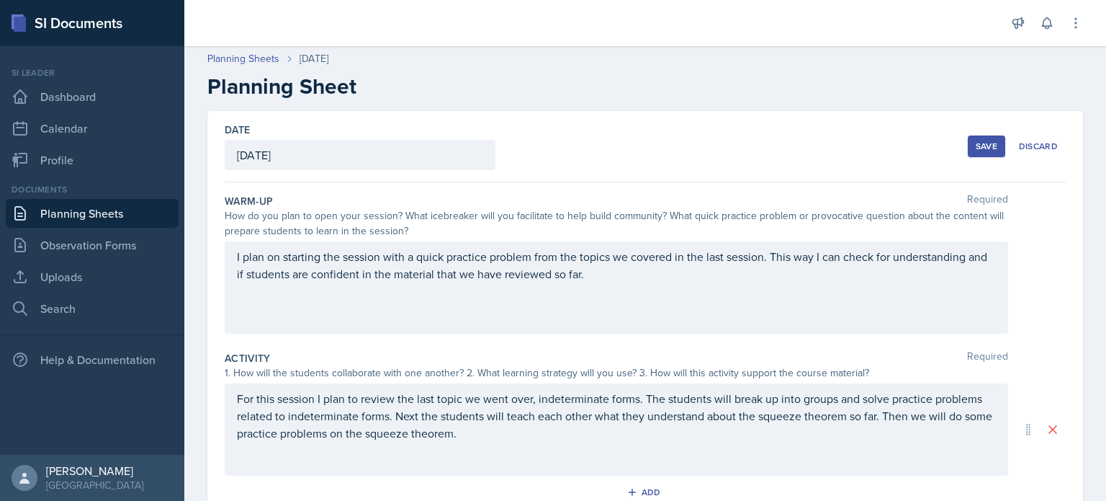
scroll to position [0, 0]
click at [976, 144] on div "Save" at bounding box center [987, 149] width 22 height 12
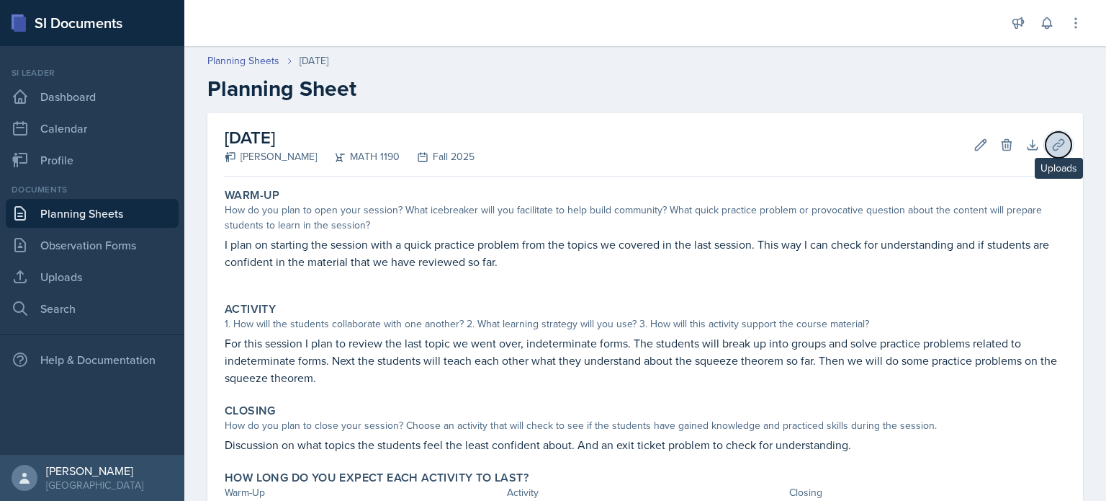
click at [1054, 148] on icon at bounding box center [1059, 145] width 14 height 14
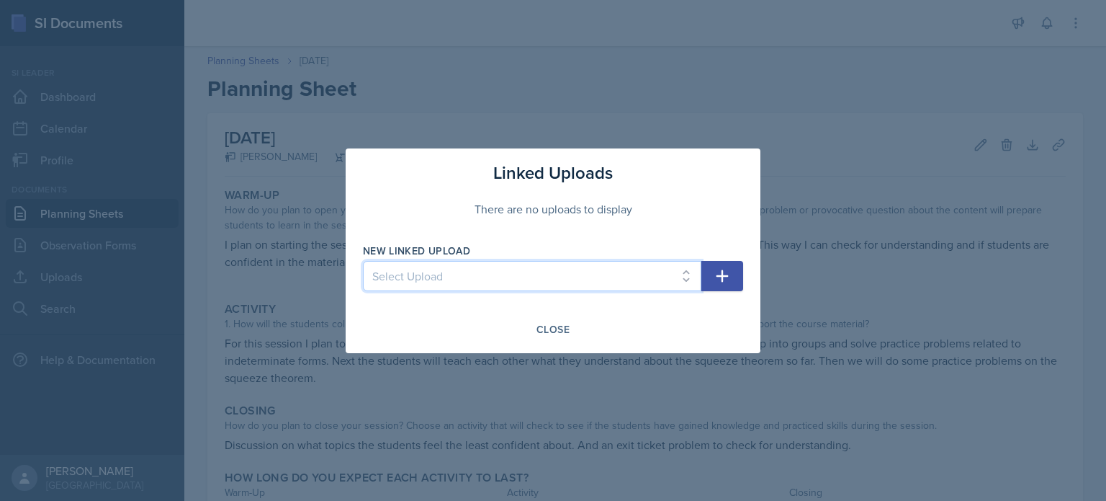
click at [636, 282] on select "Select Upload" at bounding box center [532, 276] width 339 height 30
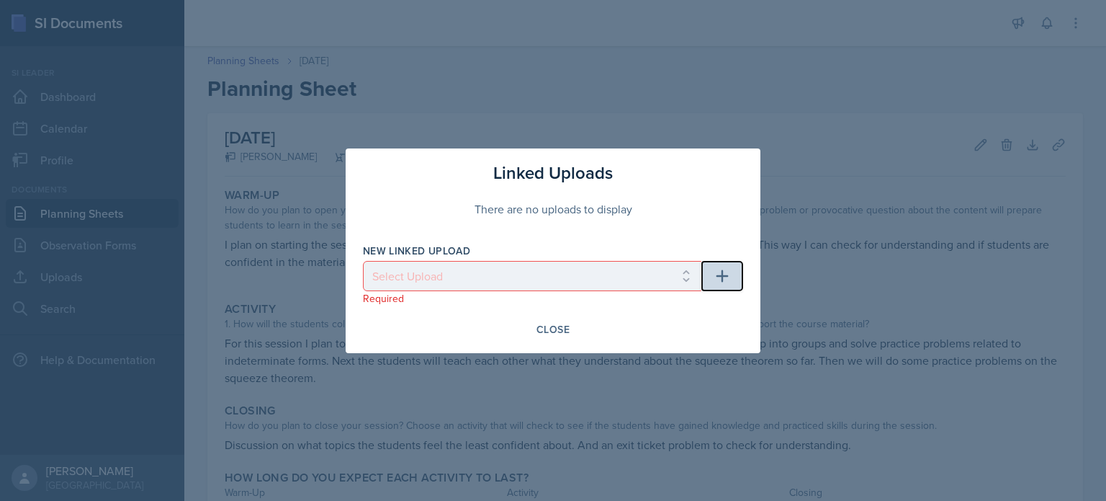
click at [712, 266] on button "button" at bounding box center [723, 276] width 42 height 30
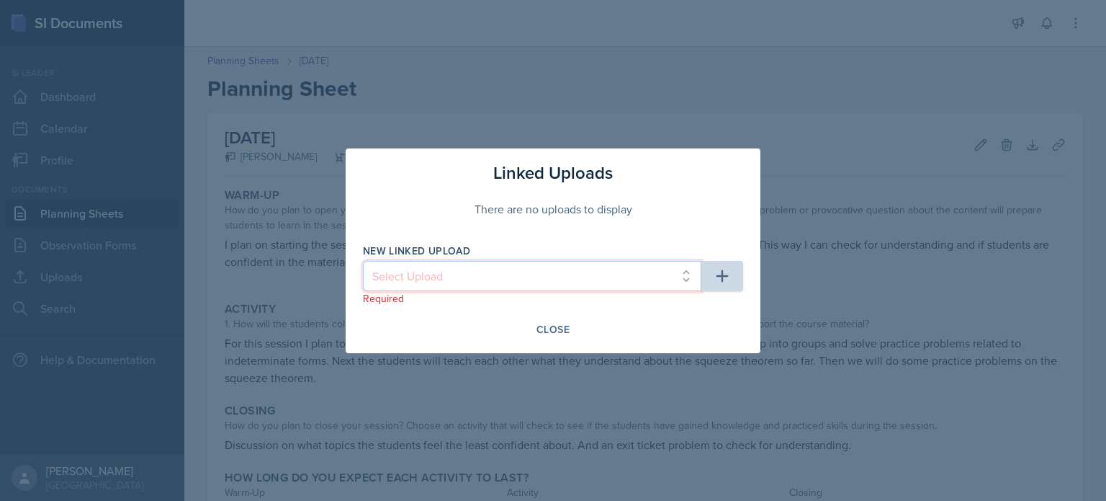
click at [665, 276] on select "Select Upload" at bounding box center [532, 276] width 339 height 30
click at [640, 282] on select "Select Upload" at bounding box center [532, 276] width 339 height 30
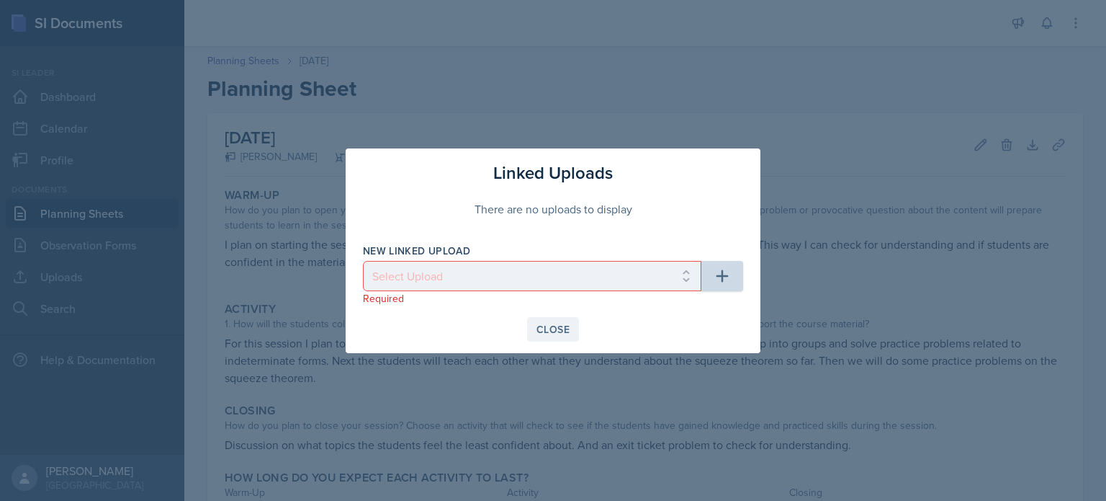
click at [551, 333] on div "Close" at bounding box center [553, 329] width 33 height 12
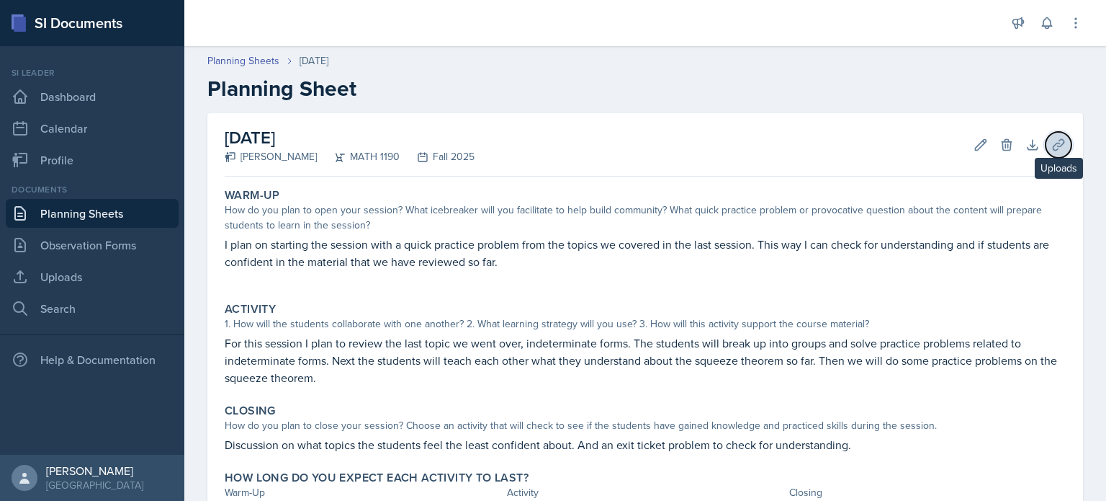
click at [1059, 143] on button "Uploads" at bounding box center [1059, 145] width 26 height 26
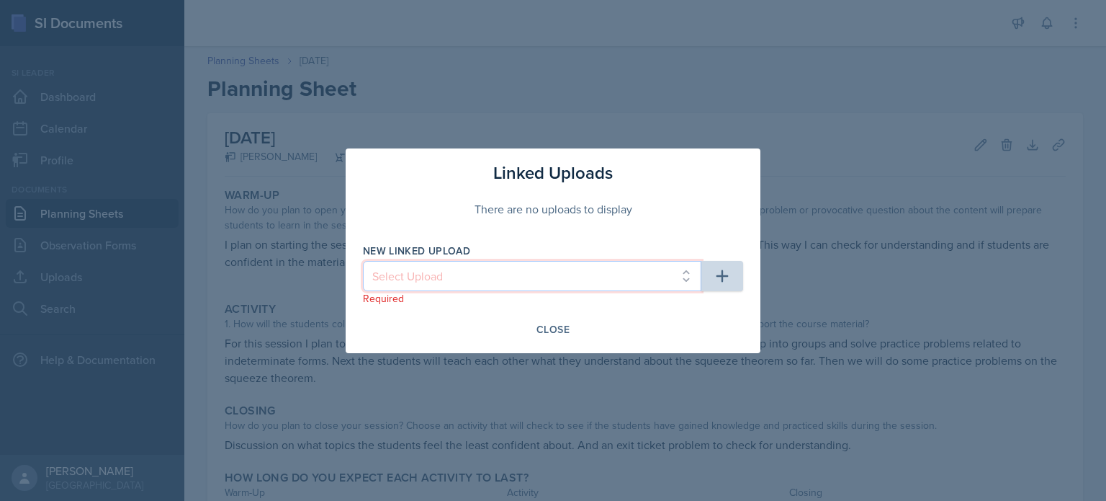
click at [553, 281] on select "Select Upload" at bounding box center [532, 276] width 339 height 30
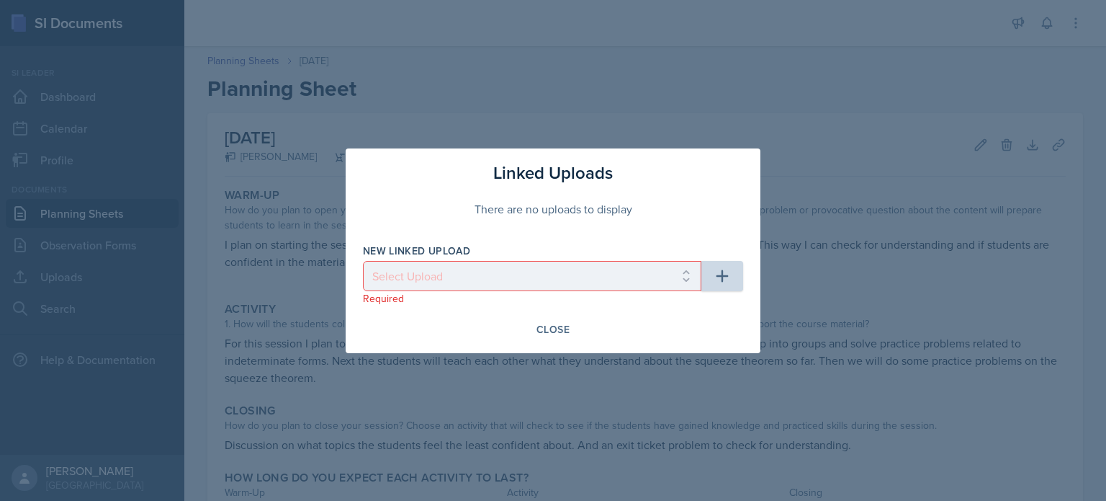
click at [532, 238] on div "Linked Uploads There are no uploads to display New Linked Upload Select Upload …" at bounding box center [553, 250] width 415 height 205
click at [560, 327] on div "Close" at bounding box center [553, 329] width 33 height 12
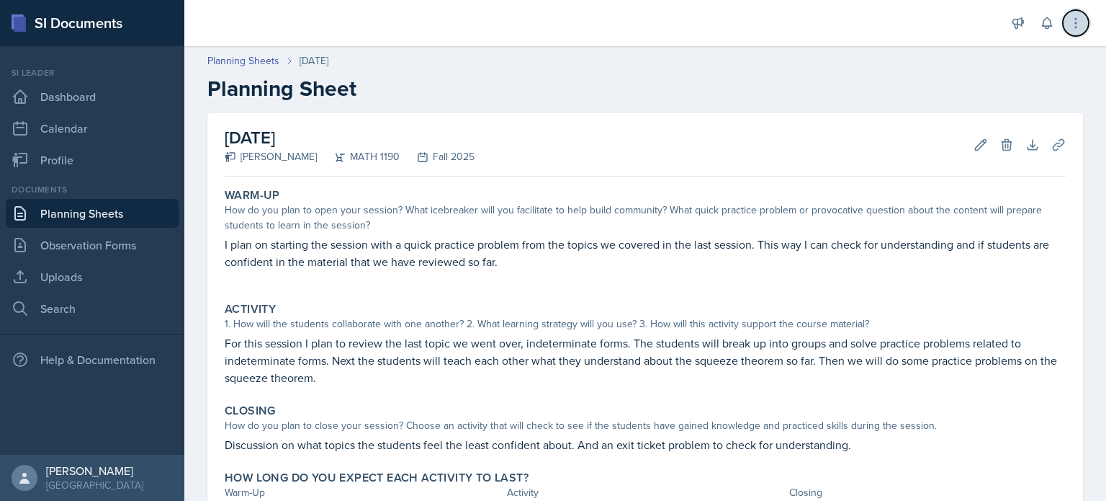
click at [1070, 30] on icon at bounding box center [1076, 23] width 14 height 14
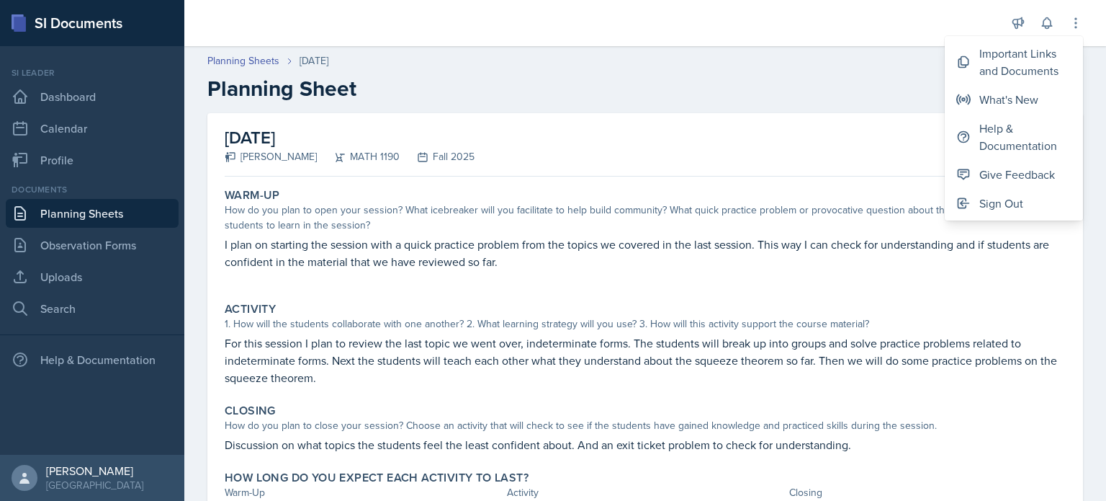
click at [859, 103] on header "Planning Sheets Sep 3rd, 2025 Planning Sheet" at bounding box center [645, 77] width 922 height 77
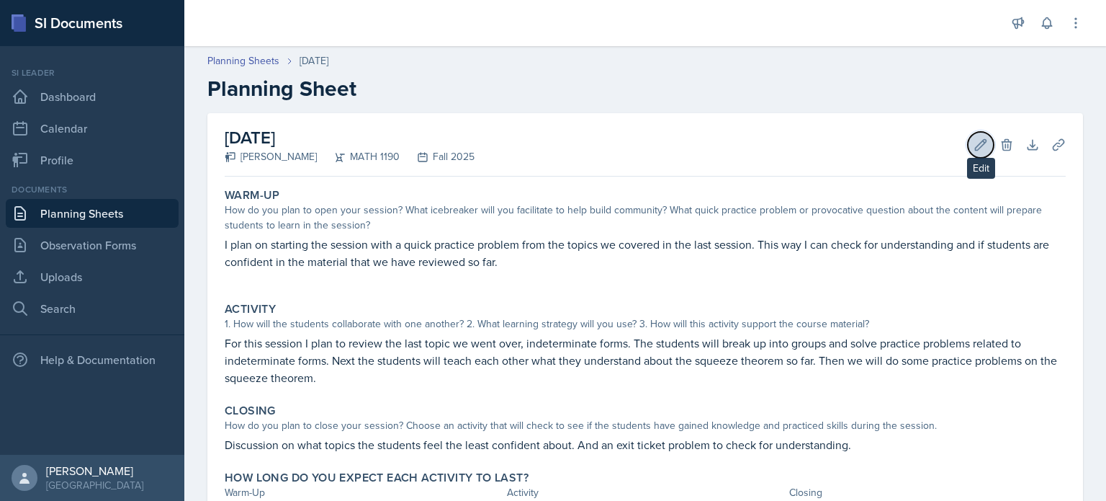
click at [974, 145] on icon at bounding box center [981, 145] width 14 height 14
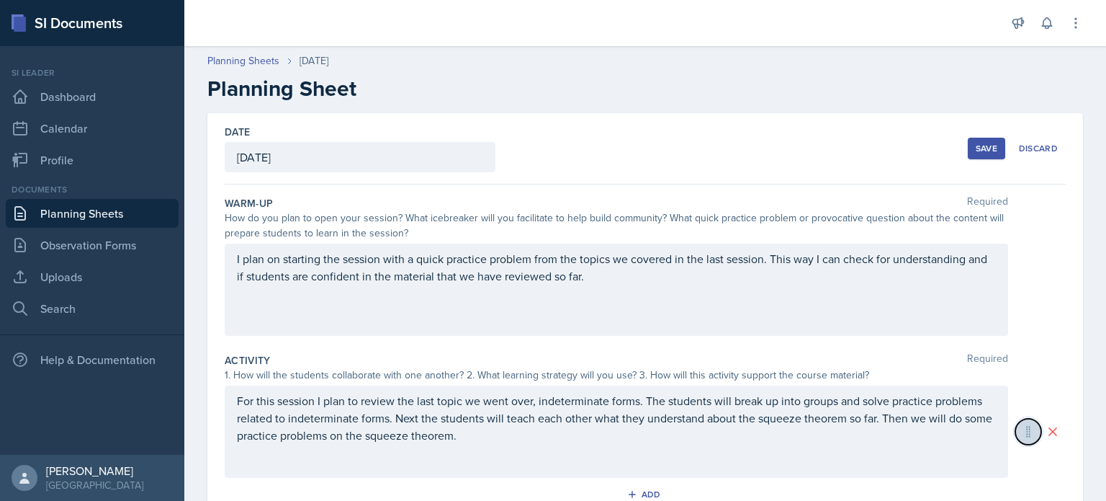
click at [1021, 431] on icon at bounding box center [1028, 431] width 14 height 14
click at [1021, 435] on icon at bounding box center [1028, 431] width 14 height 14
click at [1017, 338] on div "Warm-Up Required How do you plan to open your session? What icebreaker will you…" at bounding box center [645, 268] width 841 height 157
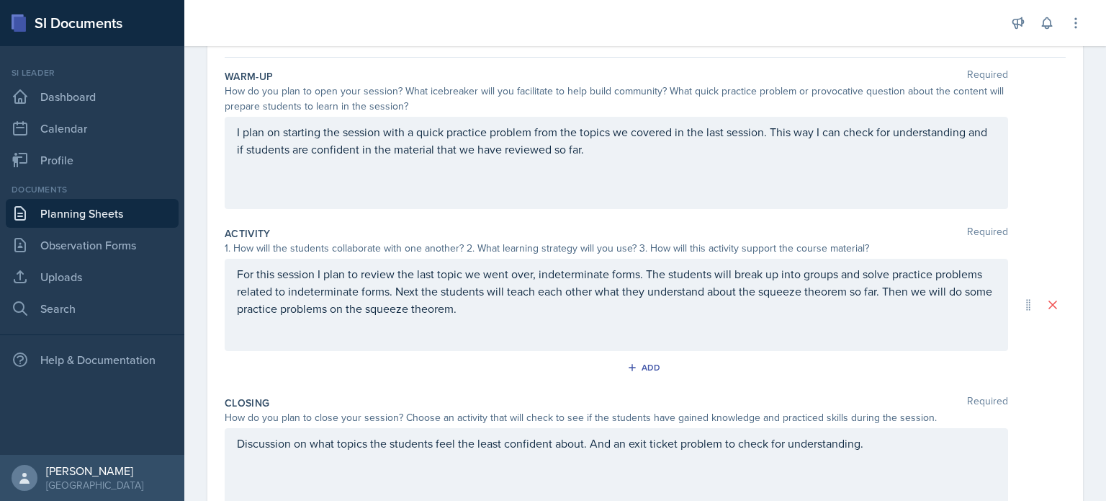
scroll to position [282, 0]
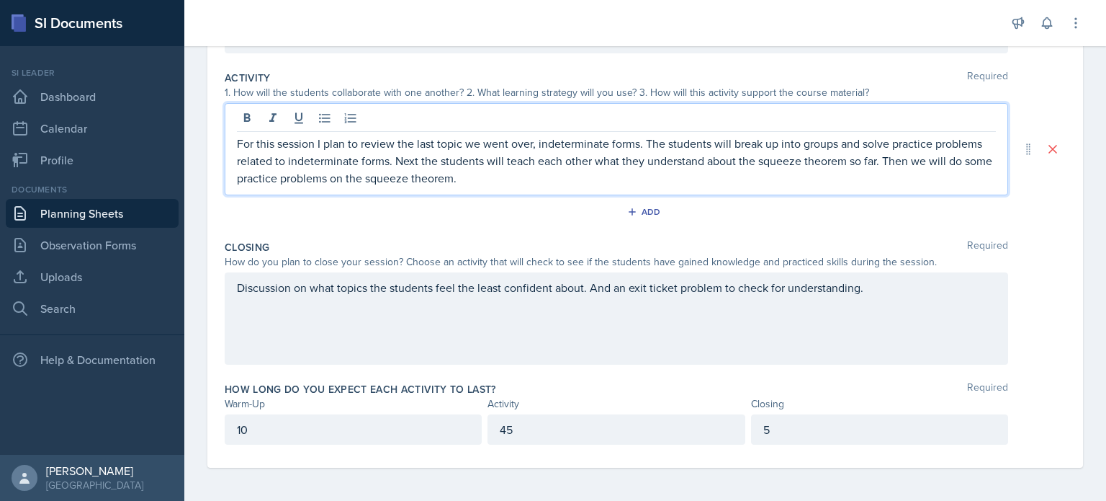
click at [882, 141] on p "For this session I plan to review the last topic we went over, indeterminate fo…" at bounding box center [616, 161] width 759 height 52
click at [514, 206] on div "Add" at bounding box center [645, 214] width 841 height 27
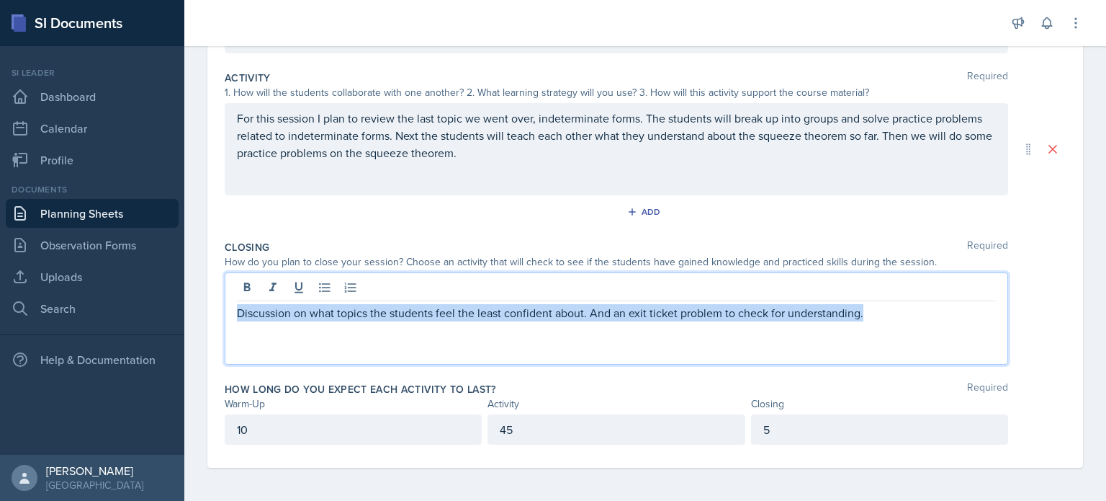
drag, startPoint x: 867, startPoint y: 287, endPoint x: 234, endPoint y: 296, distance: 633.2
click at [234, 296] on div "Discussion on what topics the students feel the least confident about. And an e…" at bounding box center [617, 318] width 784 height 92
copy p "Discussion on what topics the students feel the least confident about. And an e…"
click at [928, 312] on p "Discussion on what topics the students feel the least confident about. And an e…" at bounding box center [616, 312] width 759 height 17
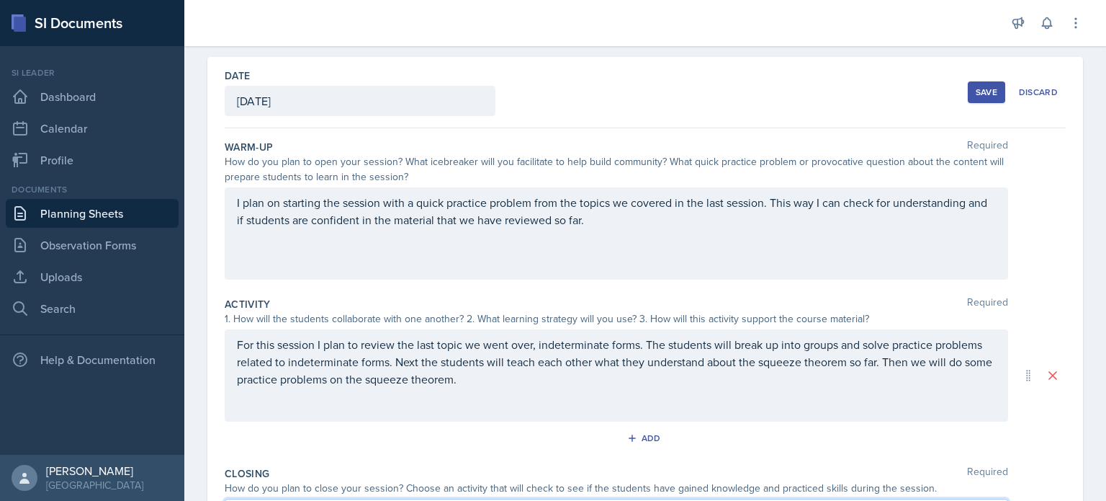
scroll to position [0, 0]
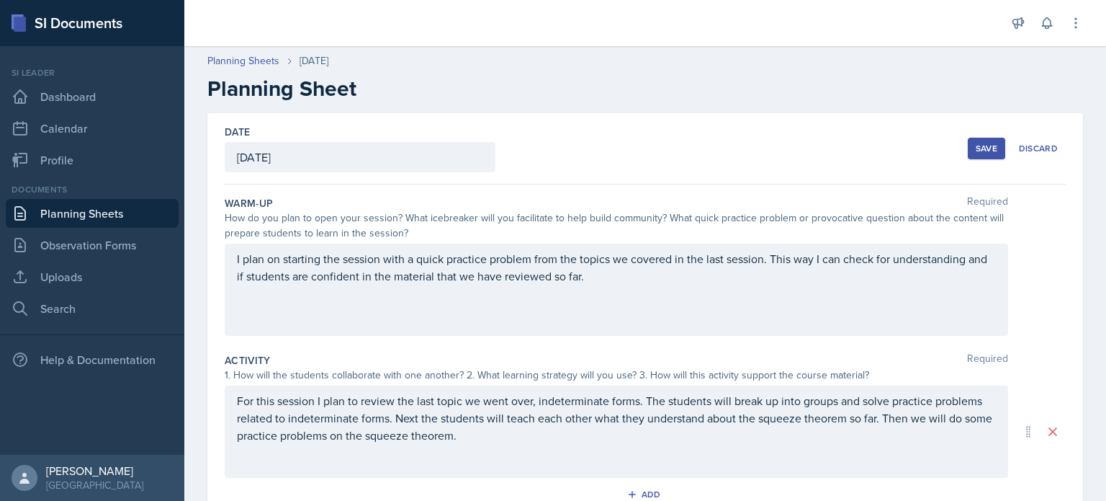
click at [976, 145] on div "Save" at bounding box center [987, 149] width 22 height 12
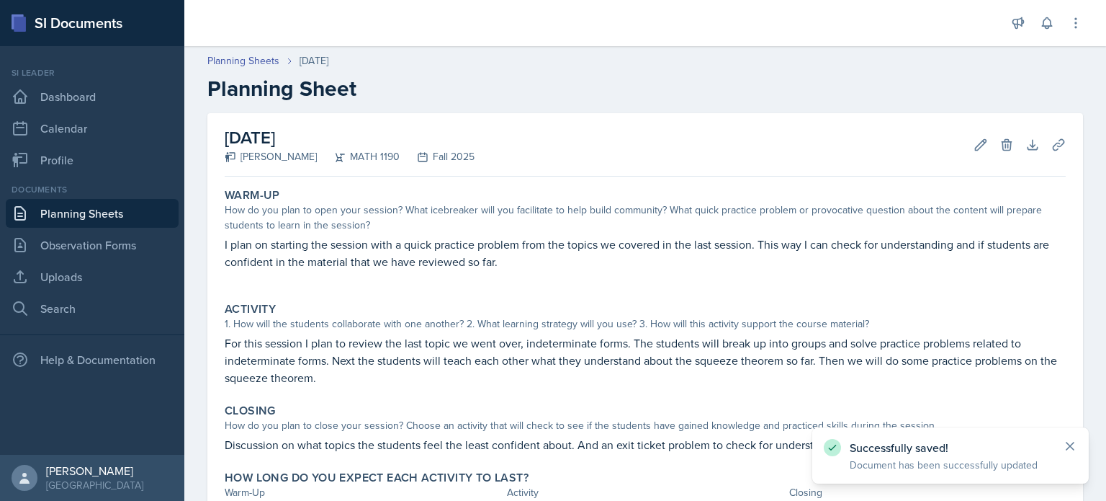
click at [1075, 445] on icon at bounding box center [1070, 446] width 14 height 14
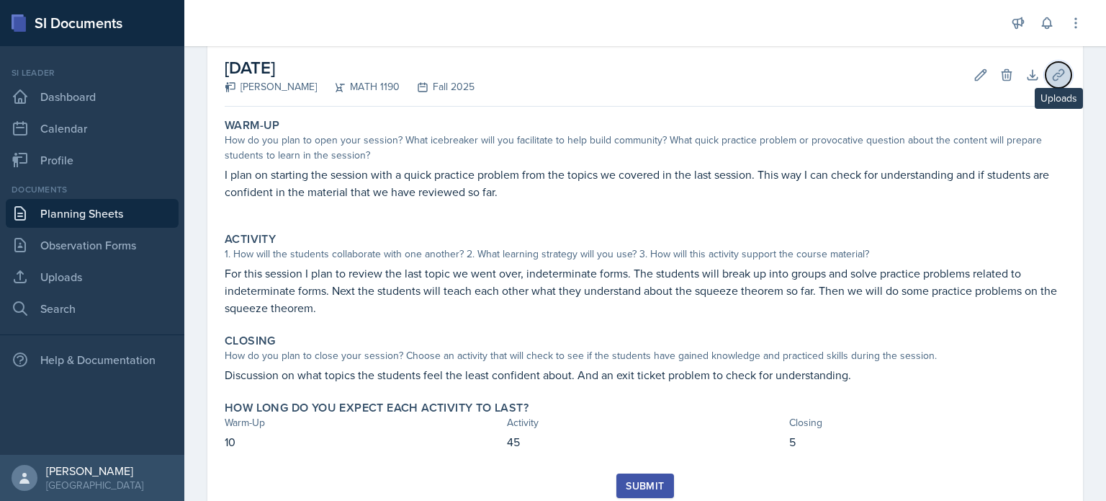
click at [1053, 75] on icon at bounding box center [1058, 74] width 11 height 11
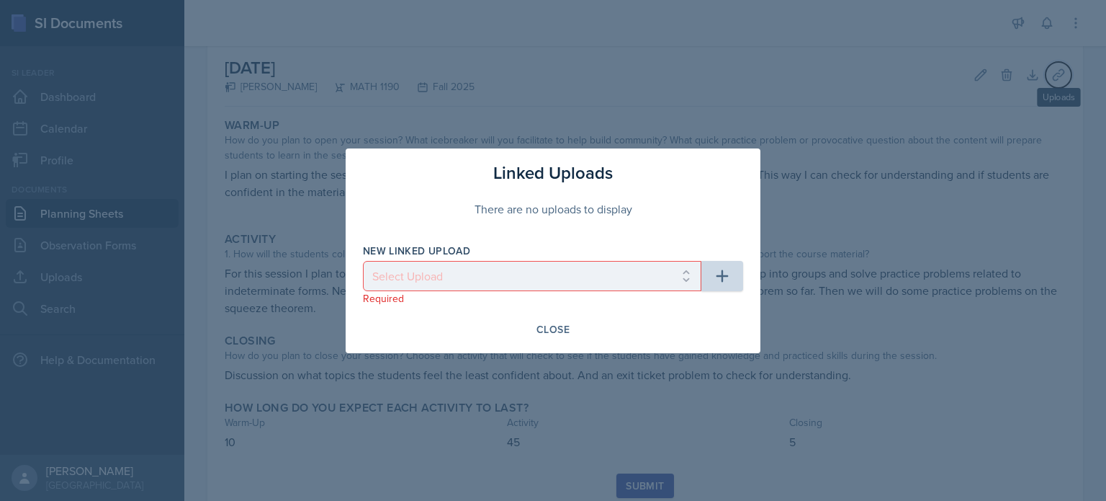
scroll to position [71, 0]
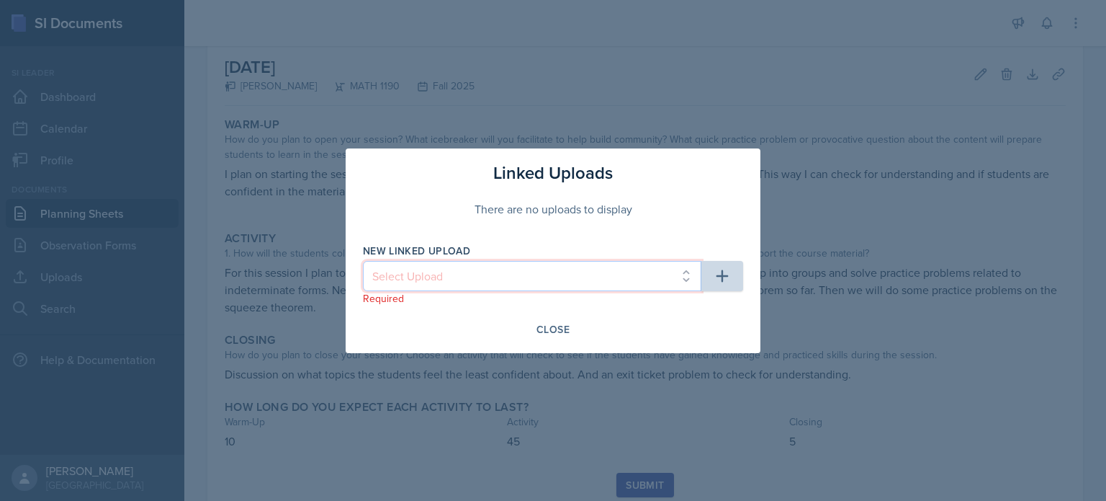
click at [690, 261] on select "Select Upload" at bounding box center [532, 276] width 339 height 30
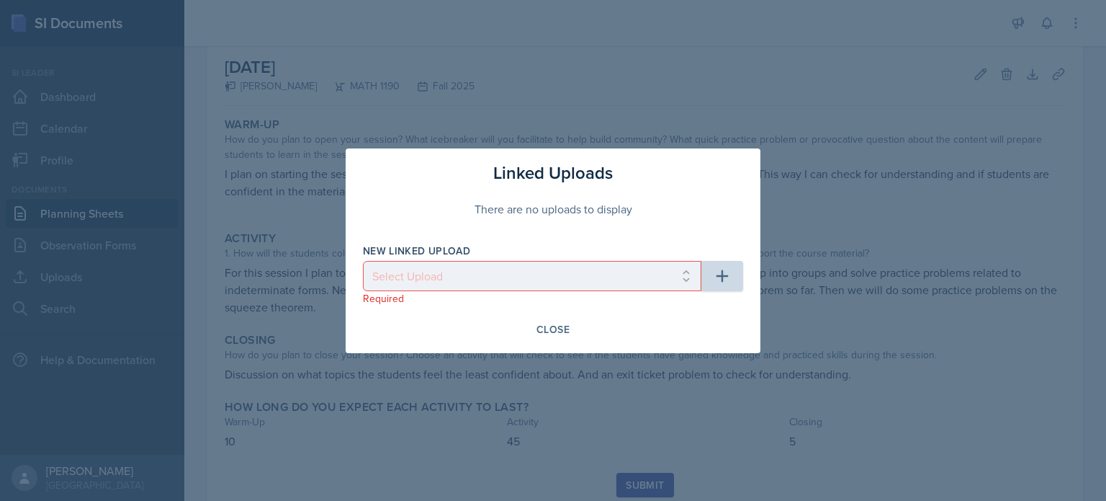
click at [688, 243] on div "New Linked Upload" at bounding box center [532, 250] width 339 height 14
click at [560, 327] on div "Close" at bounding box center [553, 329] width 33 height 12
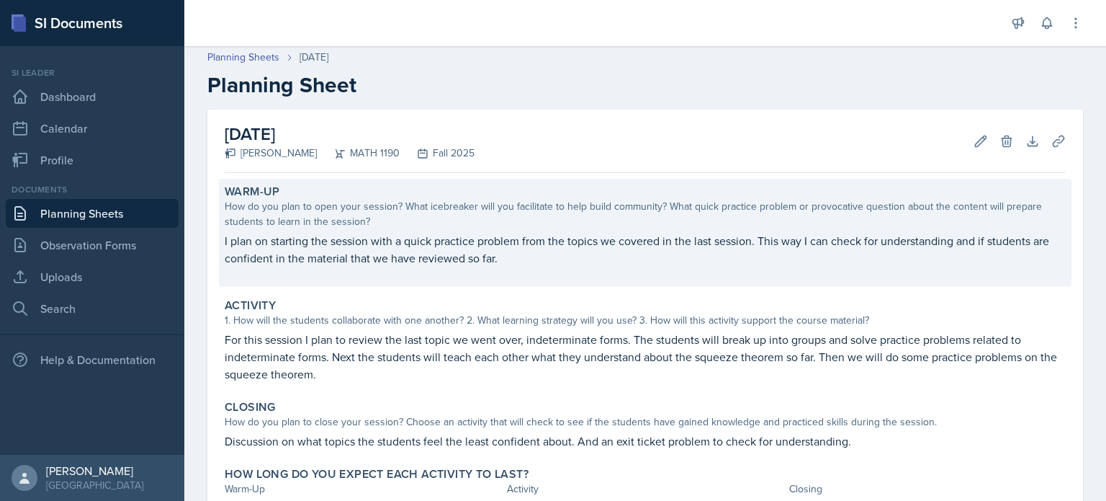
scroll to position [0, 0]
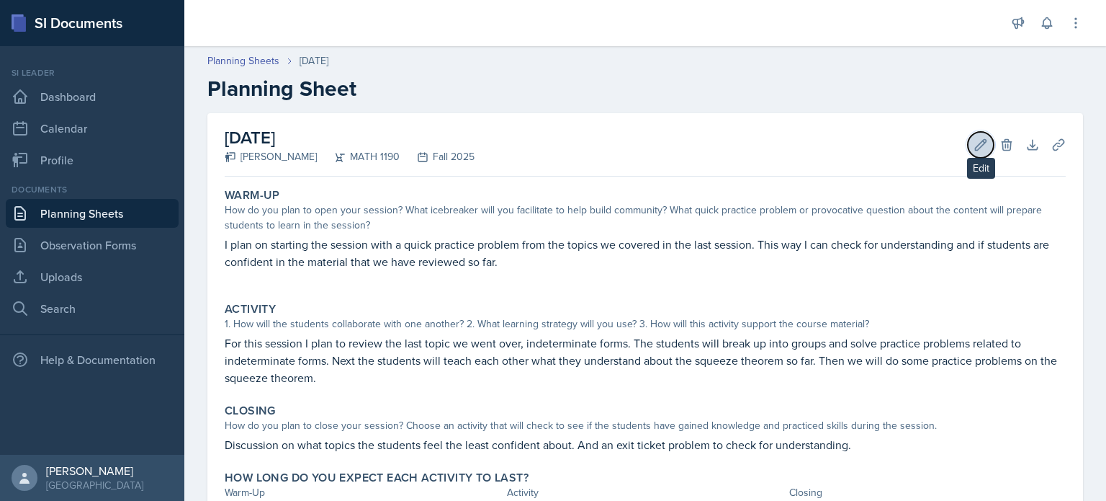
click at [975, 138] on icon at bounding box center [981, 145] width 14 height 14
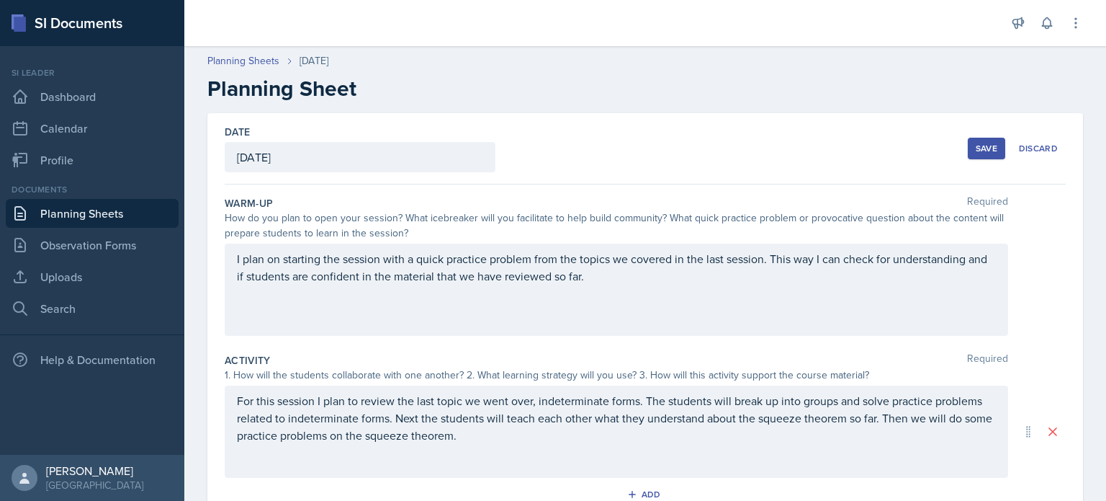
click at [694, 292] on div "I plan on starting the session with a quick practice problem from the topics we…" at bounding box center [616, 276] width 759 height 52
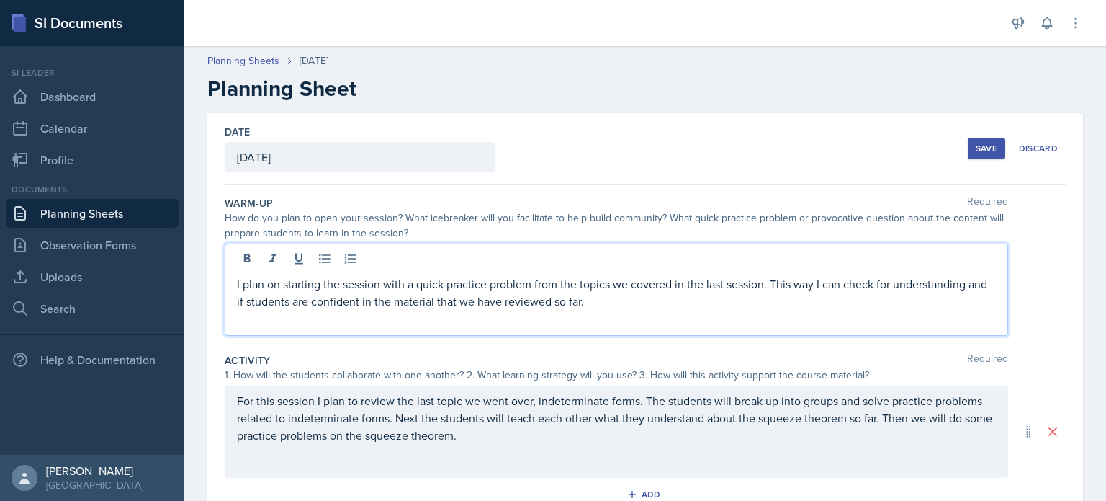
click at [683, 305] on p "I plan on starting the session with a quick practice problem from the topics we…" at bounding box center [616, 292] width 759 height 35
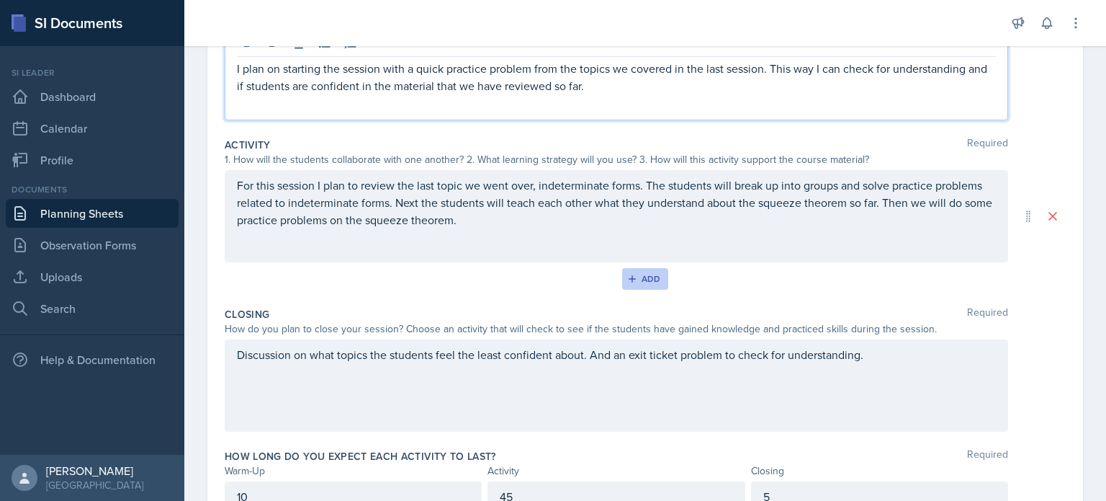
click at [631, 276] on icon "button" at bounding box center [632, 279] width 10 height 10
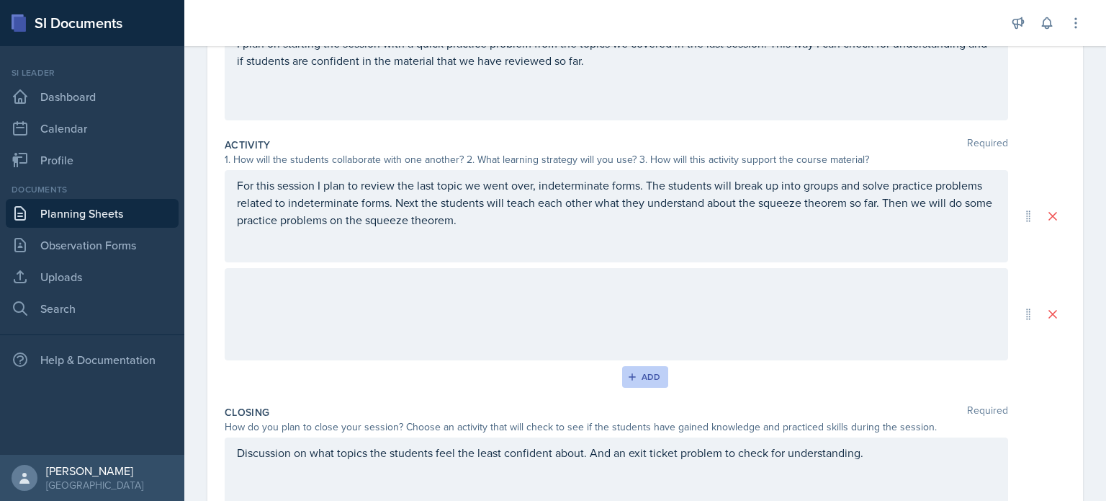
scroll to position [190, 0]
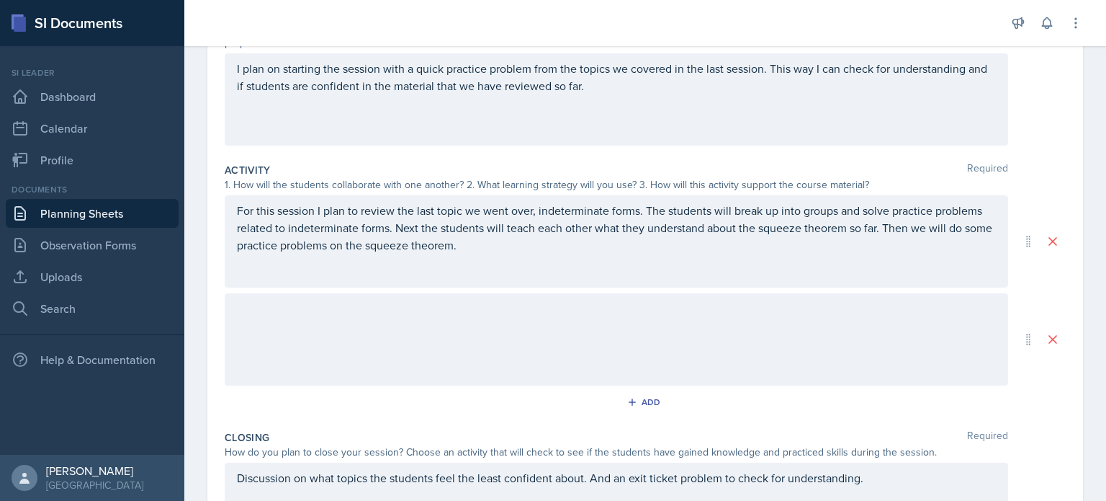
click at [650, 323] on div at bounding box center [617, 339] width 784 height 92
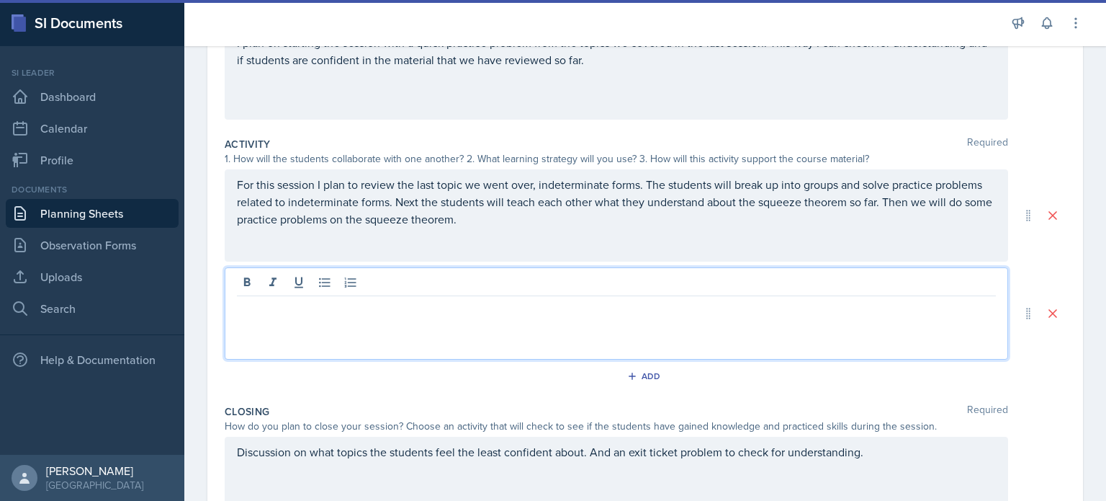
click at [395, 341] on div at bounding box center [617, 313] width 784 height 92
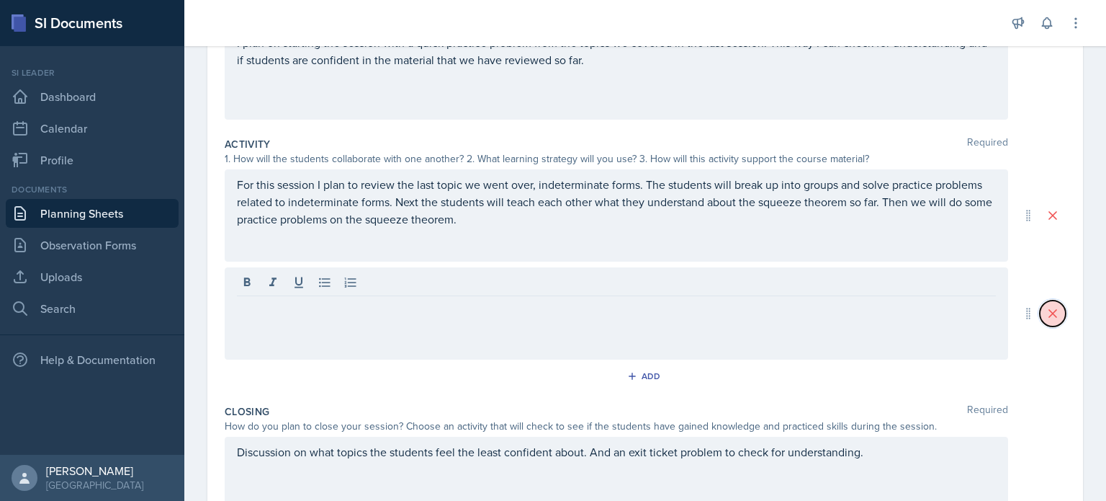
click at [1046, 321] on button at bounding box center [1053, 313] width 26 height 26
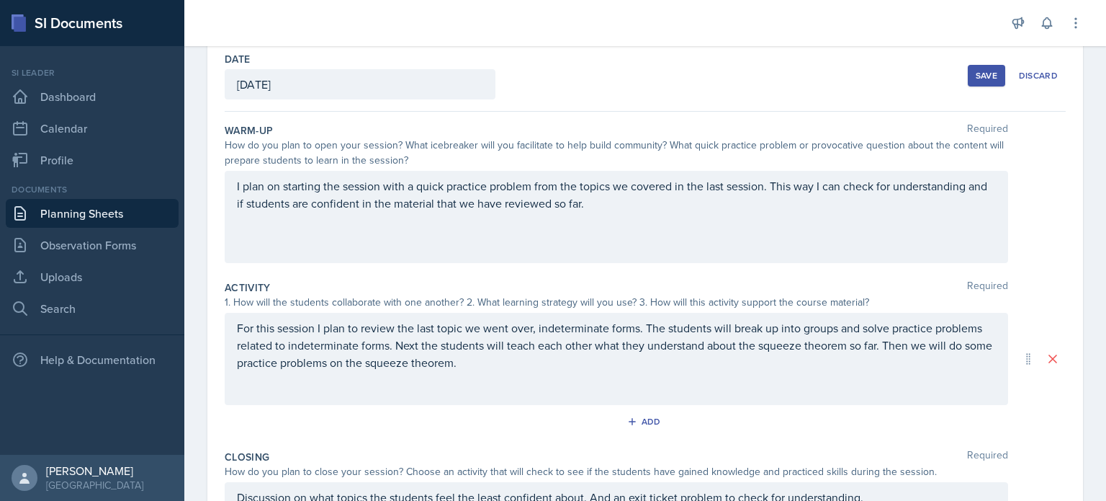
scroll to position [72, 0]
click at [129, 266] on link "Uploads" at bounding box center [92, 276] width 173 height 29
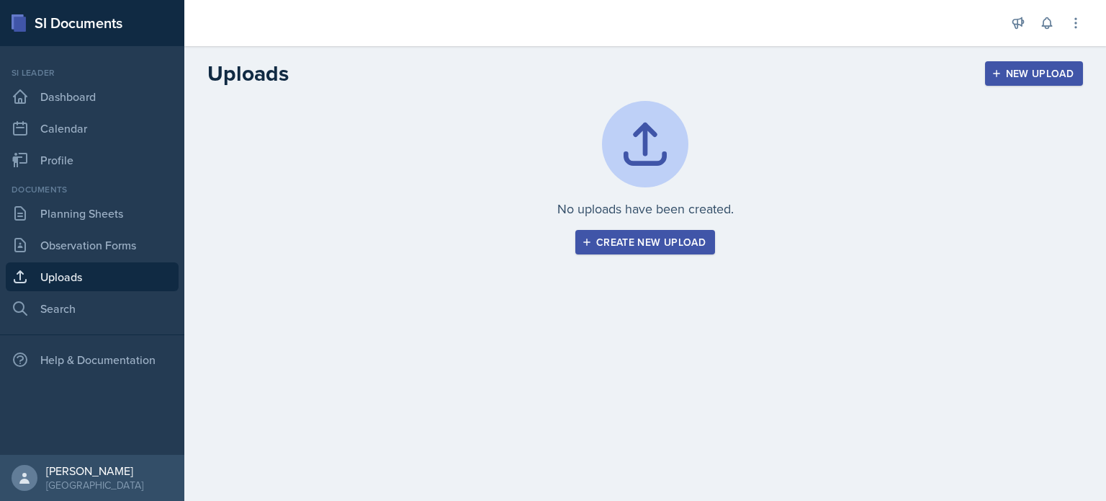
click at [702, 251] on button "Create new upload" at bounding box center [645, 242] width 140 height 24
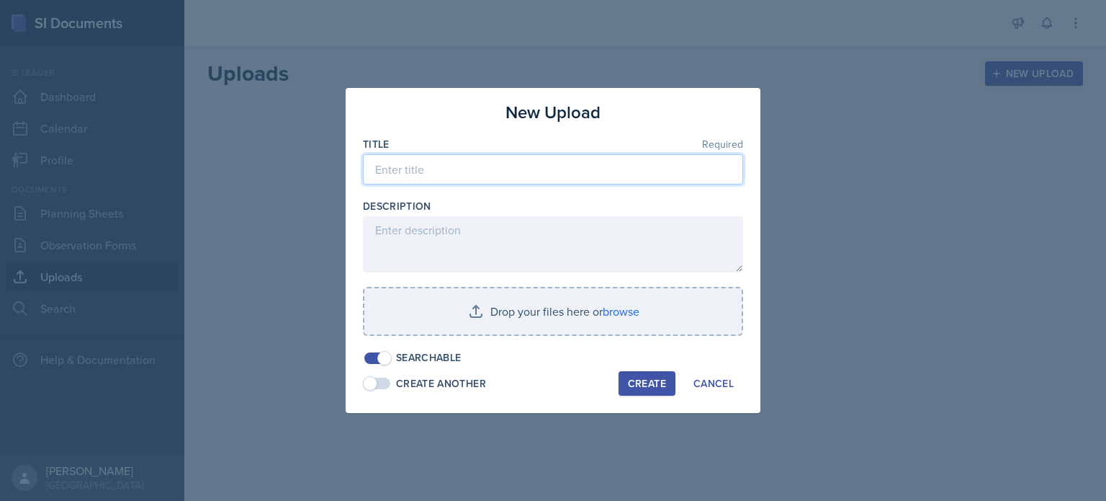
click at [519, 181] on input at bounding box center [553, 169] width 380 height 30
click at [699, 390] on button "Cancel" at bounding box center [713, 383] width 59 height 24
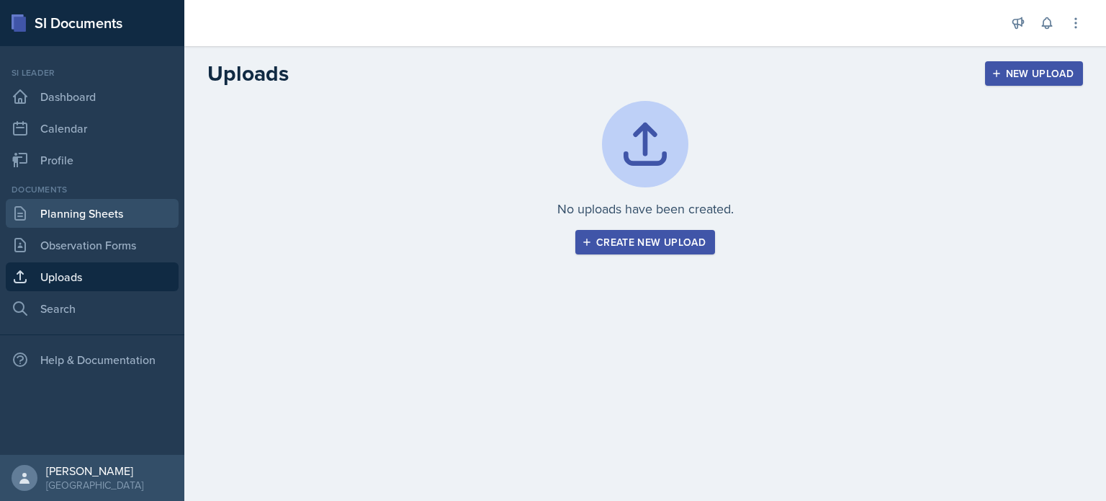
click at [110, 215] on link "Planning Sheets" at bounding box center [92, 213] width 173 height 29
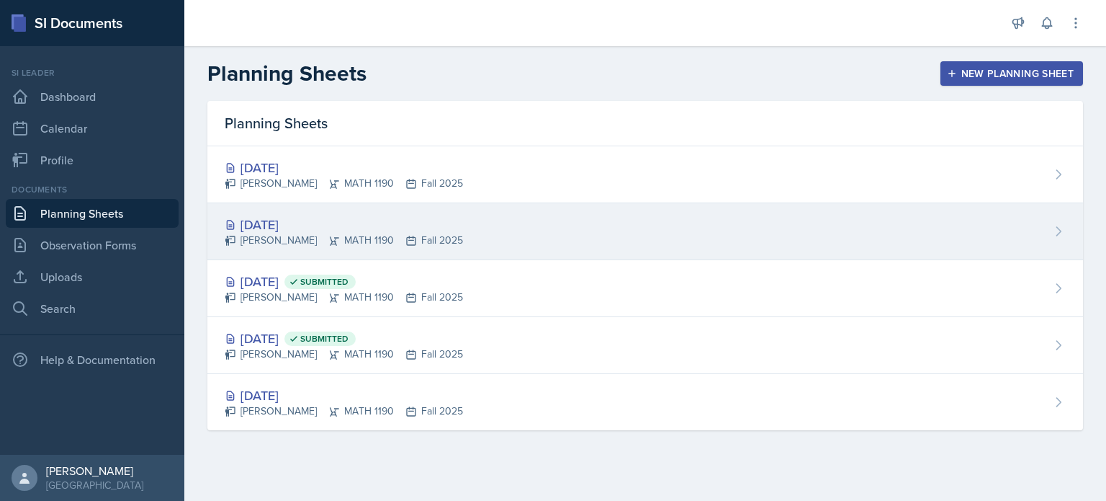
click at [533, 222] on div "Sep 3rd, 2025 Aditya Chauhan MATH 1190 Fall 2025" at bounding box center [645, 231] width 876 height 57
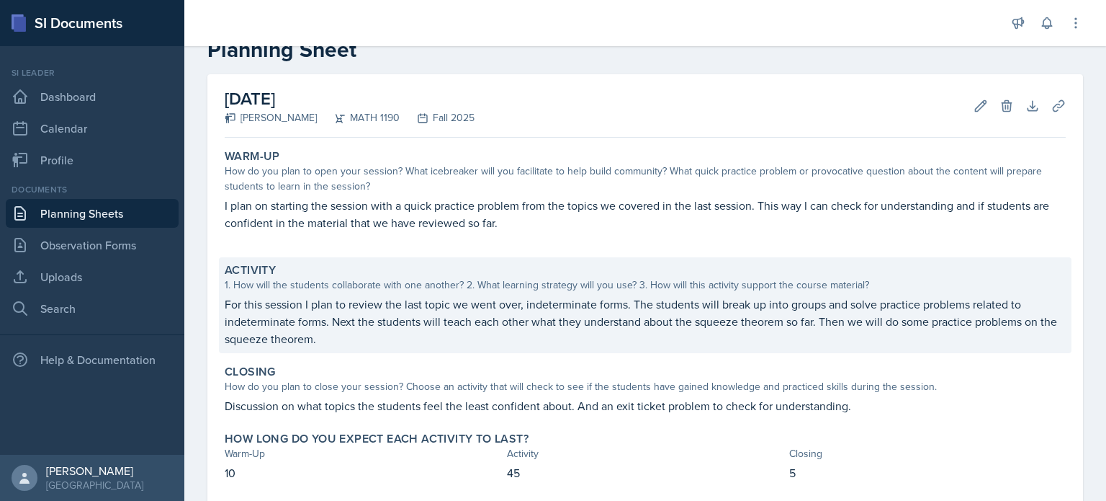
scroll to position [40, 0]
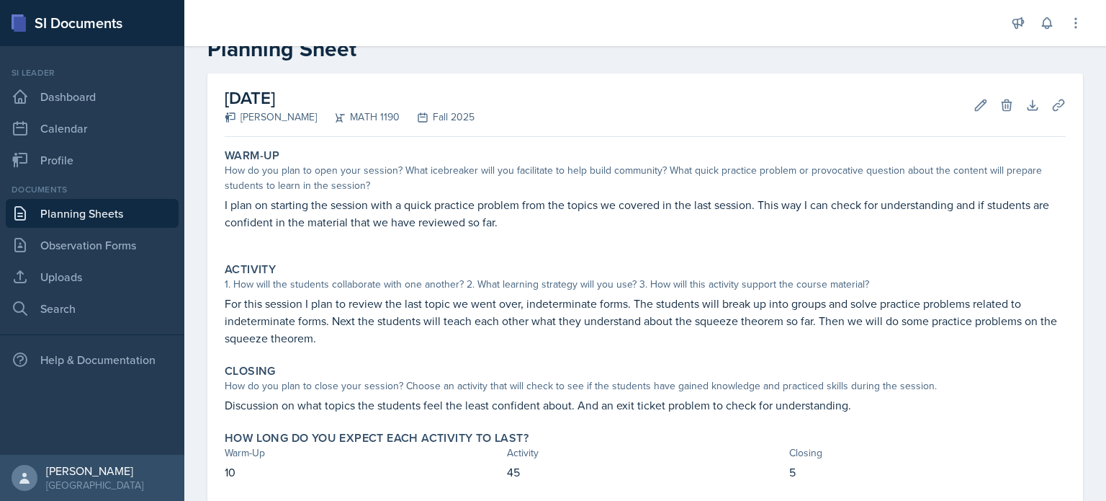
click at [127, 219] on link "Planning Sheets" at bounding box center [92, 213] width 173 height 29
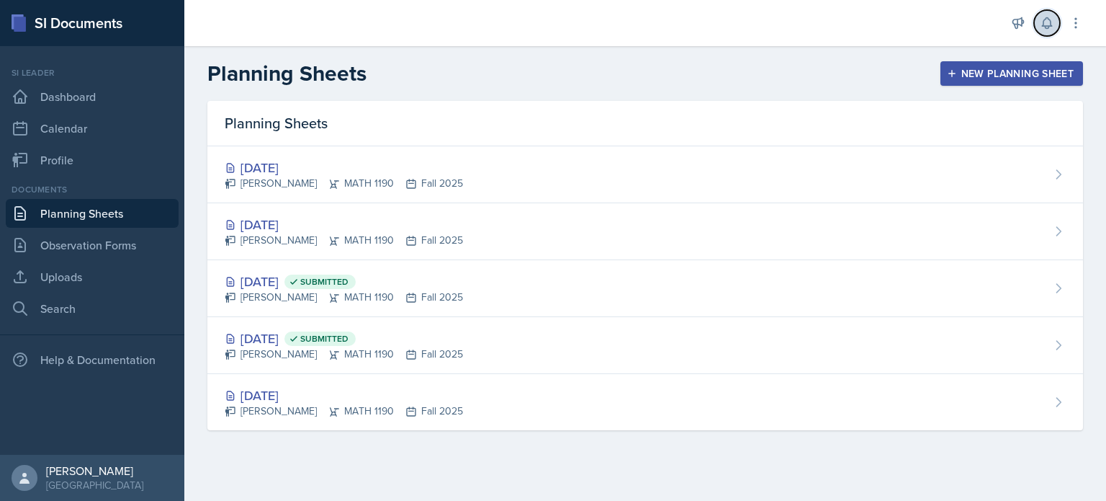
click at [1040, 13] on button at bounding box center [1047, 23] width 26 height 26
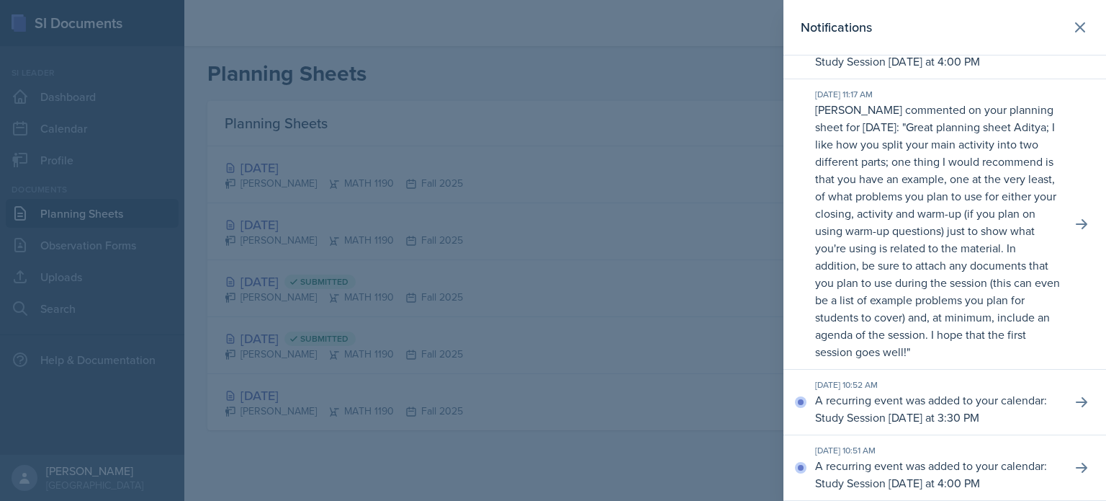
scroll to position [71, 0]
click at [1072, 24] on icon at bounding box center [1080, 27] width 17 height 17
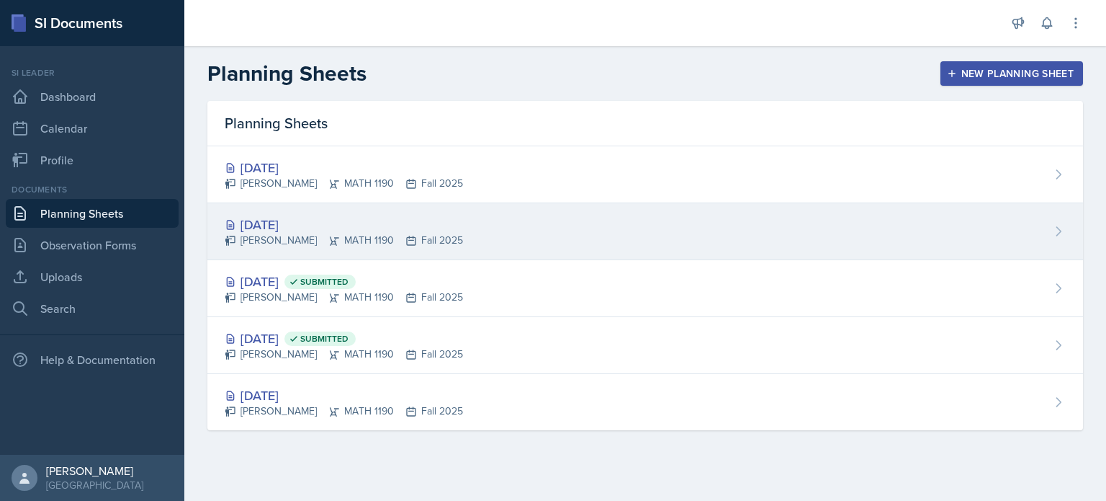
click at [406, 233] on div "Aditya Chauhan MATH 1190 Fall 2025" at bounding box center [344, 240] width 238 height 15
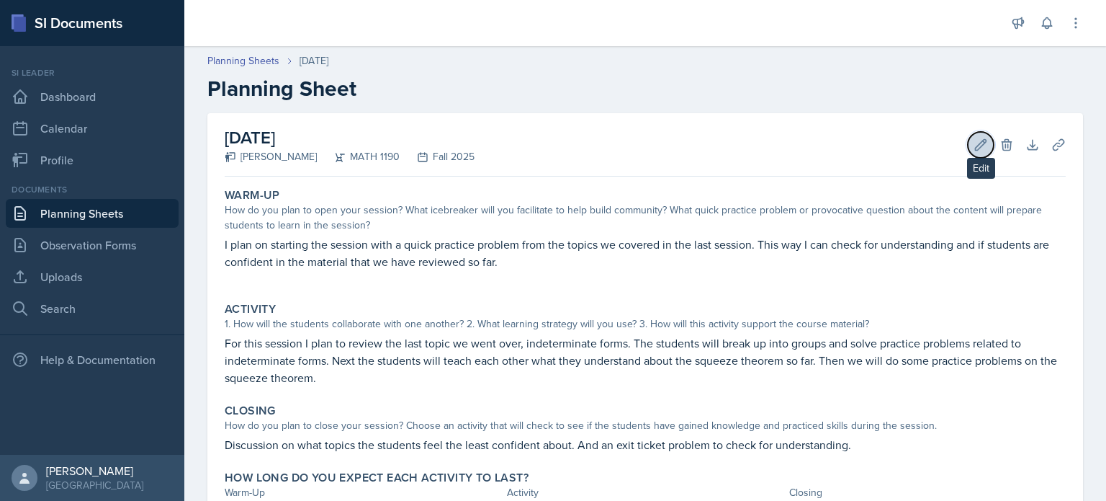
click at [974, 146] on icon at bounding box center [981, 145] width 14 height 14
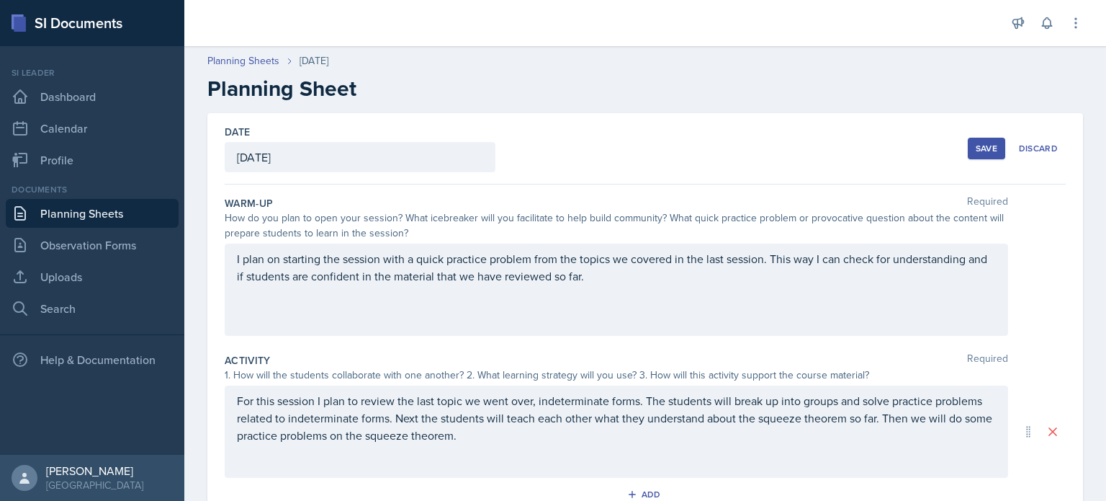
click at [801, 290] on div "I plan on starting the session with a quick practice problem from the topics we…" at bounding box center [616, 276] width 759 height 52
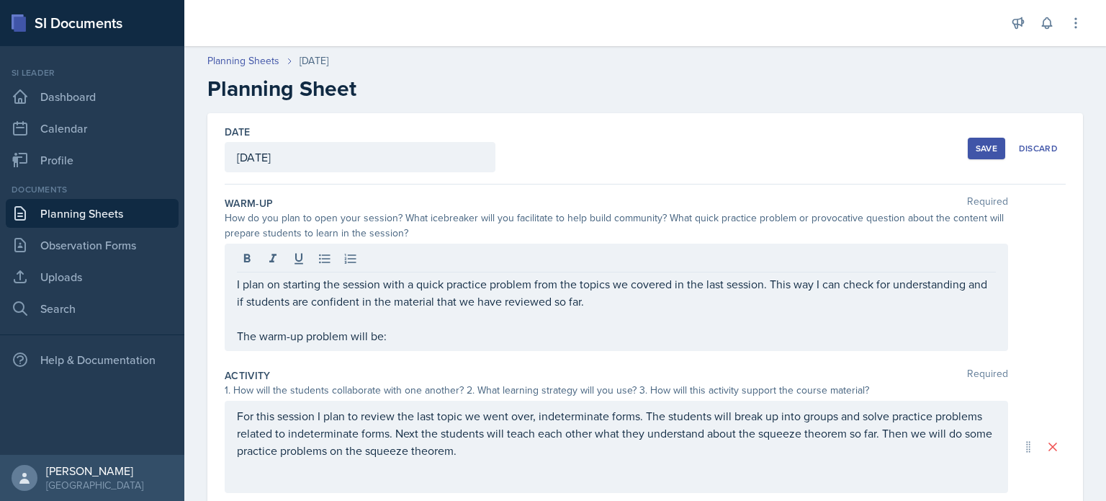
click at [984, 400] on div "For this session I plan to review the last topic we went over, indeterminate fo…" at bounding box center [617, 446] width 784 height 92
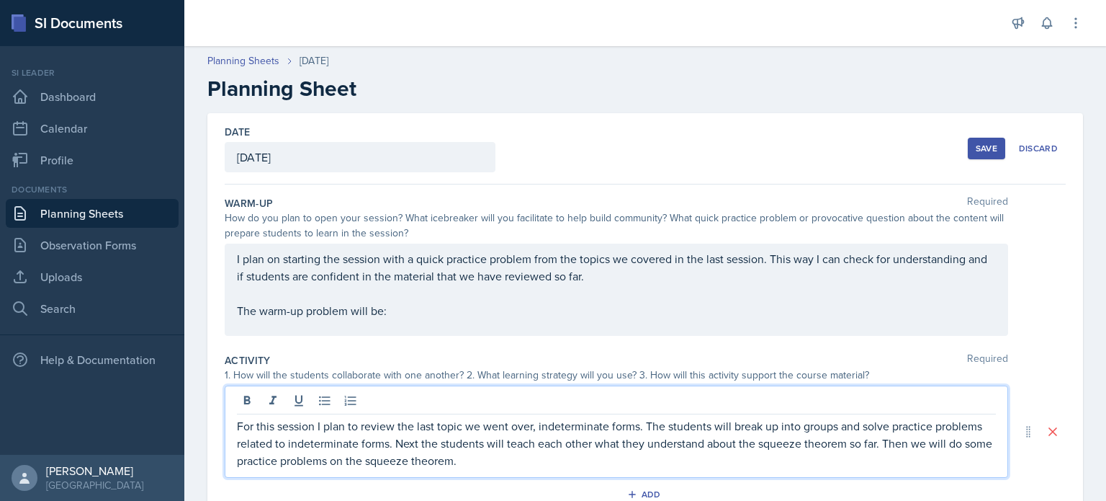
click at [426, 320] on div "I plan on starting the session with a quick practice problem from the topics we…" at bounding box center [617, 289] width 784 height 92
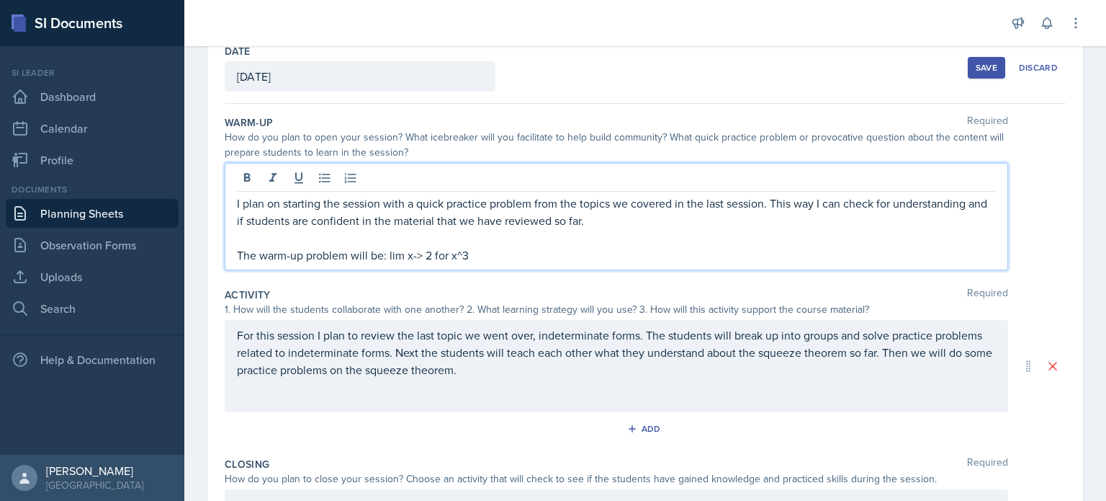
scroll to position [82, 0]
click at [449, 253] on p "The warm-up problem will be: lim x-> 2 for x^3 - 7x^2 + 10x /" at bounding box center [616, 253] width 759 height 17
click at [567, 251] on p "The warm-up problem will be: lim x-> 2 for (x^3 - 7x^2 + 10x) /" at bounding box center [616, 253] width 759 height 17
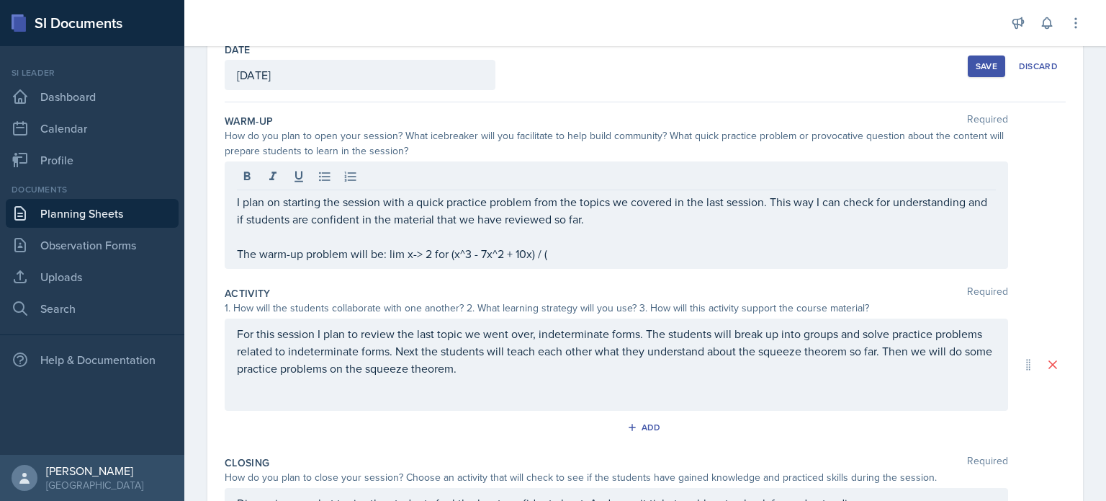
click at [556, 248] on p "The warm-up problem will be: lim x-> 2 for (x^3 - 7x^2 + 10x) / (" at bounding box center [616, 253] width 759 height 17
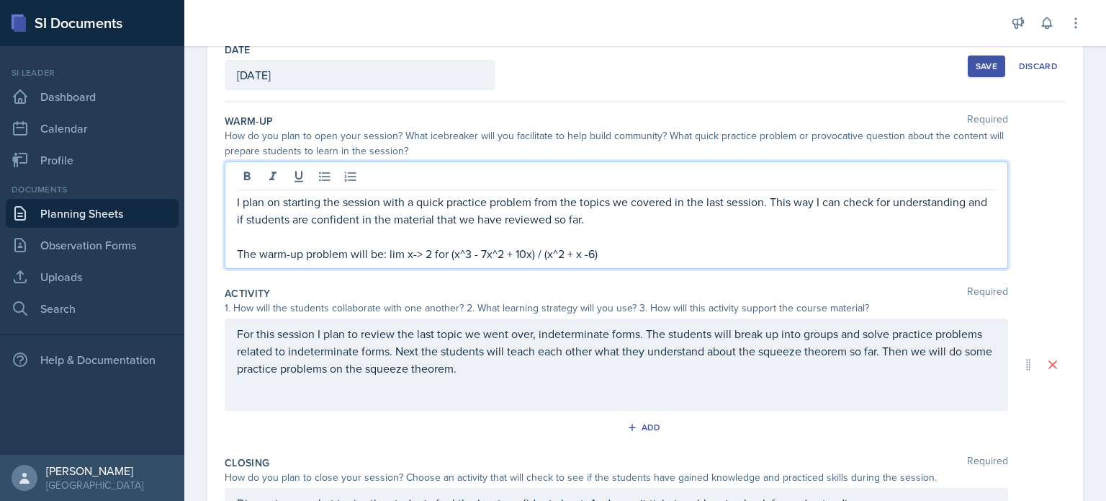
click at [416, 287] on div "Activity Required" at bounding box center [645, 293] width 841 height 14
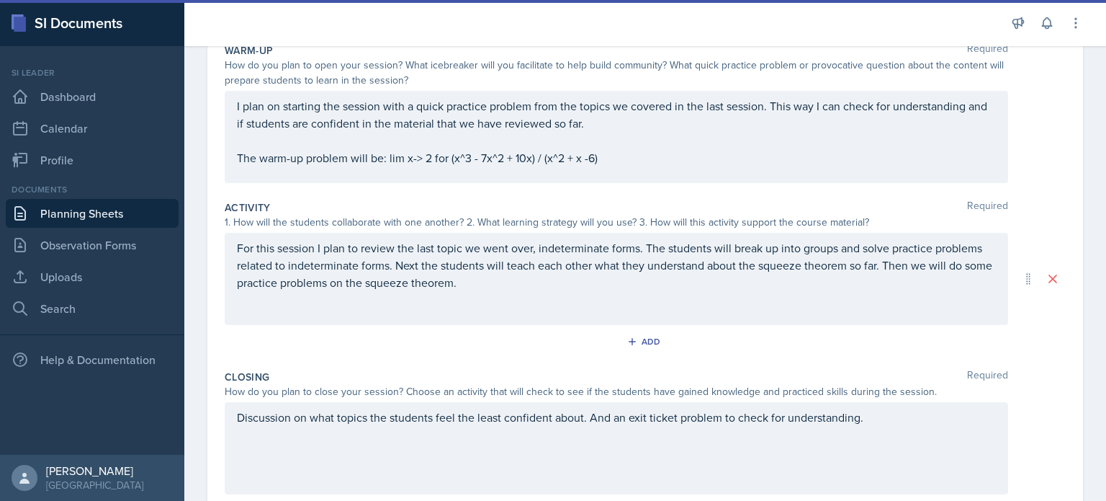
scroll to position [153, 0]
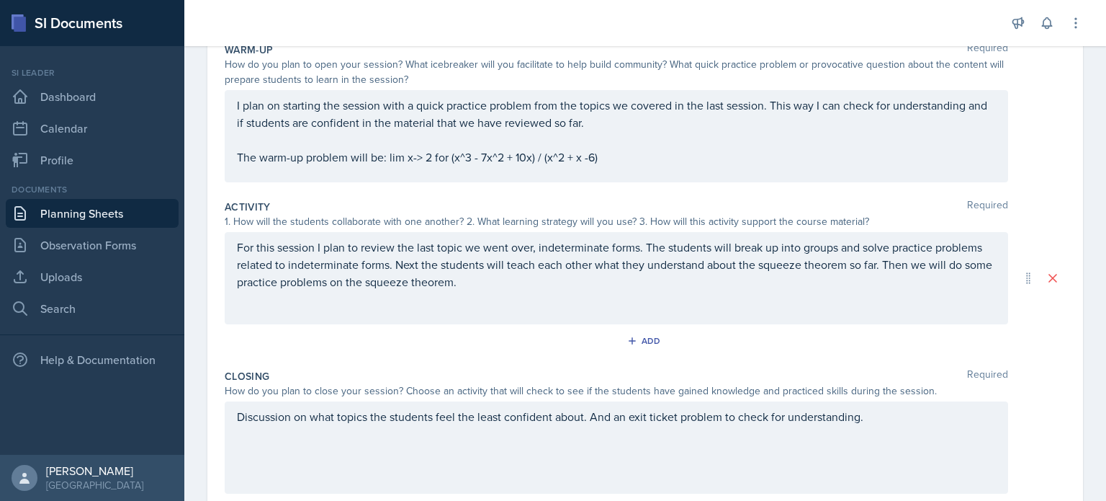
click at [579, 280] on p "For this session I plan to review the last topic we went over, indeterminate fo…" at bounding box center [616, 264] width 759 height 52
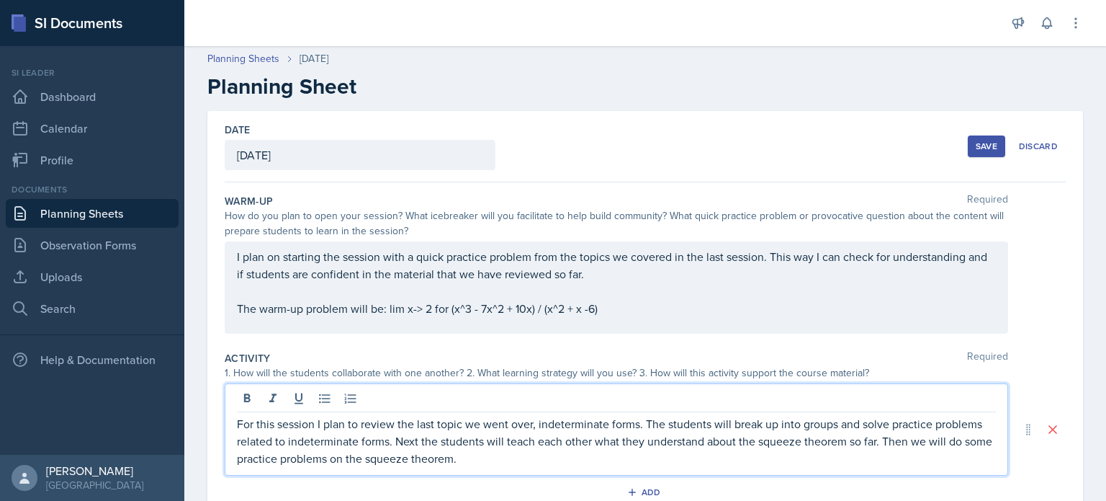
scroll to position [0, 0]
click at [976, 146] on div "Save" at bounding box center [987, 149] width 22 height 12
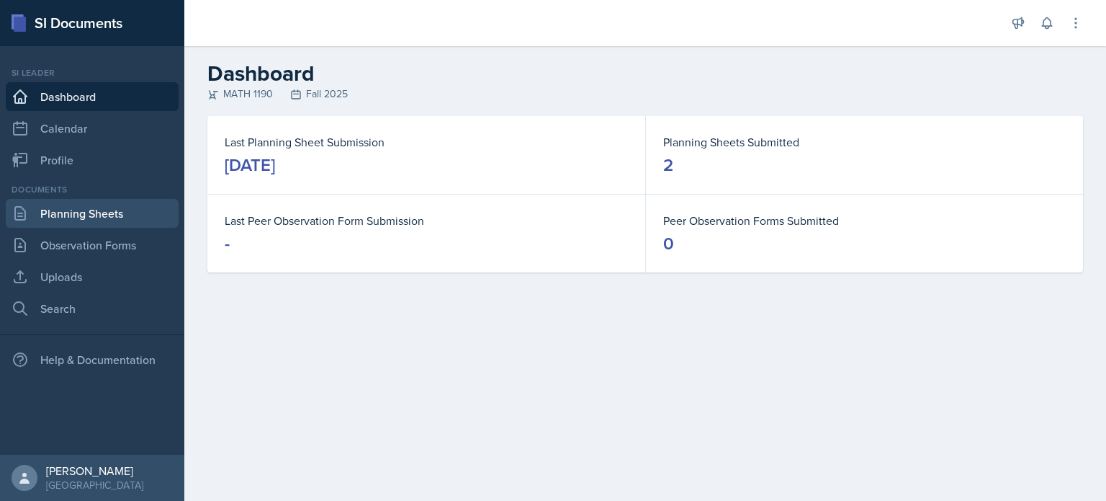
click at [144, 212] on link "Planning Sheets" at bounding box center [92, 213] width 173 height 29
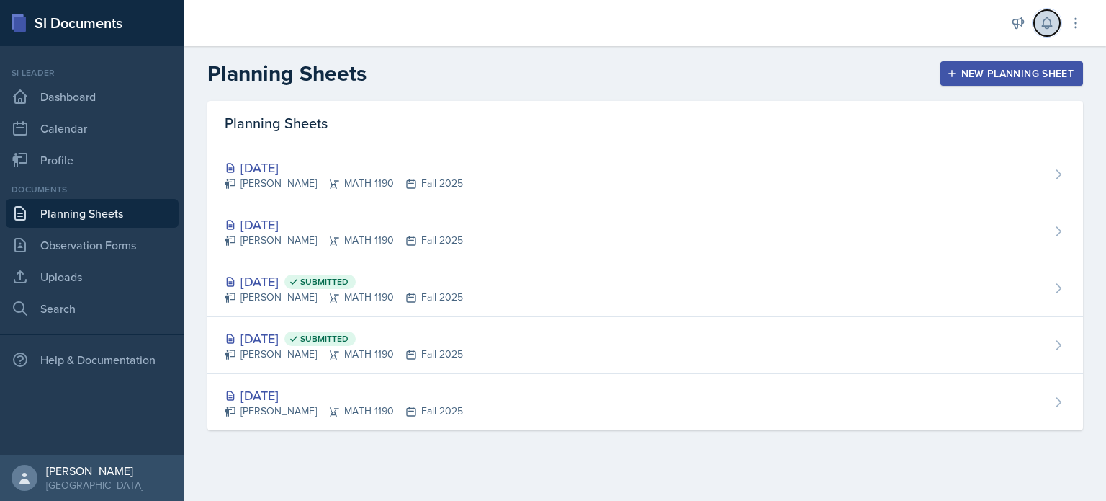
click at [1049, 18] on icon at bounding box center [1046, 23] width 9 height 11
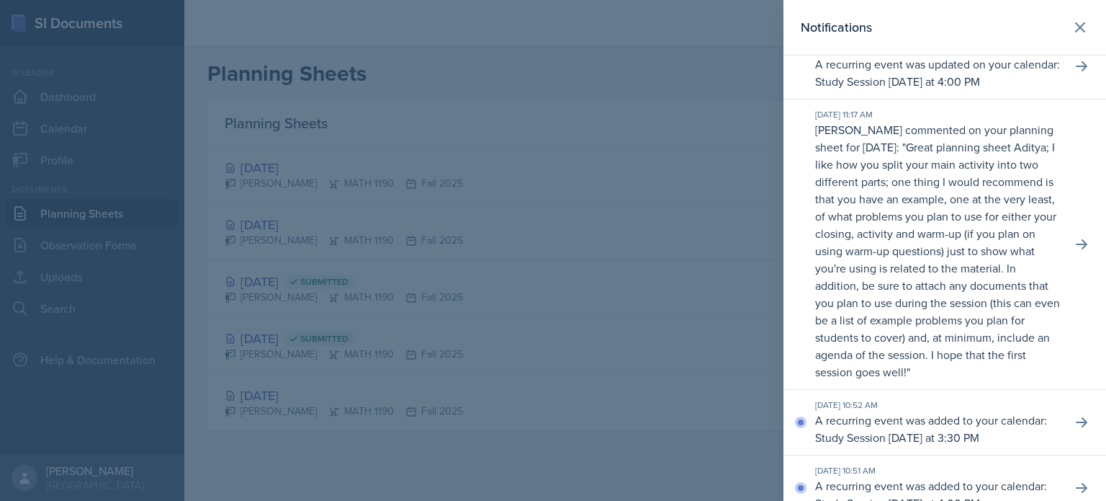
scroll to position [22, 0]
click at [1078, 24] on icon at bounding box center [1080, 27] width 17 height 17
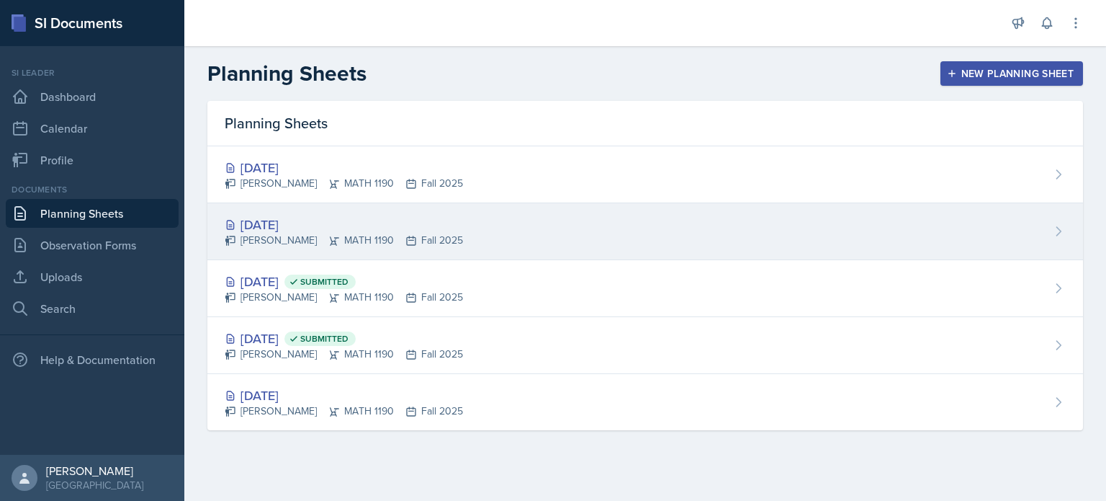
click at [303, 237] on div "[PERSON_NAME] MATH 1190 Fall 2025" at bounding box center [344, 240] width 238 height 15
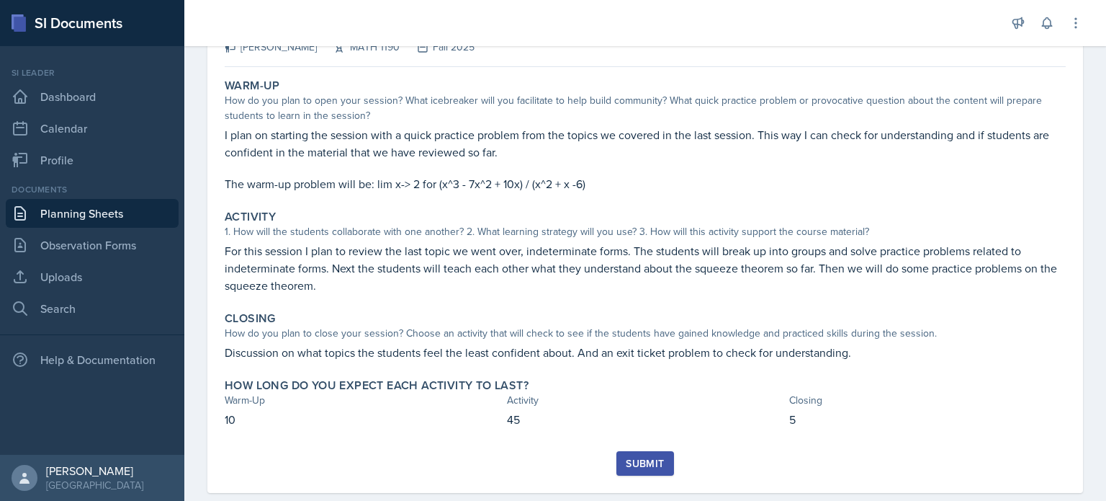
scroll to position [135, 0]
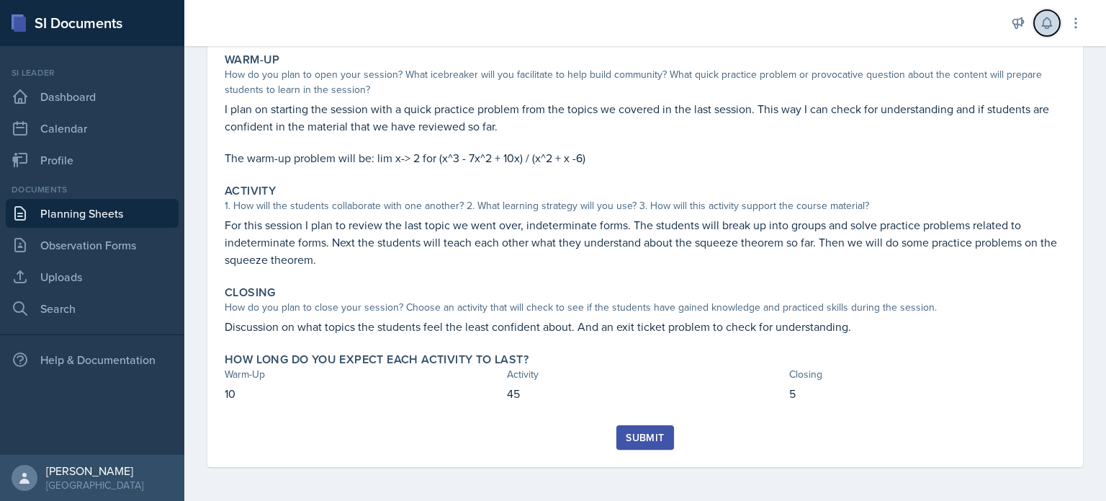
click at [1049, 25] on icon at bounding box center [1047, 23] width 14 height 14
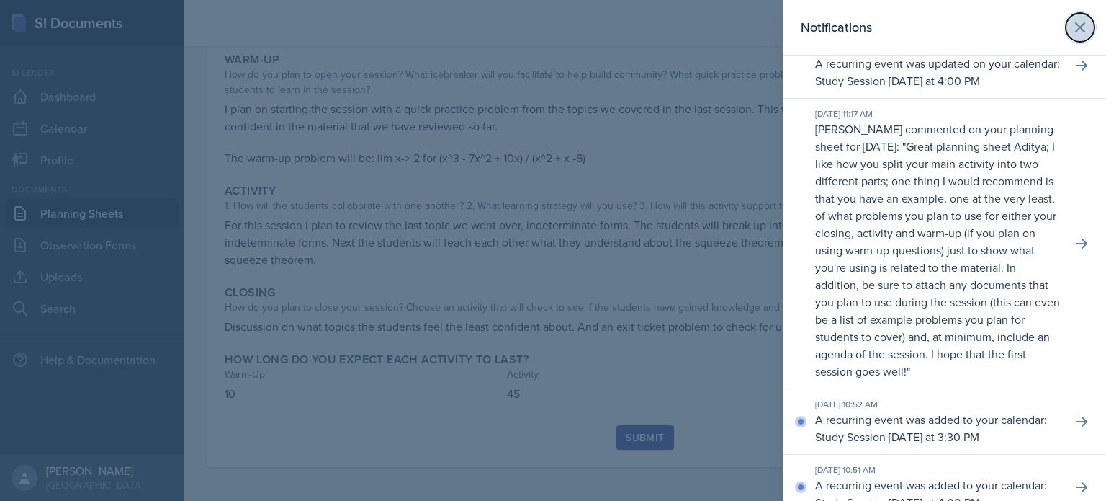
click at [1072, 22] on icon at bounding box center [1080, 27] width 17 height 17
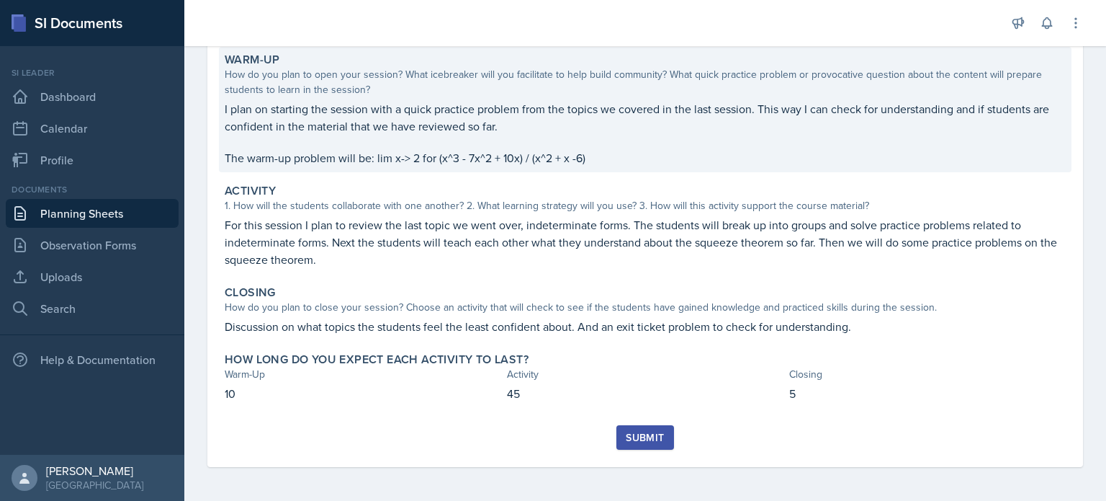
click at [545, 135] on p at bounding box center [645, 142] width 841 height 14
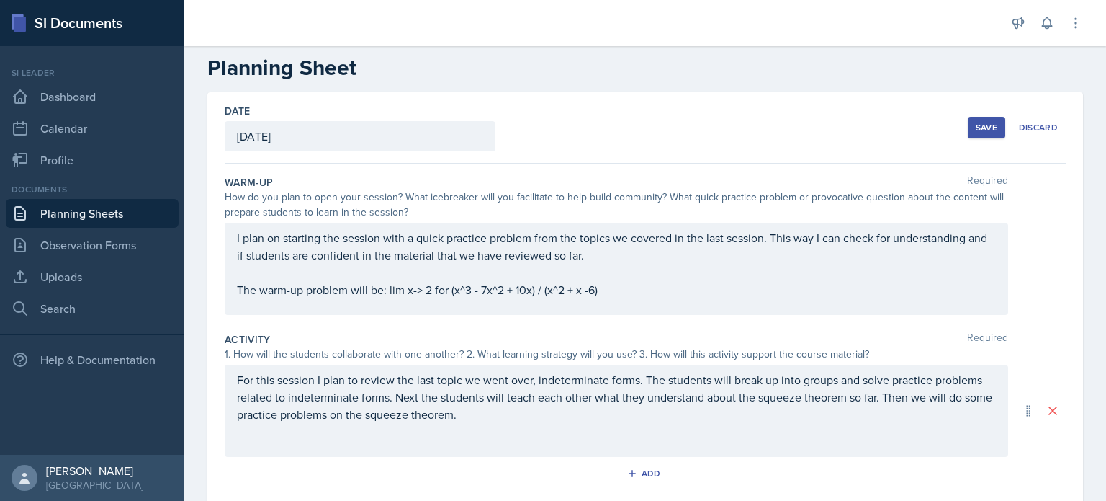
scroll to position [0, 0]
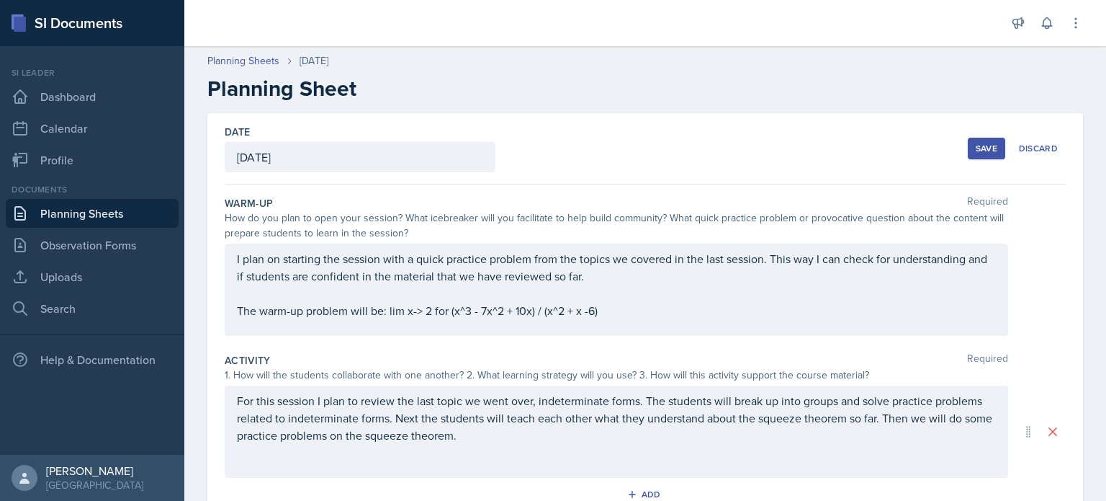
click at [233, 262] on div "I plan on starting the session with a quick practice problem from the topics we…" at bounding box center [617, 289] width 784 height 92
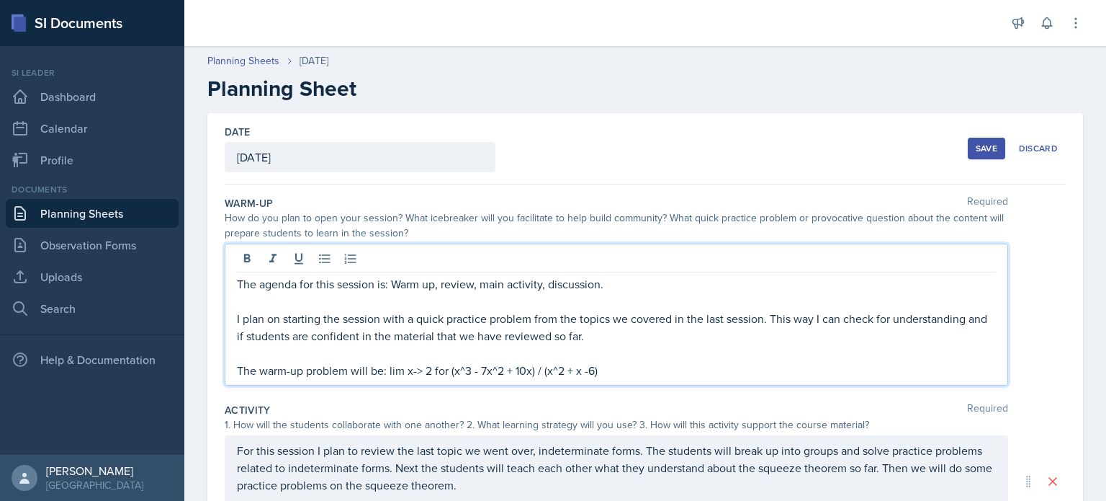
click at [663, 363] on p "The warm-up problem will be: lim x-> 2 for (x^3 - 7x^2 + 10x) / (x^2 + x -6)" at bounding box center [616, 370] width 759 height 17
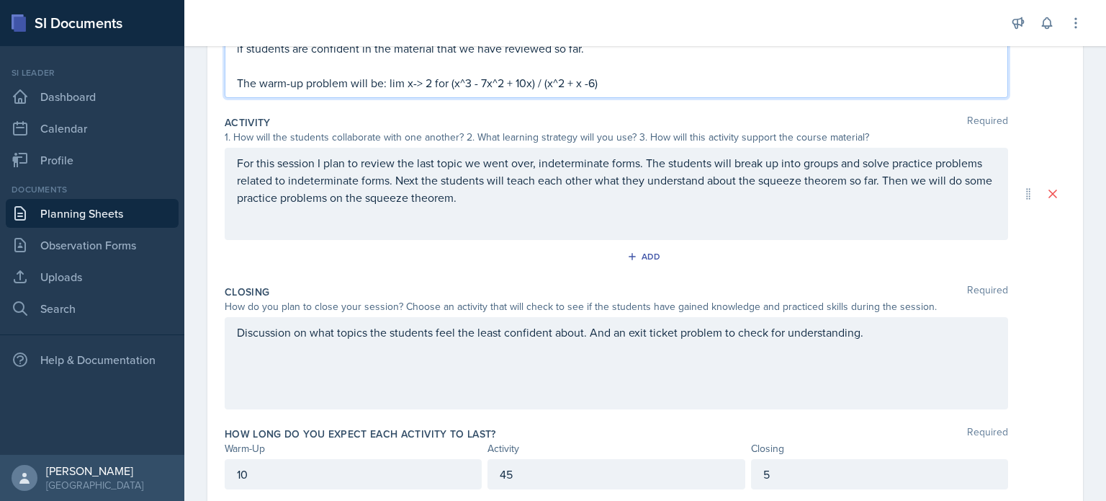
click at [554, 219] on div "For this session I plan to review the last topic we went over, indeterminate fo…" at bounding box center [617, 194] width 784 height 92
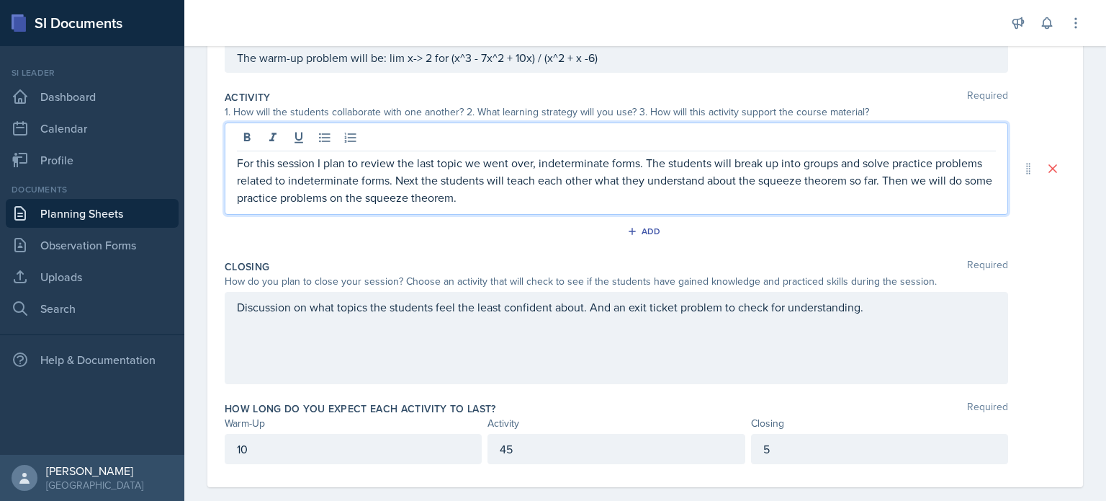
scroll to position [288, 0]
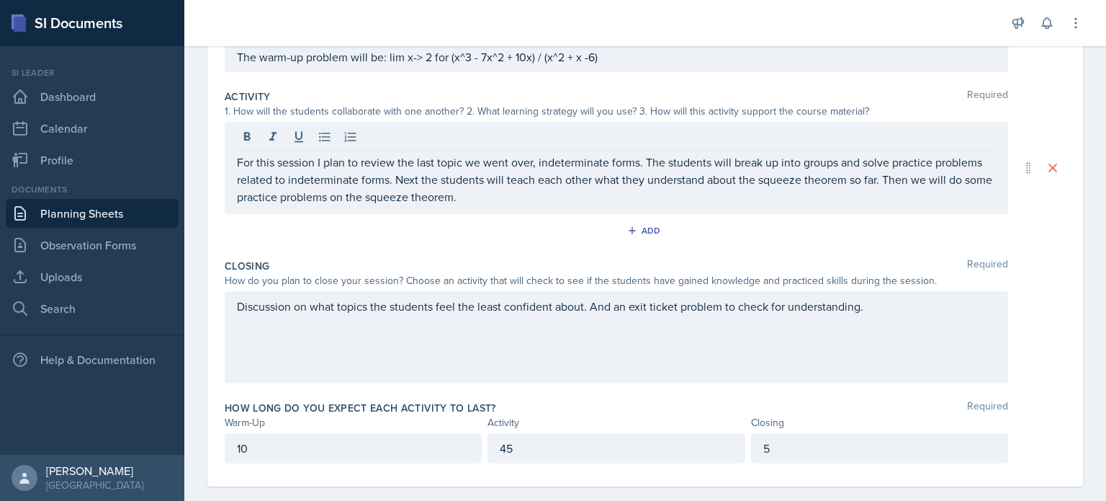
click at [550, 208] on div "For this session I plan to review the last topic we went over, indeterminate fo…" at bounding box center [617, 168] width 784 height 92
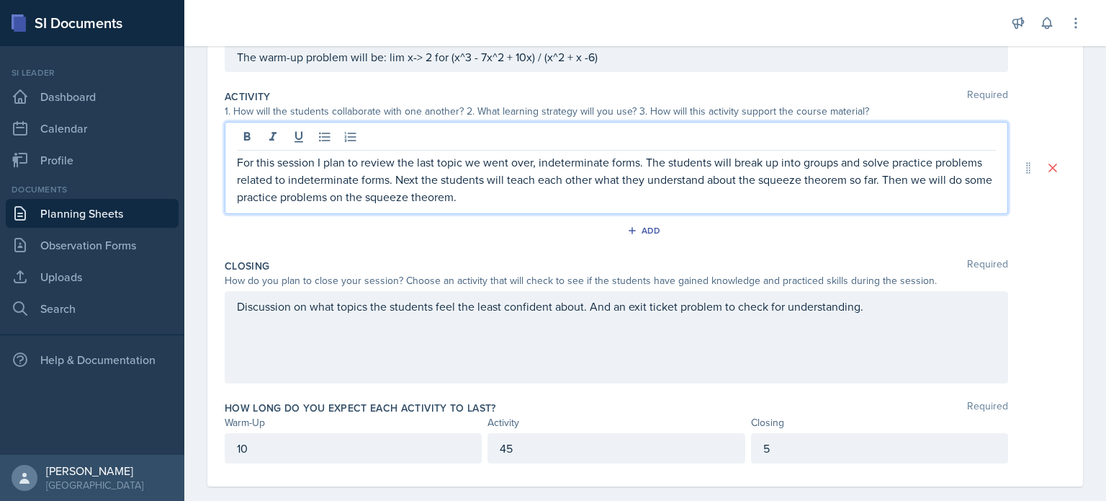
click at [539, 200] on p "For this session I plan to review the last topic we went over, indeterminate fo…" at bounding box center [616, 179] width 759 height 52
click at [461, 220] on div "Add" at bounding box center [645, 233] width 841 height 27
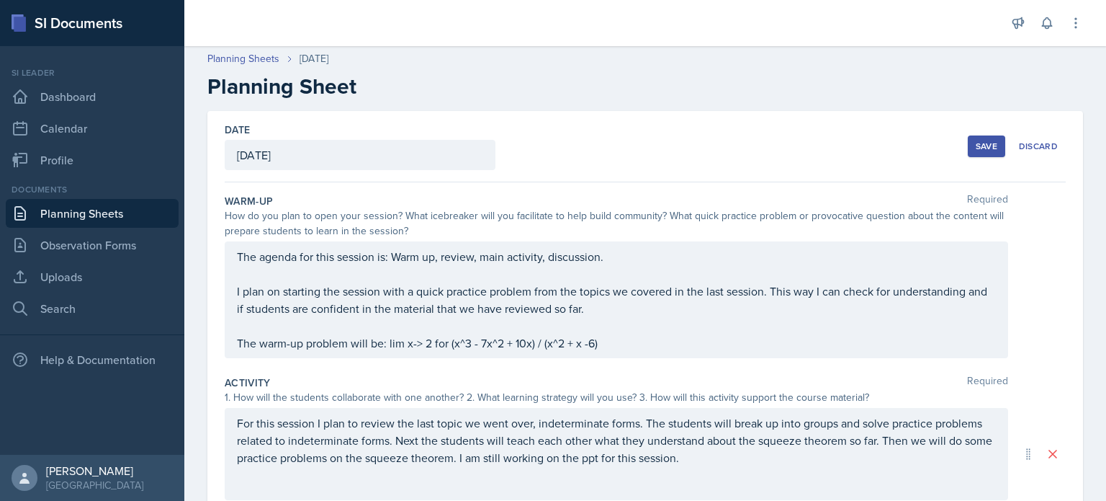
scroll to position [0, 0]
click at [976, 147] on div "Save" at bounding box center [987, 149] width 22 height 12
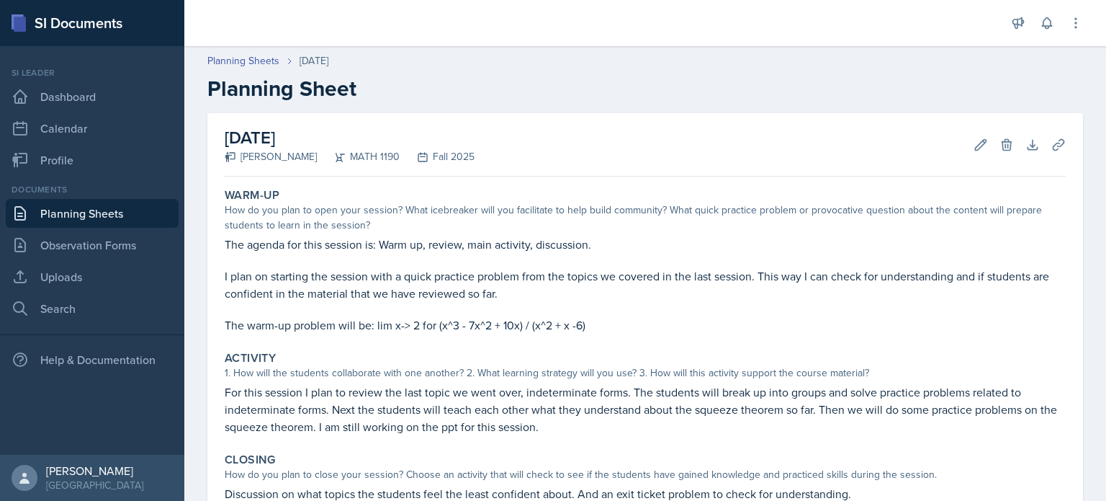
click at [84, 213] on link "Planning Sheets" at bounding box center [92, 213] width 173 height 29
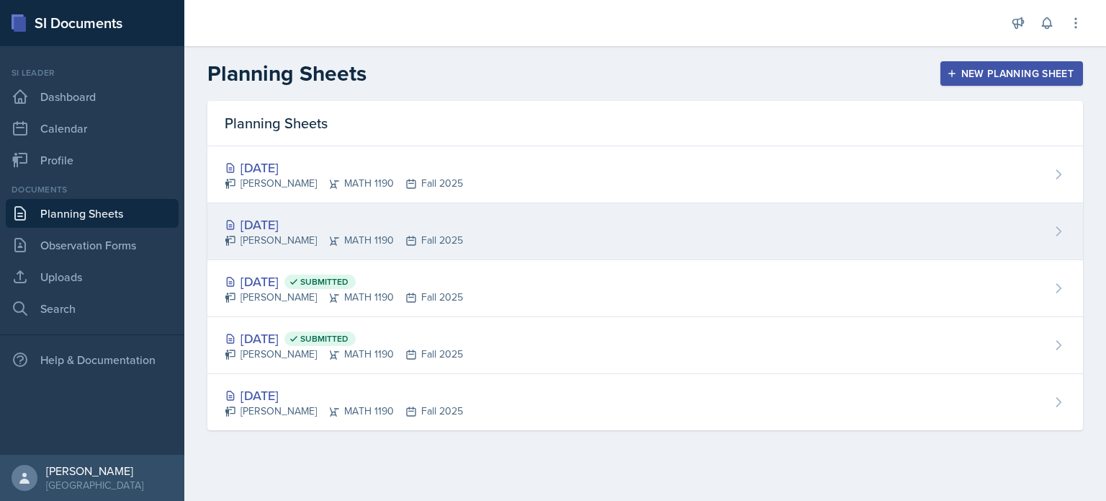
click at [363, 227] on div "[DATE]" at bounding box center [344, 224] width 238 height 19
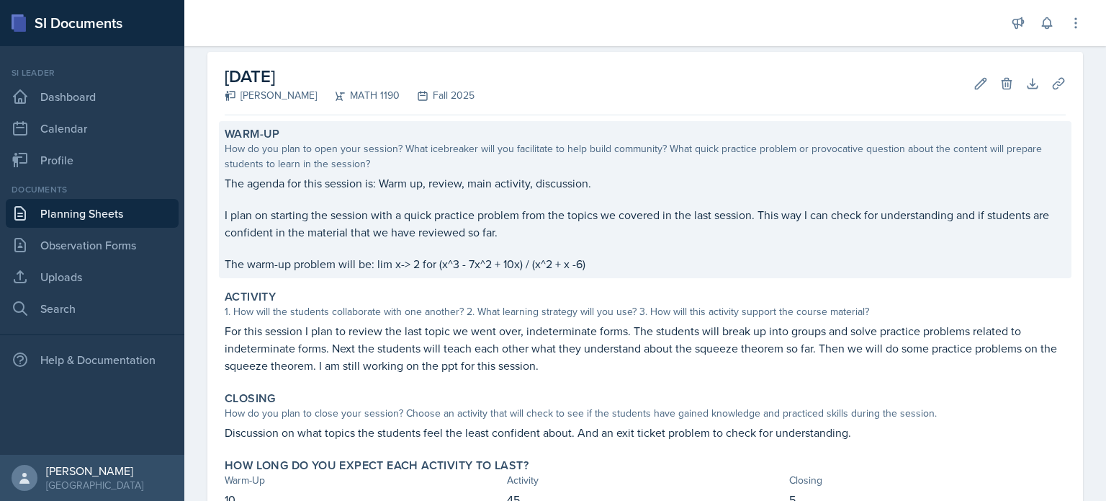
click at [604, 184] on p "The agenda for this session is: Warm up, review, main activity, discussion." at bounding box center [645, 182] width 841 height 17
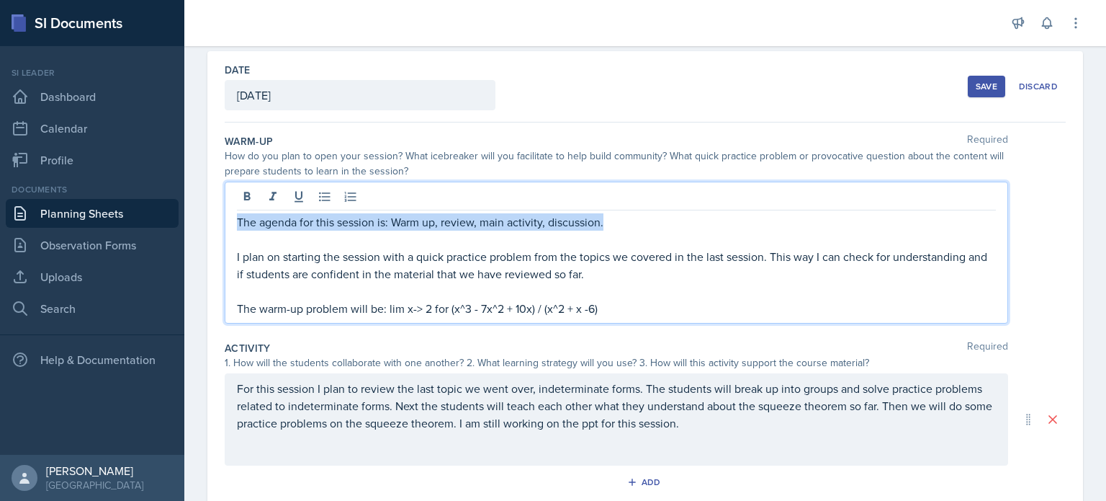
drag, startPoint x: 611, startPoint y: 195, endPoint x: 210, endPoint y: 182, distance: 400.7
click at [210, 182] on div "Date September 3rd, 2025 August 2025 27 28 29 30 31 1 2 3 4 5 6 7 8 9 10 11 12 …" at bounding box center [645, 394] width 876 height 686
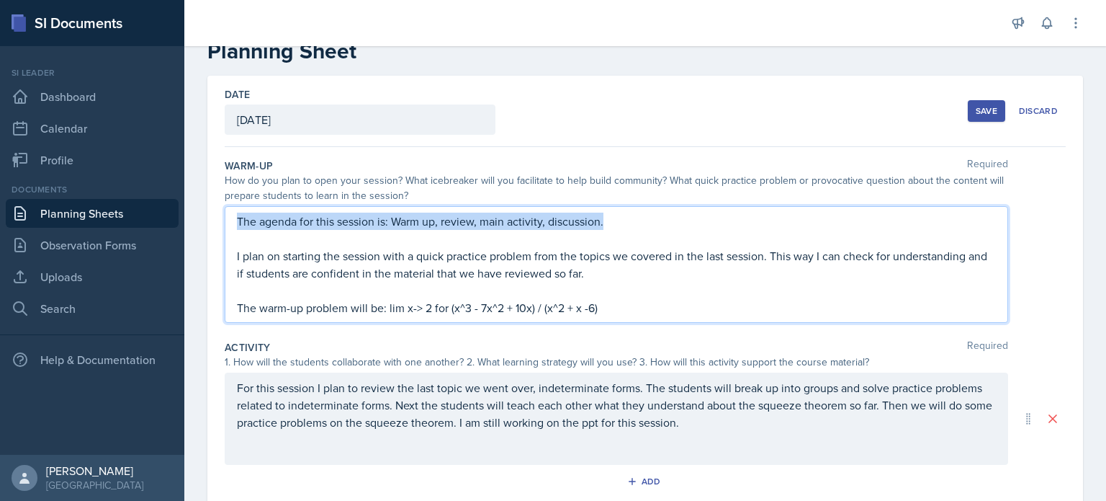
copy p "The agenda for this session is: Warm up, review, main activity, discussion."
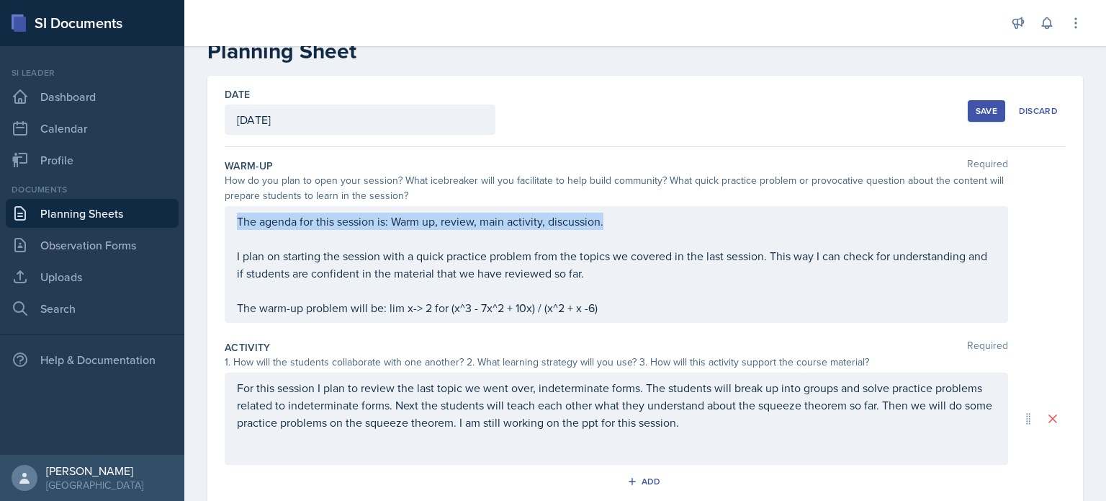
scroll to position [62, 0]
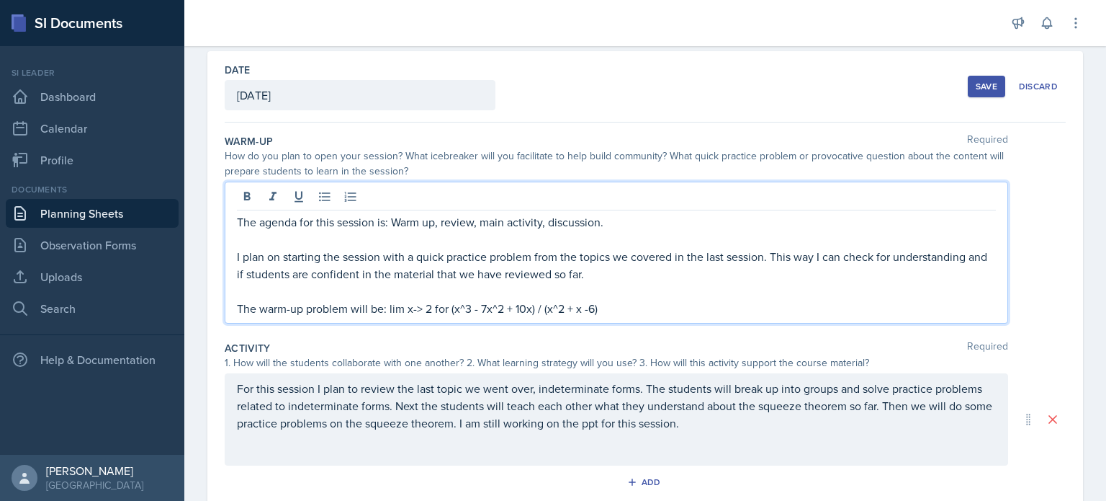
click at [745, 429] on p "For this session I plan to review the last topic we went over, indeterminate fo…" at bounding box center [616, 406] width 759 height 52
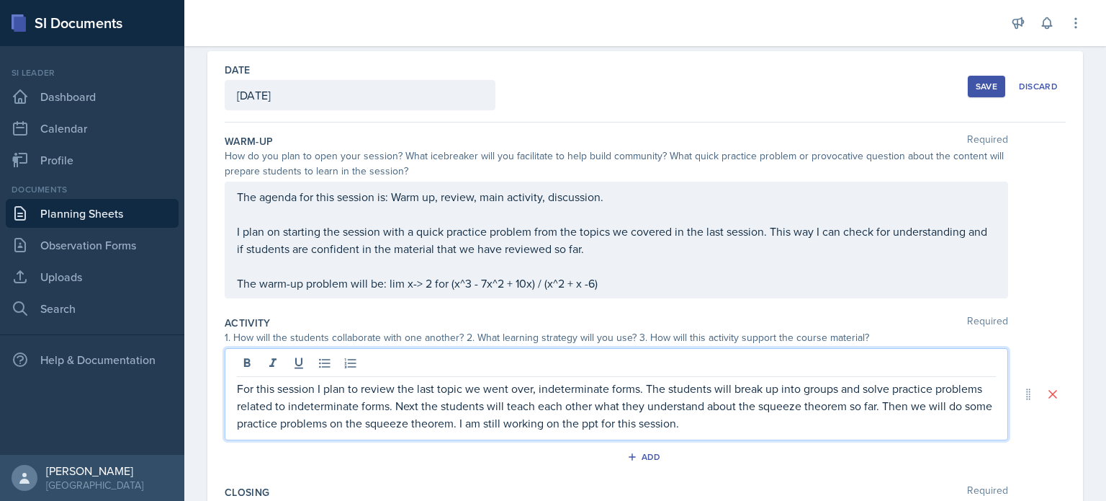
scroll to position [37, 0]
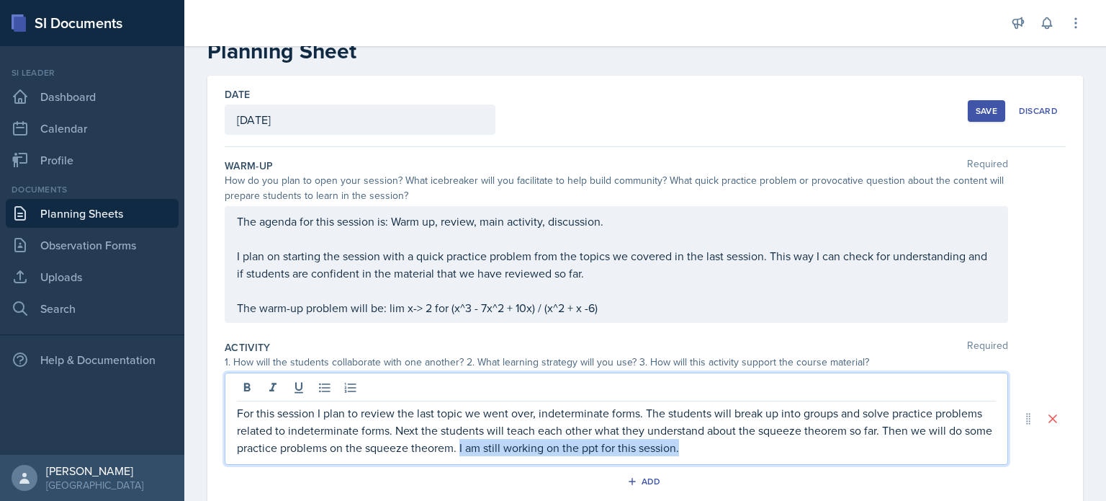
drag, startPoint x: 721, startPoint y: 451, endPoint x: 490, endPoint y: 446, distance: 230.5
click at [490, 446] on p "For this session I plan to review the last topic we went over, indeterminate fo…" at bounding box center [616, 430] width 759 height 52
click at [516, 328] on div "Warm-Up Required How do you plan to open your session? What icebreaker will you…" at bounding box center [645, 244] width 841 height 182
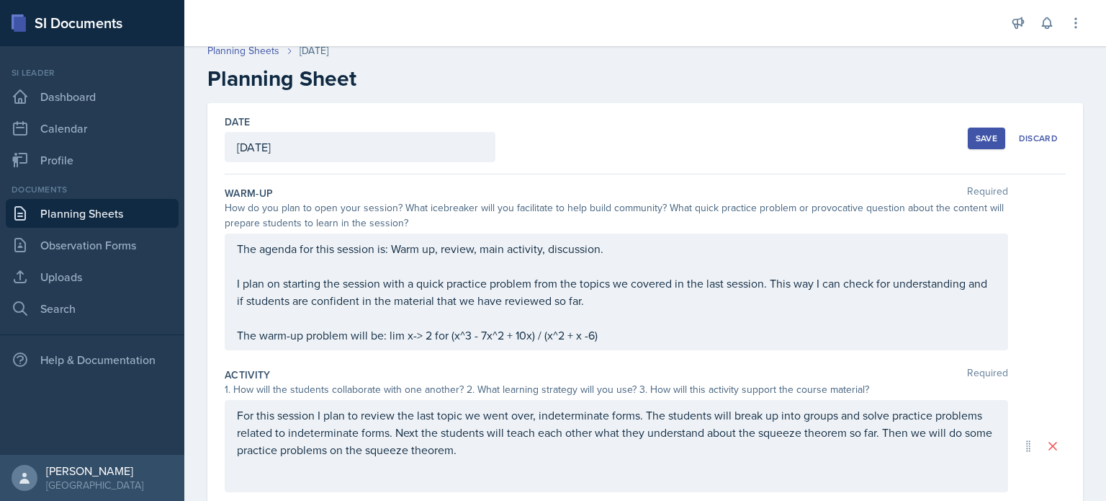
scroll to position [0, 0]
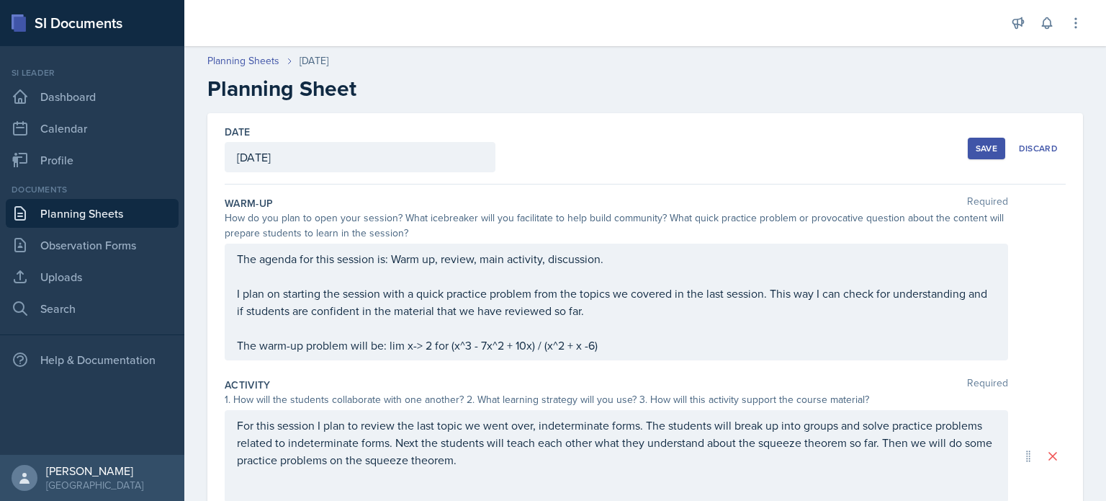
click at [976, 147] on div "Save" at bounding box center [987, 149] width 22 height 12
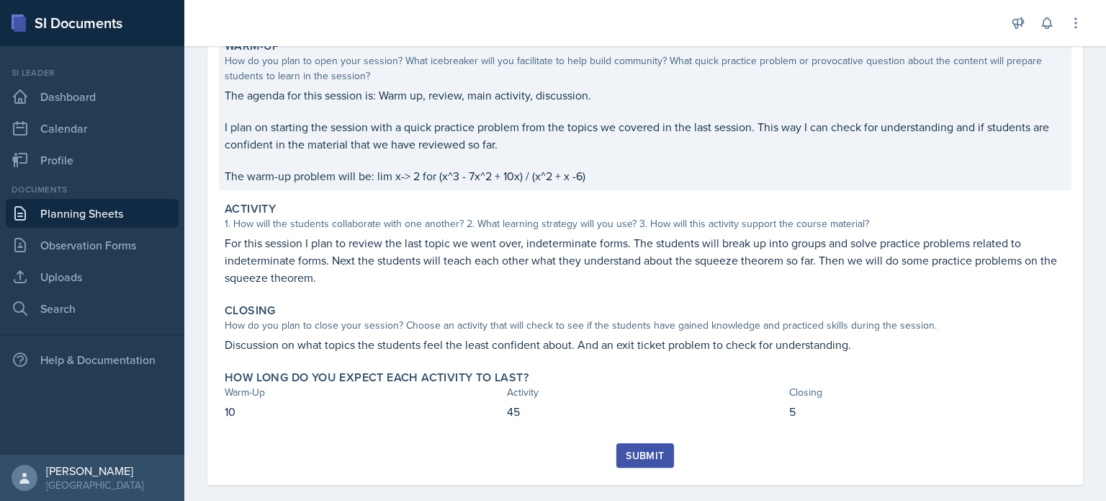
scroll to position [150, 0]
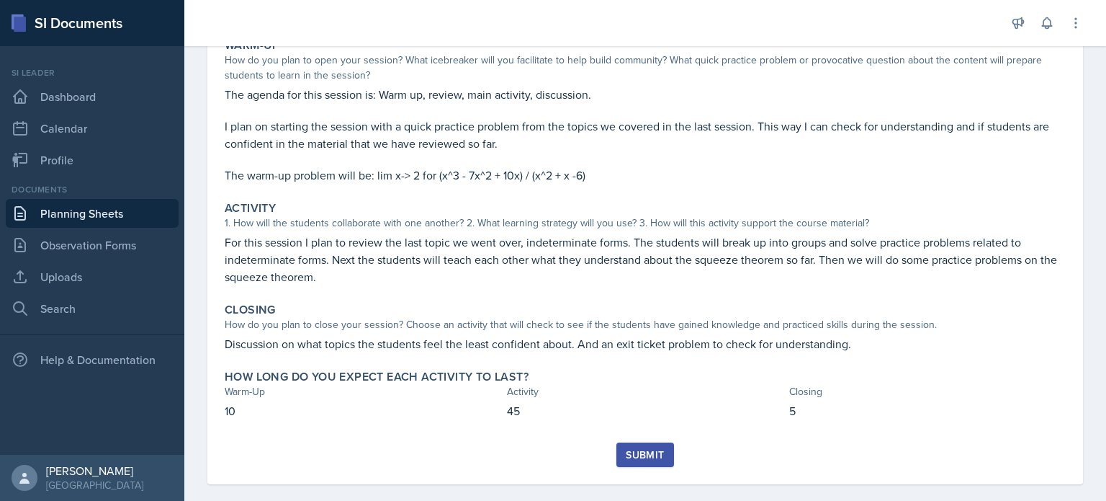
click at [647, 444] on button "Submit" at bounding box center [645, 454] width 57 height 24
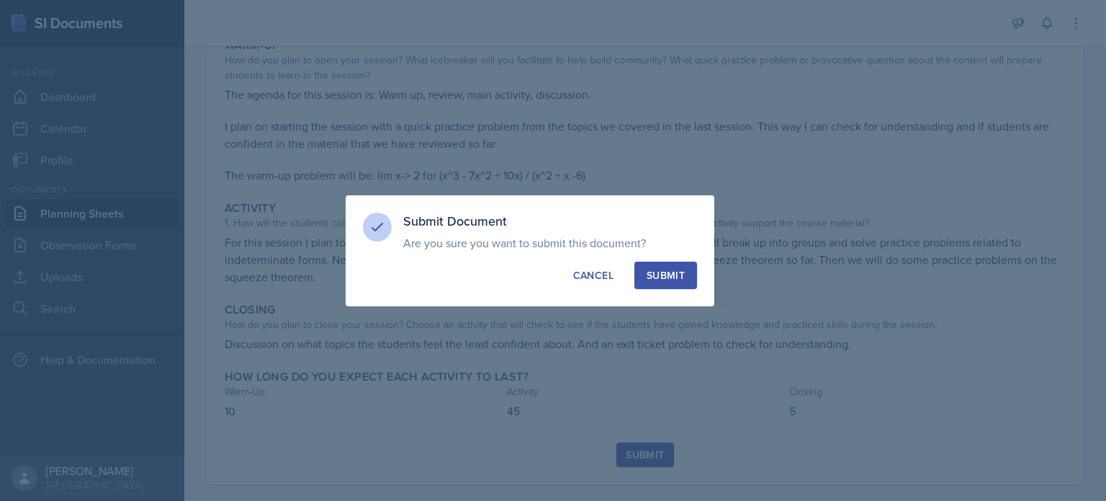
click at [674, 268] on div "Submit" at bounding box center [666, 275] width 38 height 14
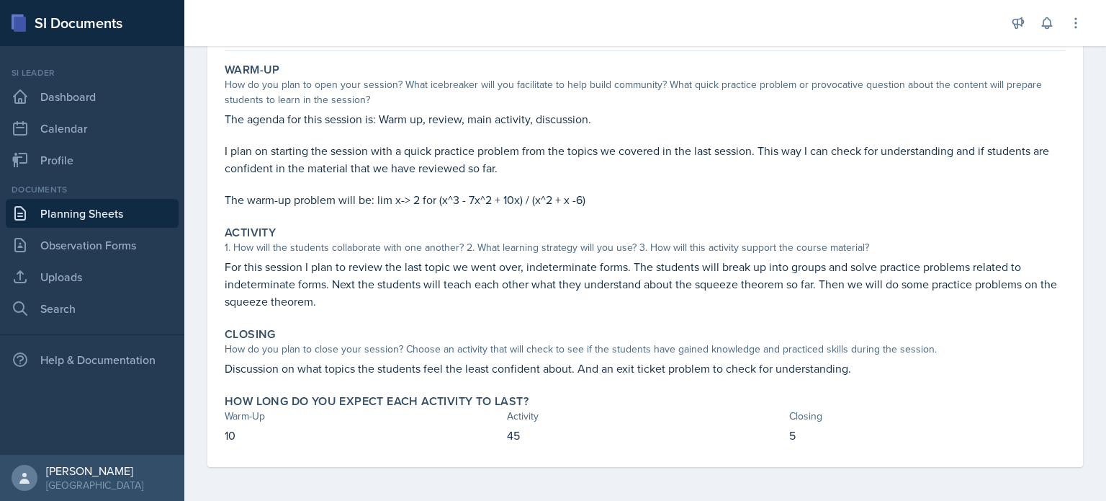
click at [37, 215] on link "Planning Sheets" at bounding box center [92, 213] width 173 height 29
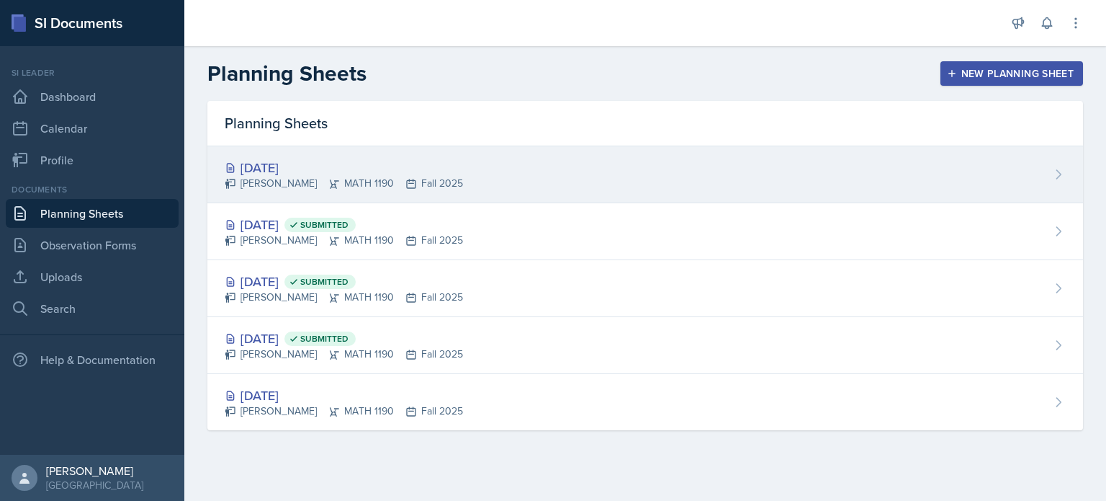
click at [303, 181] on div "Aditya Chauhan MATH 1190 Fall 2025" at bounding box center [344, 183] width 238 height 15
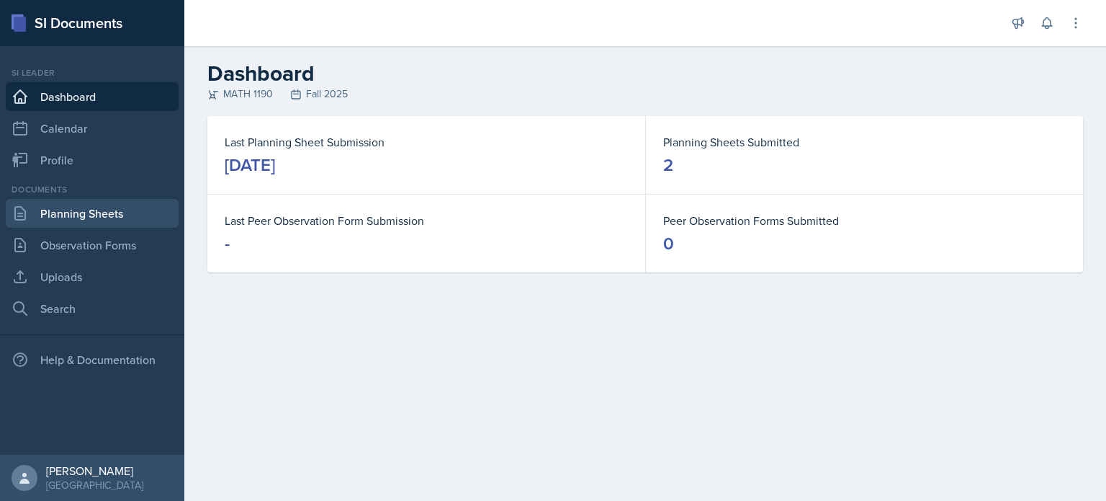
click at [79, 218] on link "Planning Sheets" at bounding box center [92, 213] width 173 height 29
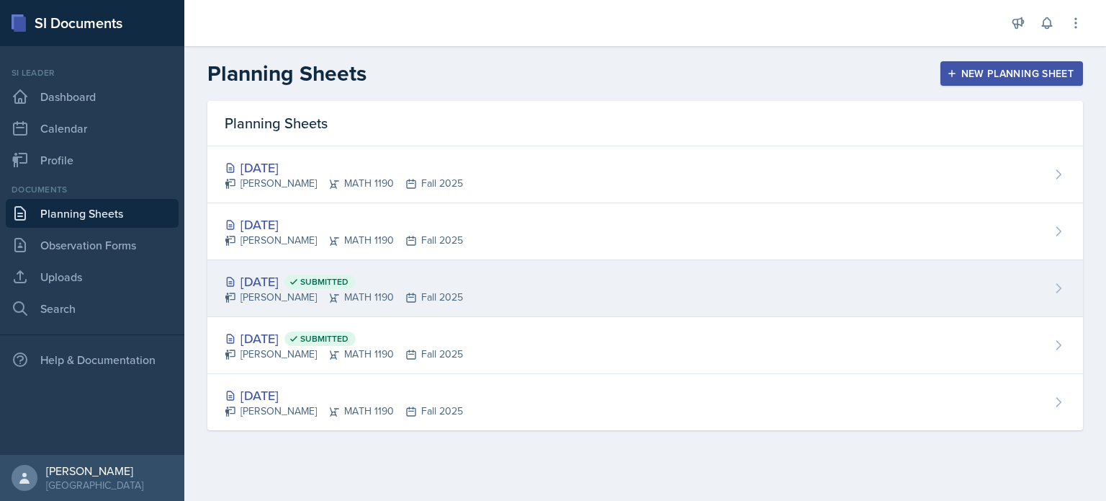
click at [549, 308] on div "Aug 29th, 2025 Submitted Aditya Chauhan MATH 1190 Fall 2025" at bounding box center [645, 288] width 876 height 57
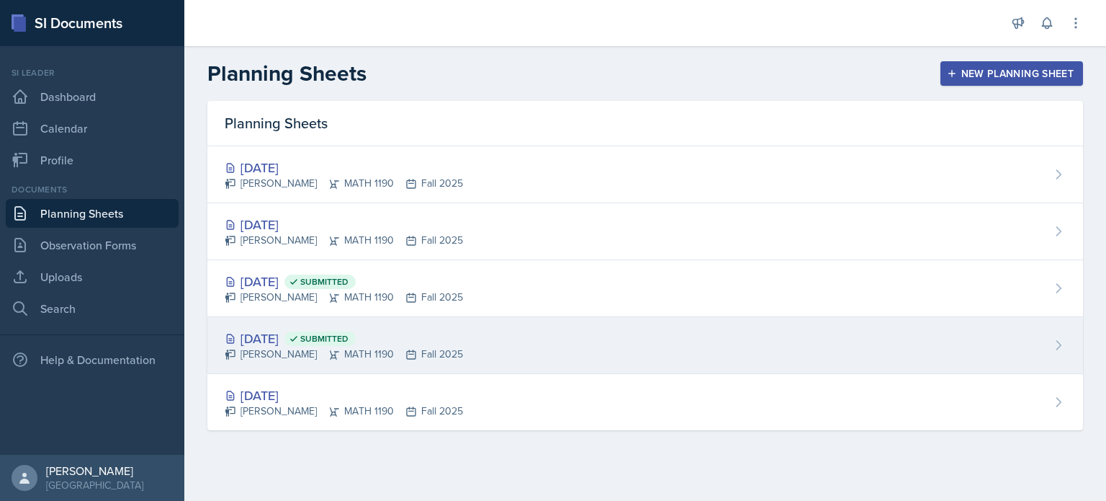
click at [418, 330] on div "Aug 27th, 2025 Submitted" at bounding box center [344, 337] width 238 height 19
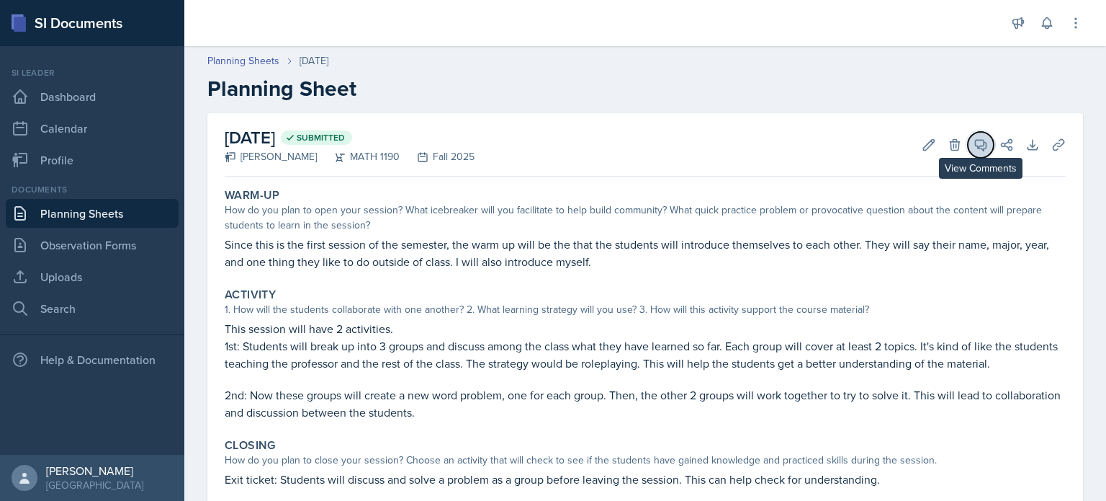
click at [969, 153] on button "View Comments" at bounding box center [981, 145] width 26 height 26
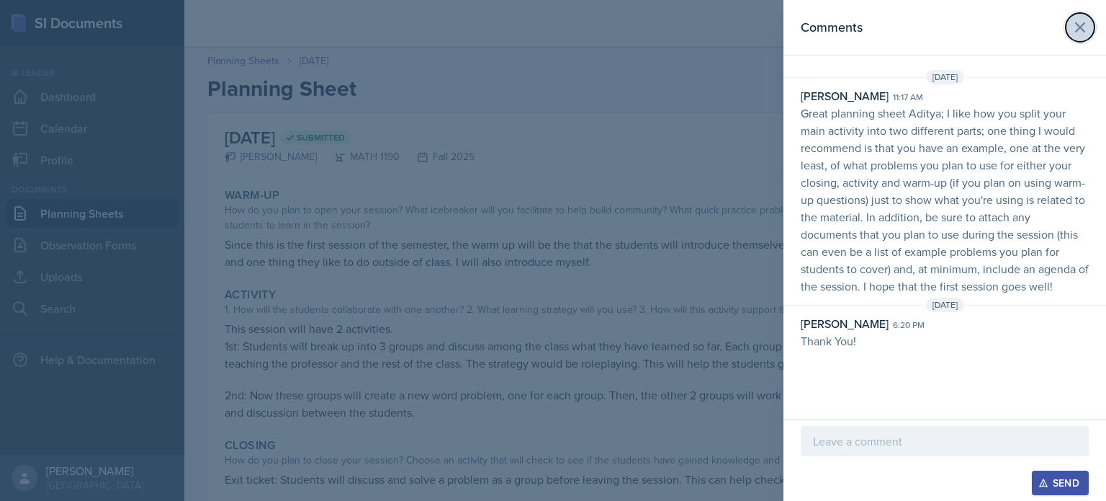
click at [1078, 30] on icon at bounding box center [1080, 27] width 17 height 17
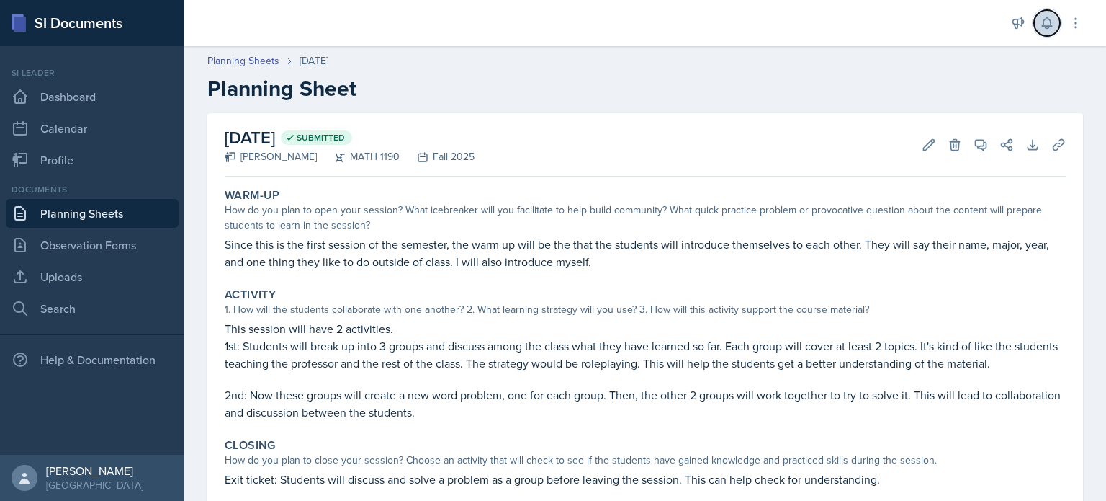
click at [1041, 31] on button at bounding box center [1047, 23] width 26 height 26
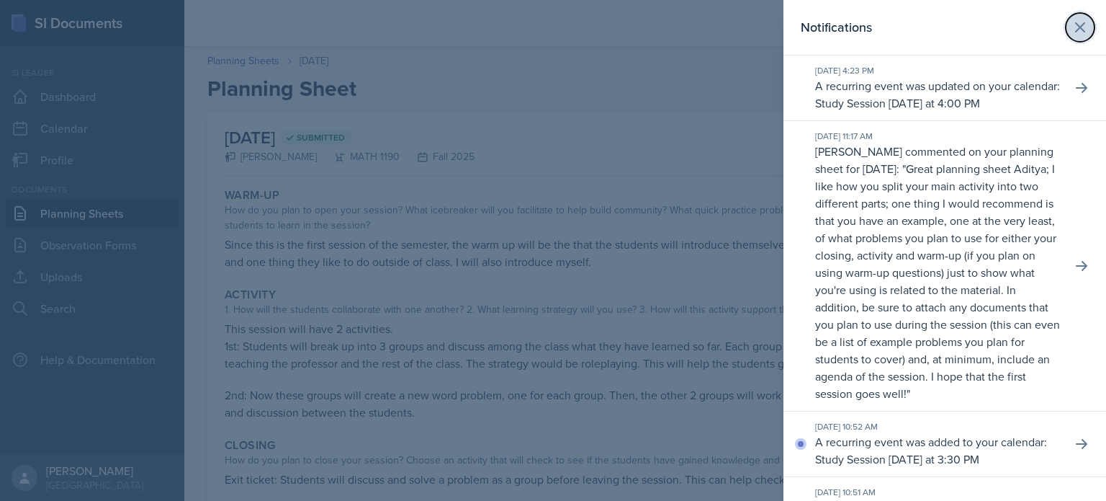
click at [1076, 25] on icon at bounding box center [1080, 27] width 9 height 9
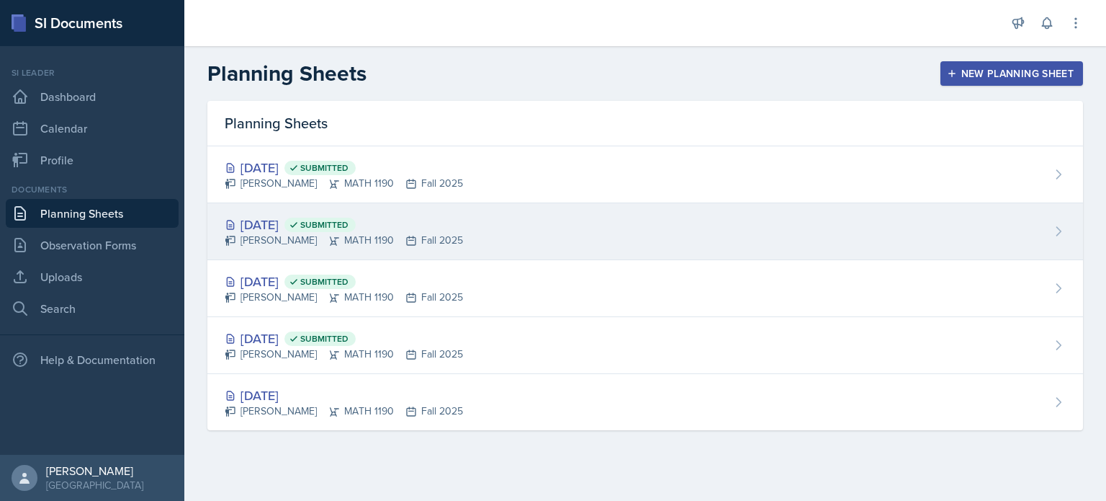
click at [577, 242] on div "[DATE] Submitted [PERSON_NAME] MATH 1190 Fall 2025" at bounding box center [645, 231] width 876 height 57
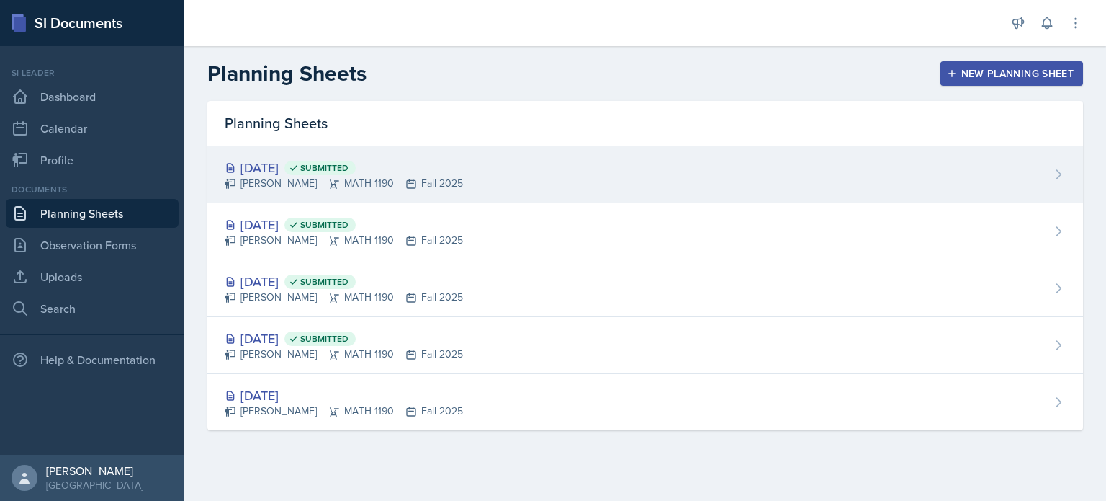
click at [326, 158] on div "[DATE] Submitted" at bounding box center [344, 167] width 238 height 19
